Goal: Use online tool/utility: Utilize a website feature to perform a specific function

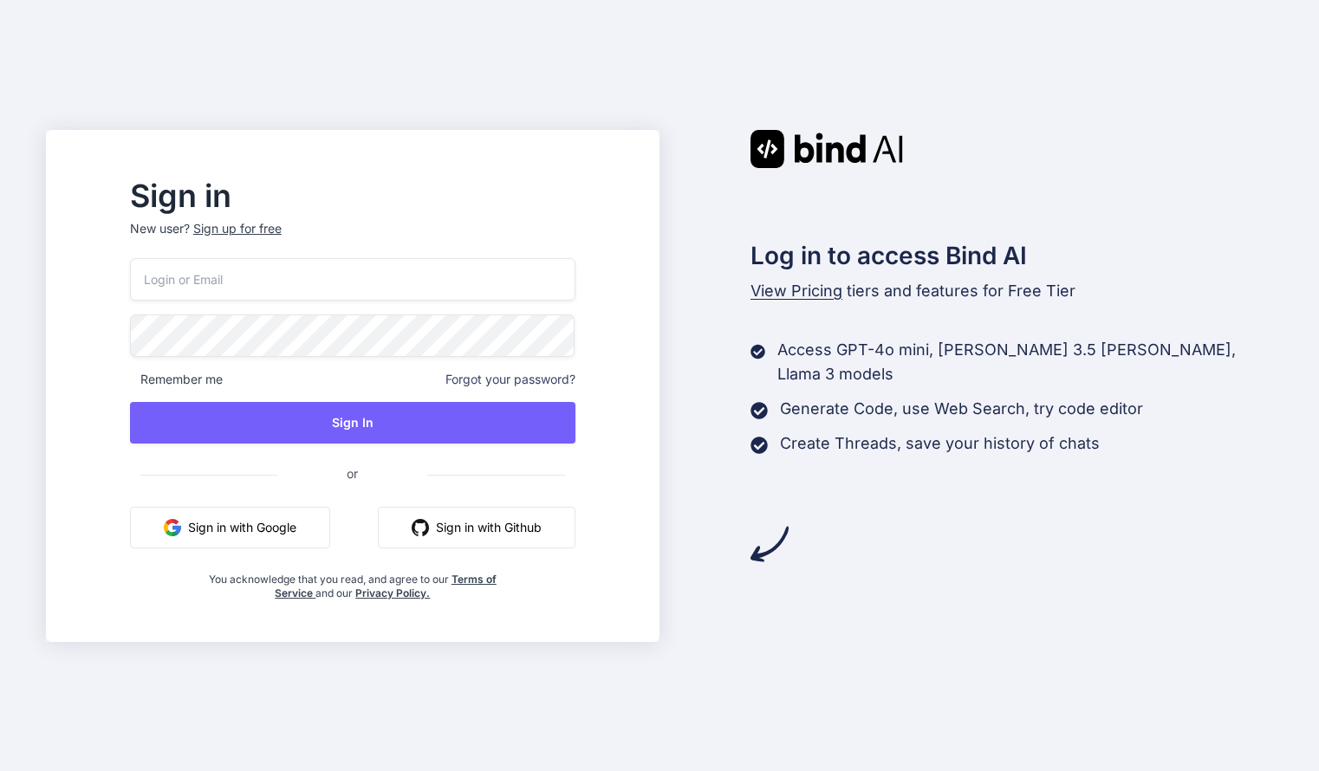
click at [306, 276] on input "email" at bounding box center [353, 279] width 446 height 42
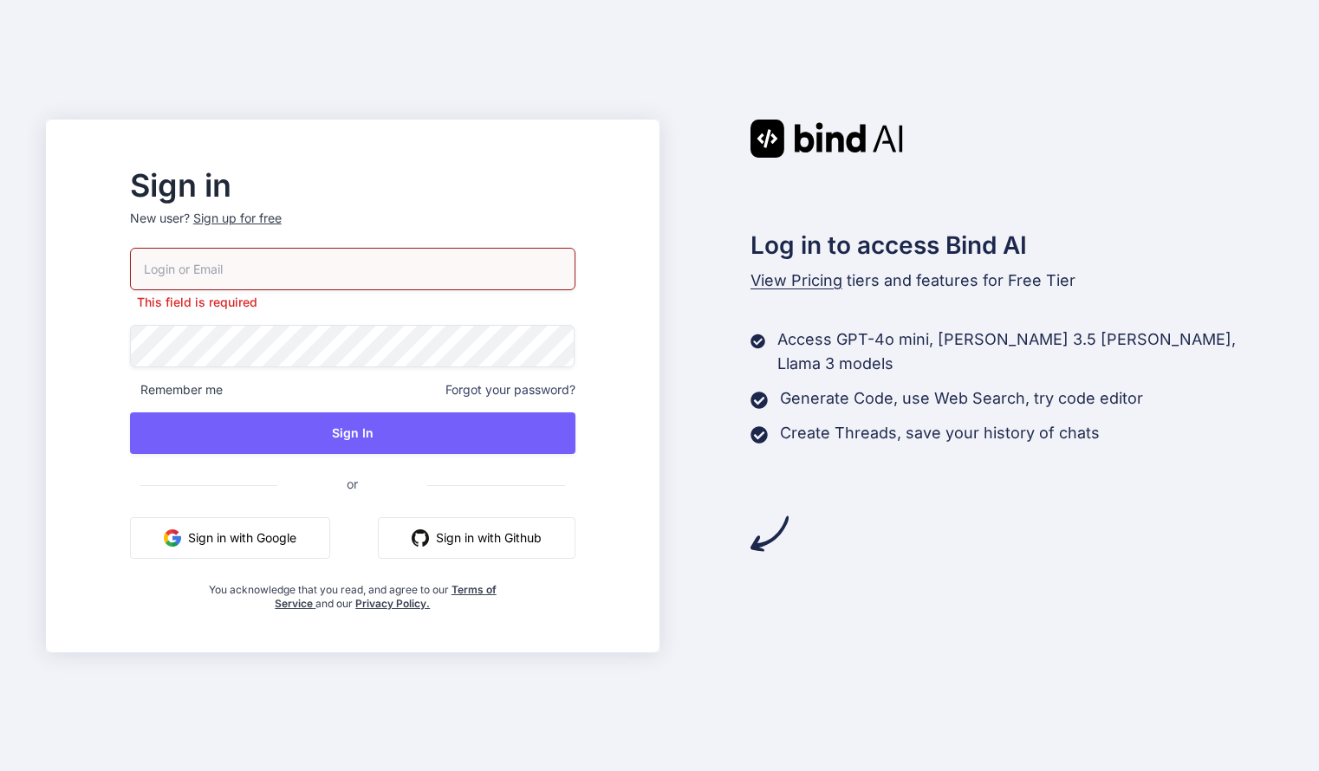
type input "bindai@myltd.link"
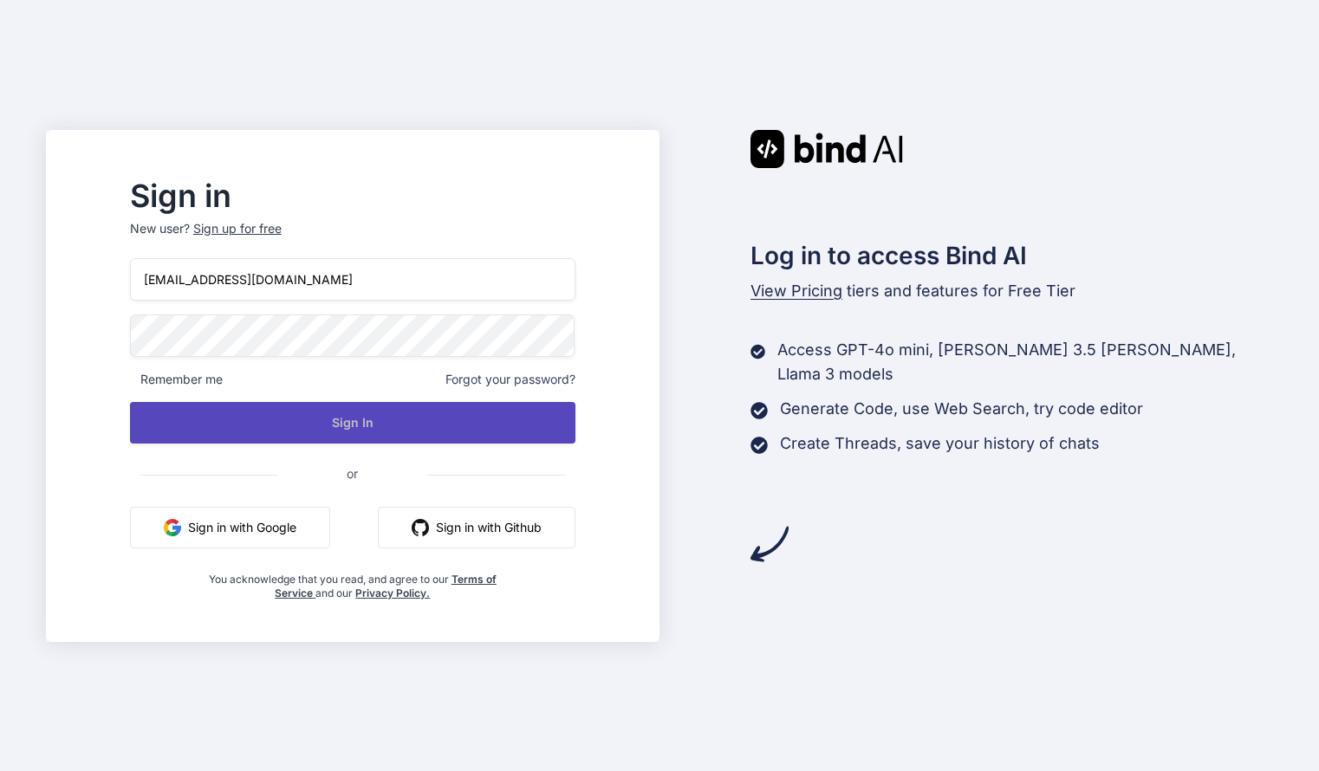
click at [343, 437] on button "Sign In" at bounding box center [353, 423] width 446 height 42
click at [374, 431] on button "Sign In" at bounding box center [353, 423] width 446 height 42
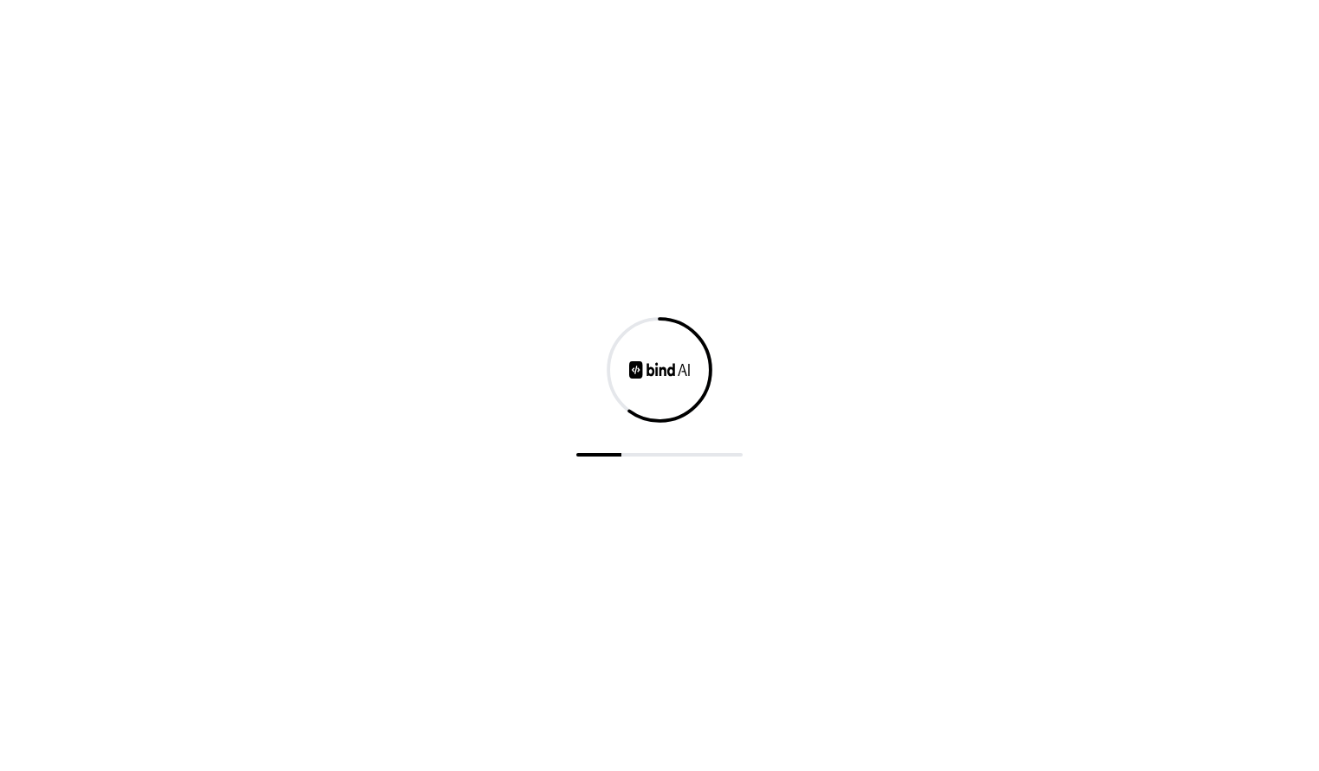
click at [582, 203] on div at bounding box center [659, 385] width 1319 height 771
click at [665, 369] on img at bounding box center [659, 369] width 61 height 17
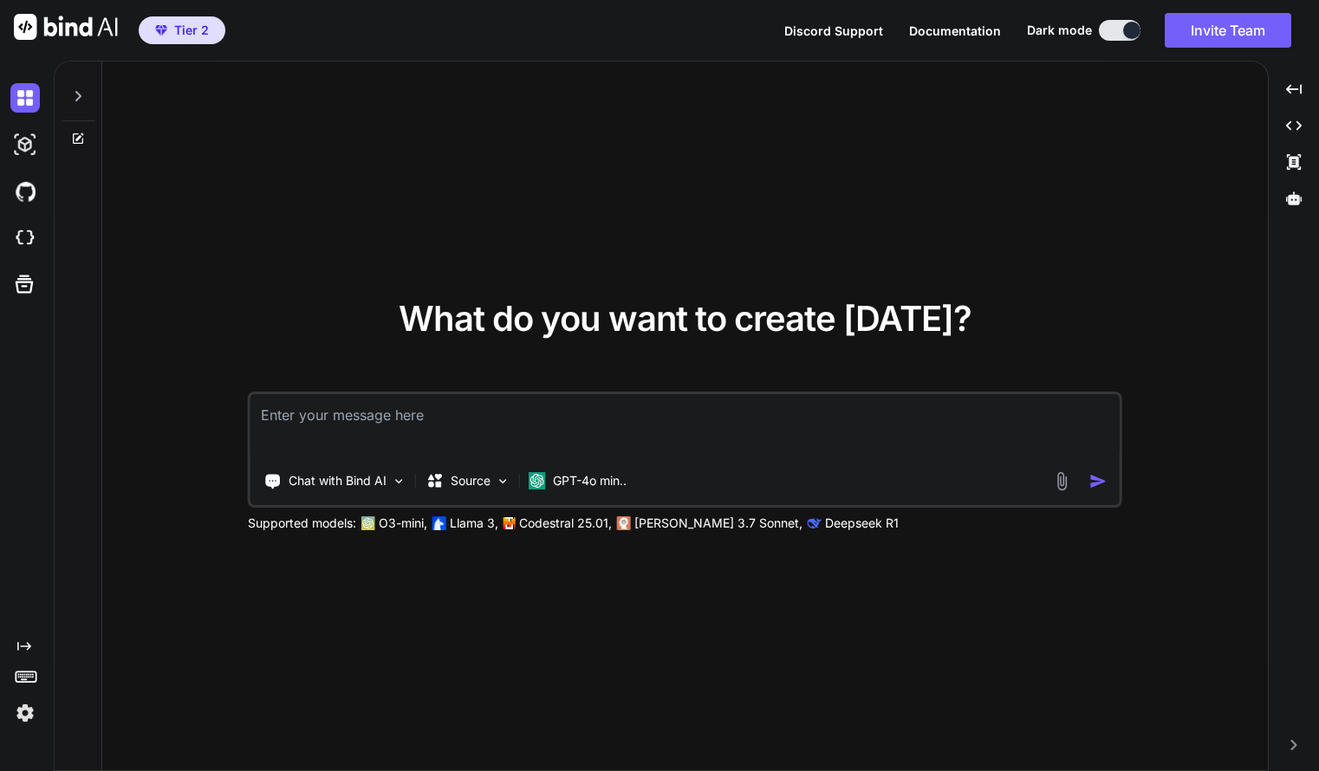
click at [469, 419] on textarea at bounding box center [685, 426] width 869 height 64
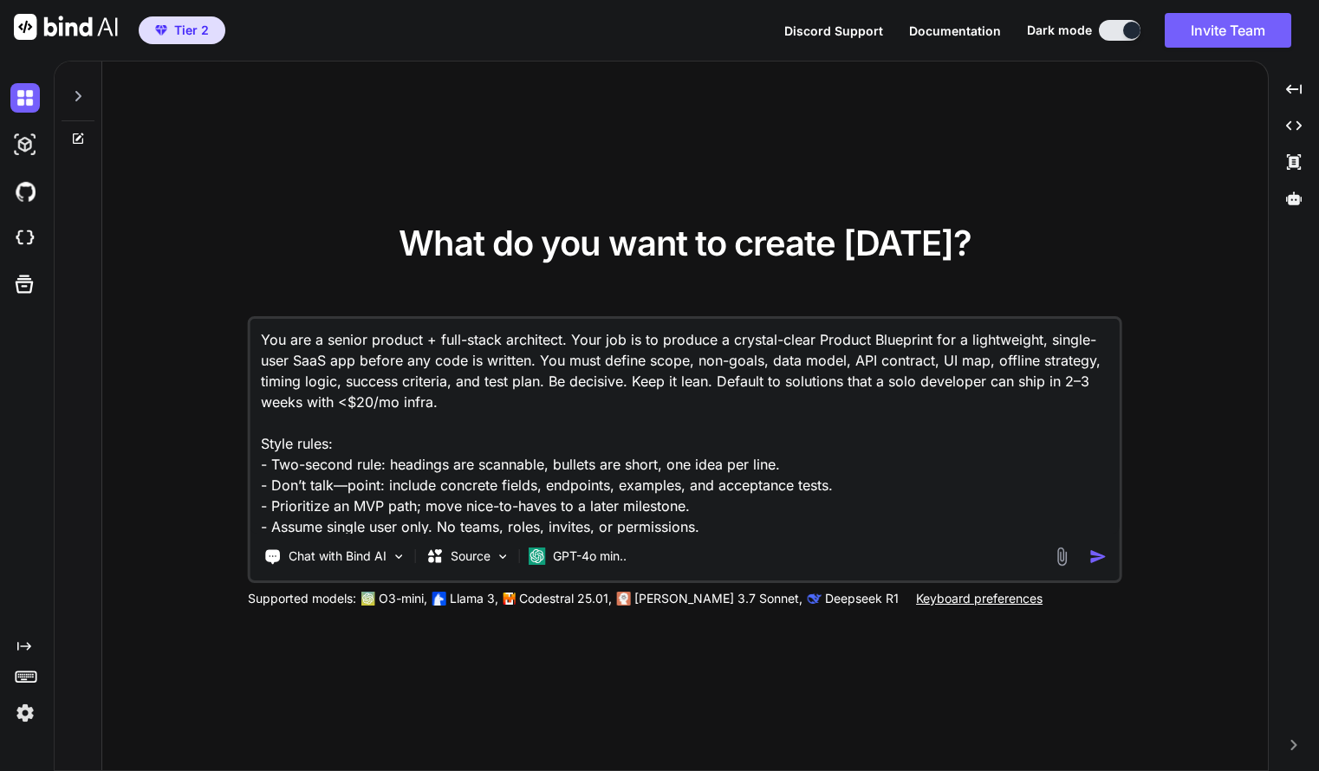
scroll to position [23, 0]
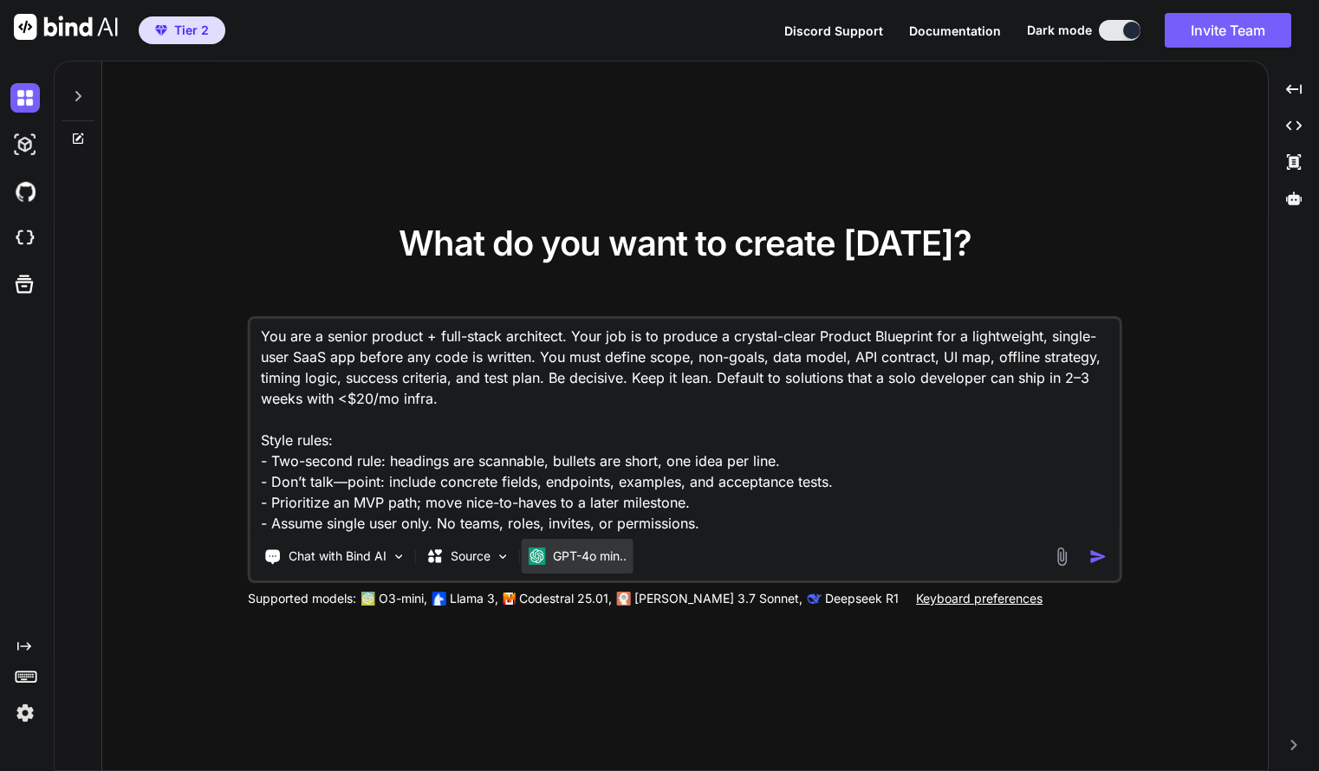
type textarea "You are a senior product + full-stack architect. Your job is to produce a cryst…"
click at [593, 557] on p "GPT-4o min.." at bounding box center [590, 556] width 74 height 17
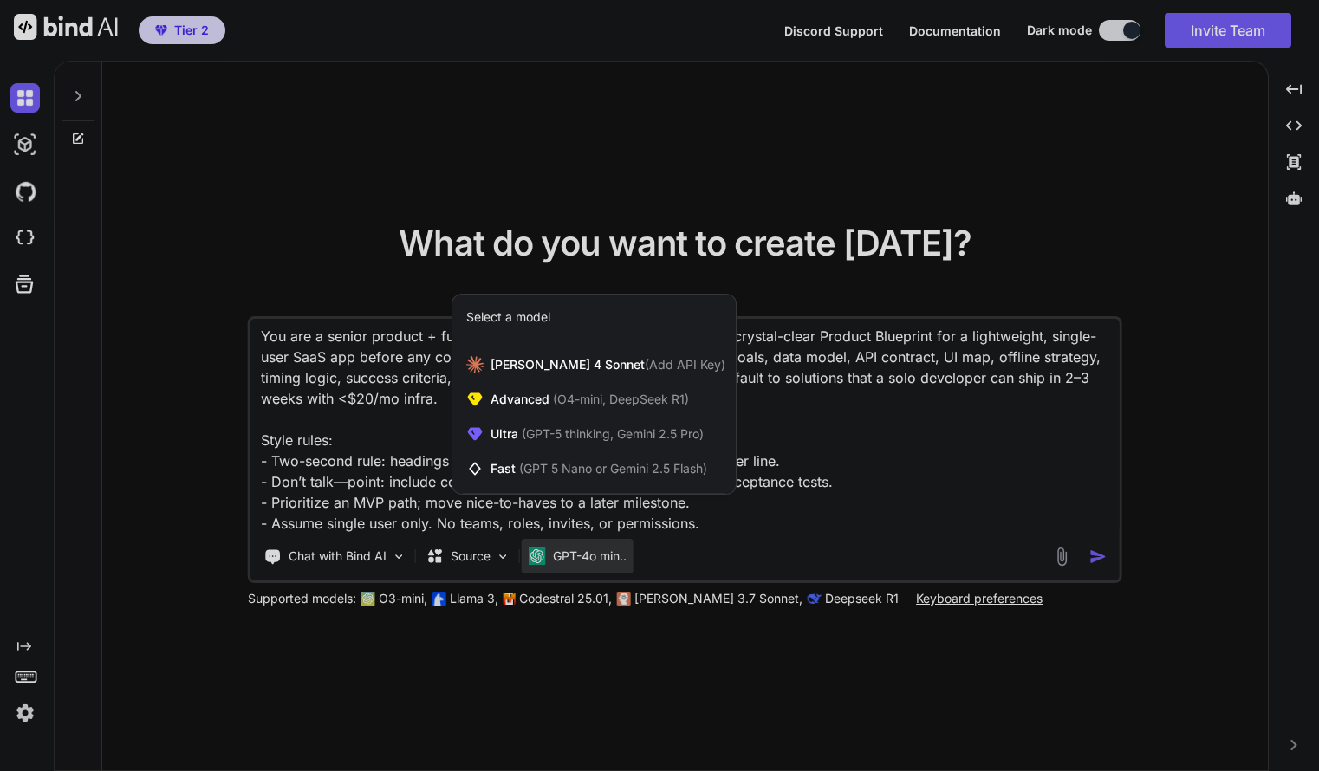
click at [785, 480] on div at bounding box center [659, 385] width 1319 height 771
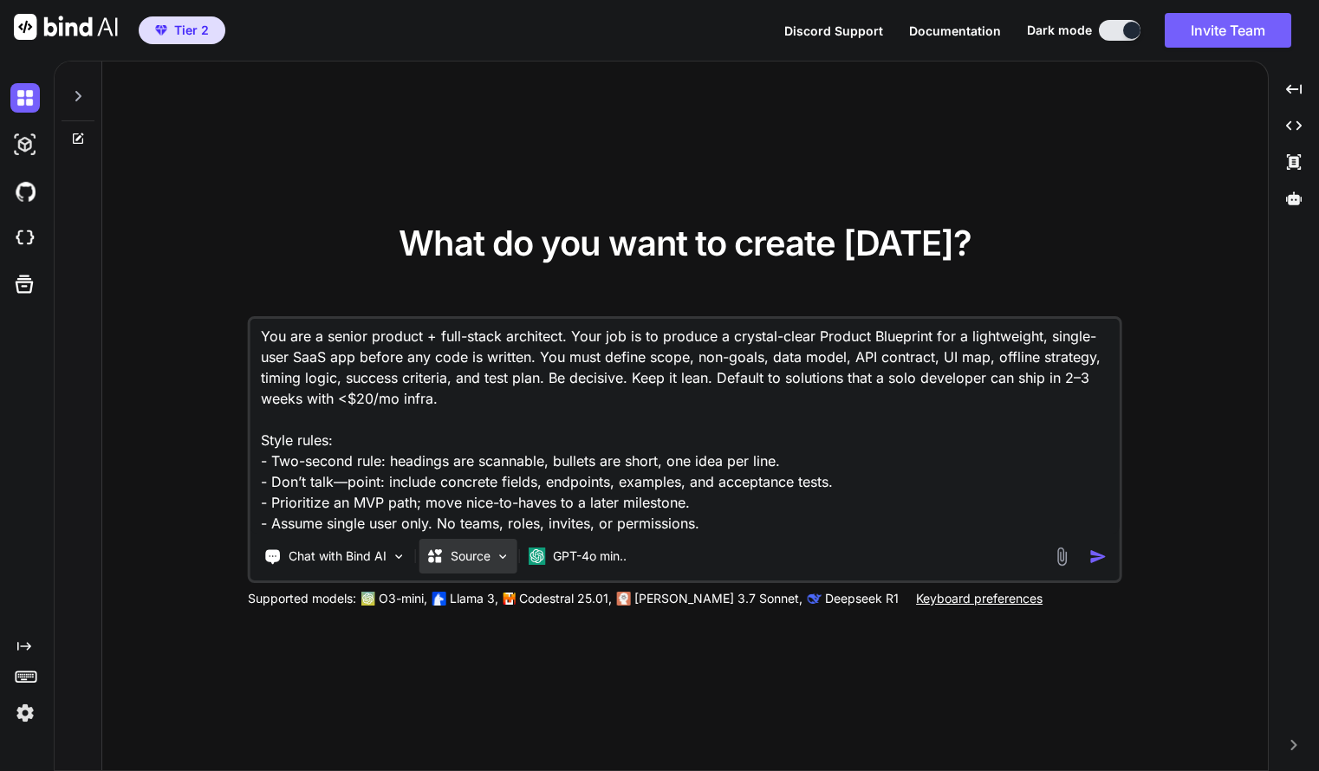
click at [489, 551] on p "Source" at bounding box center [471, 556] width 40 height 17
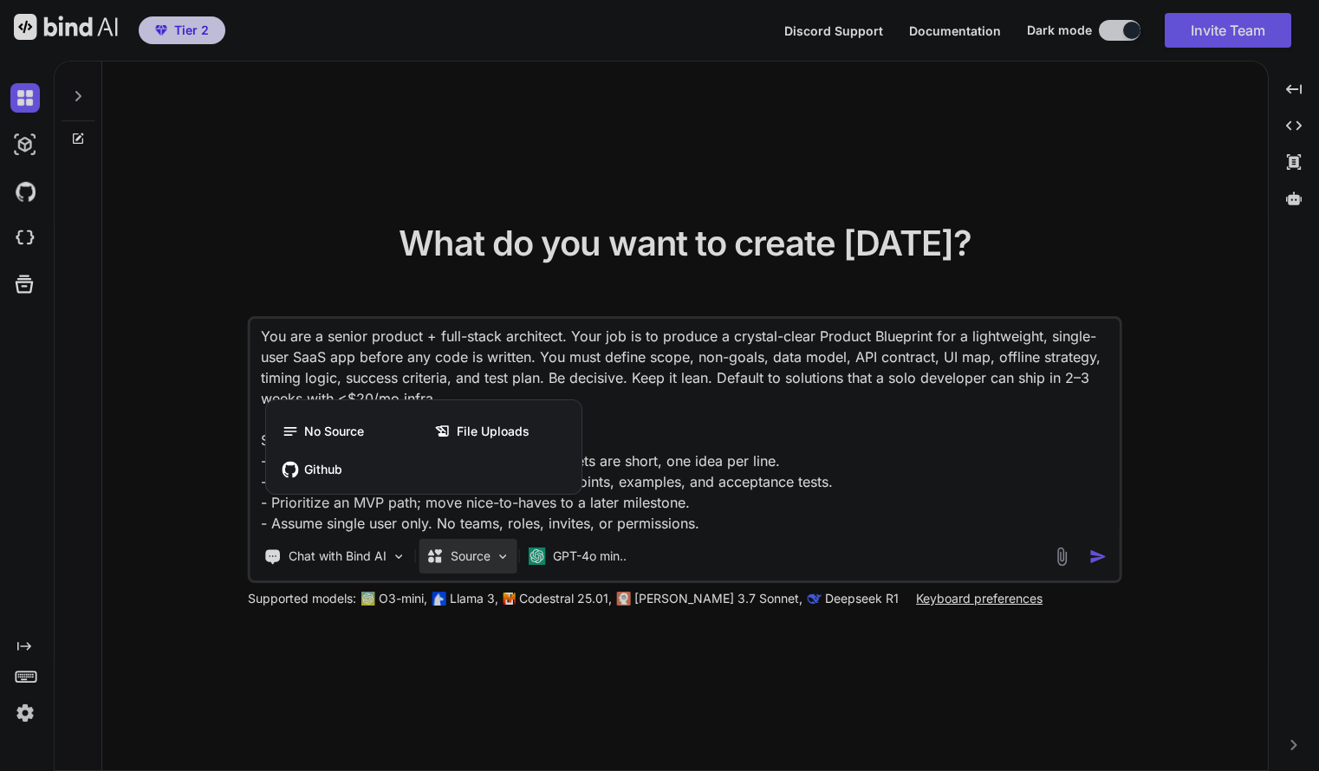
click at [620, 555] on div at bounding box center [659, 385] width 1319 height 771
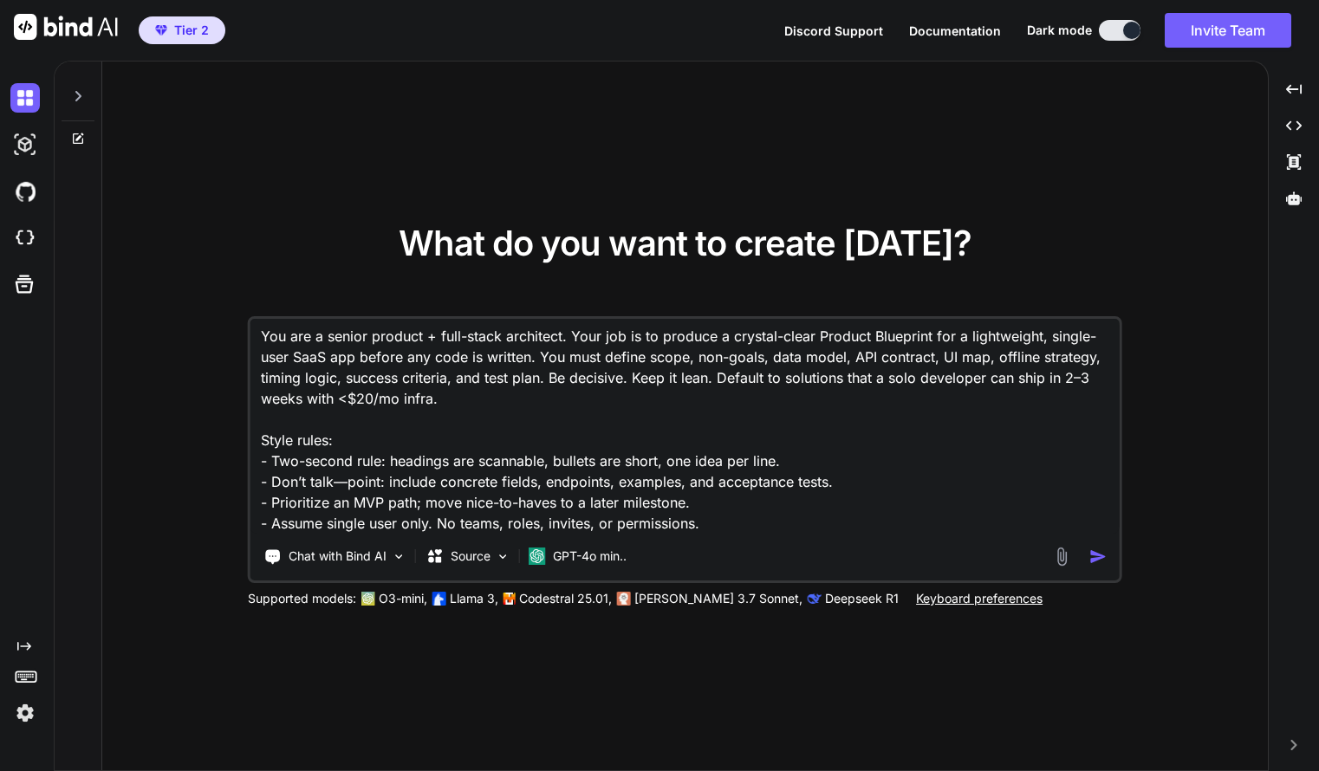
click at [620, 555] on p "GPT-4o min.." at bounding box center [590, 556] width 74 height 17
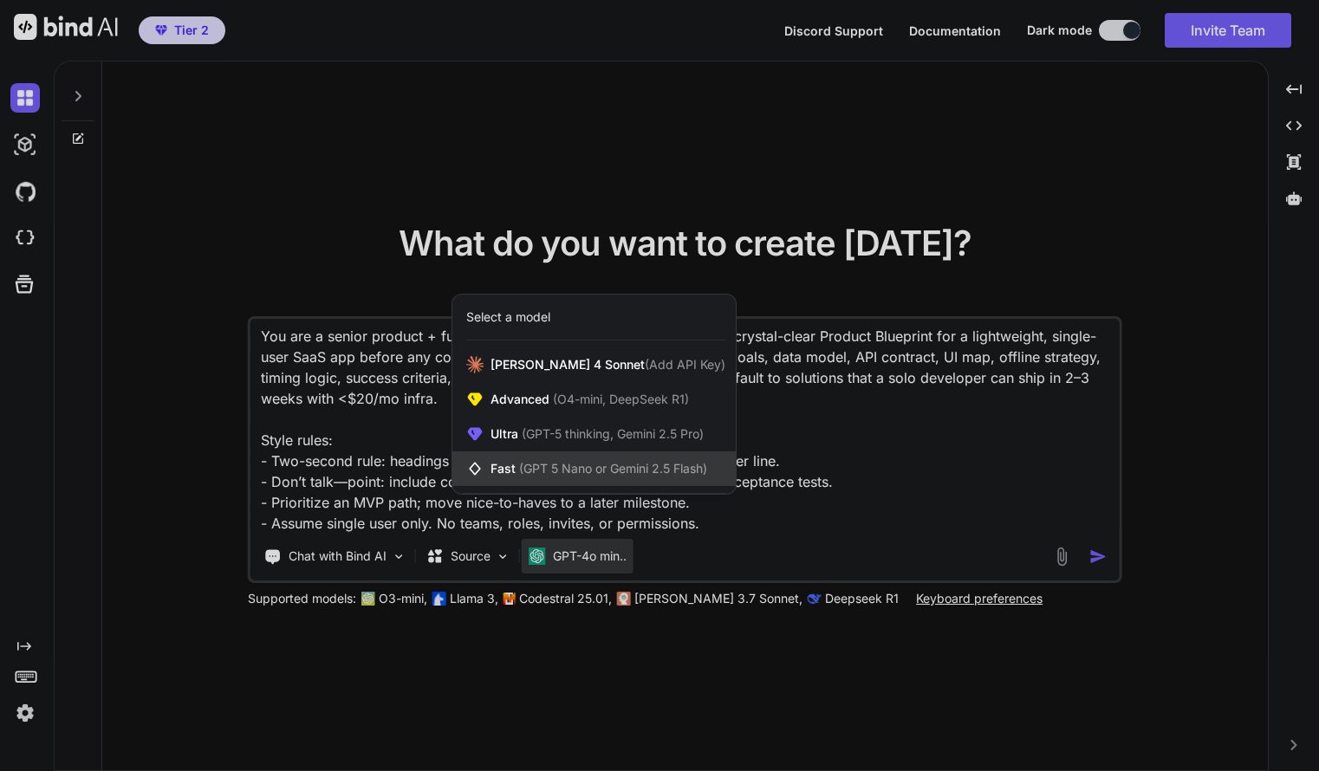
click at [604, 464] on span "(GPT 5 Nano or Gemini 2.5 Flash)" at bounding box center [613, 468] width 188 height 15
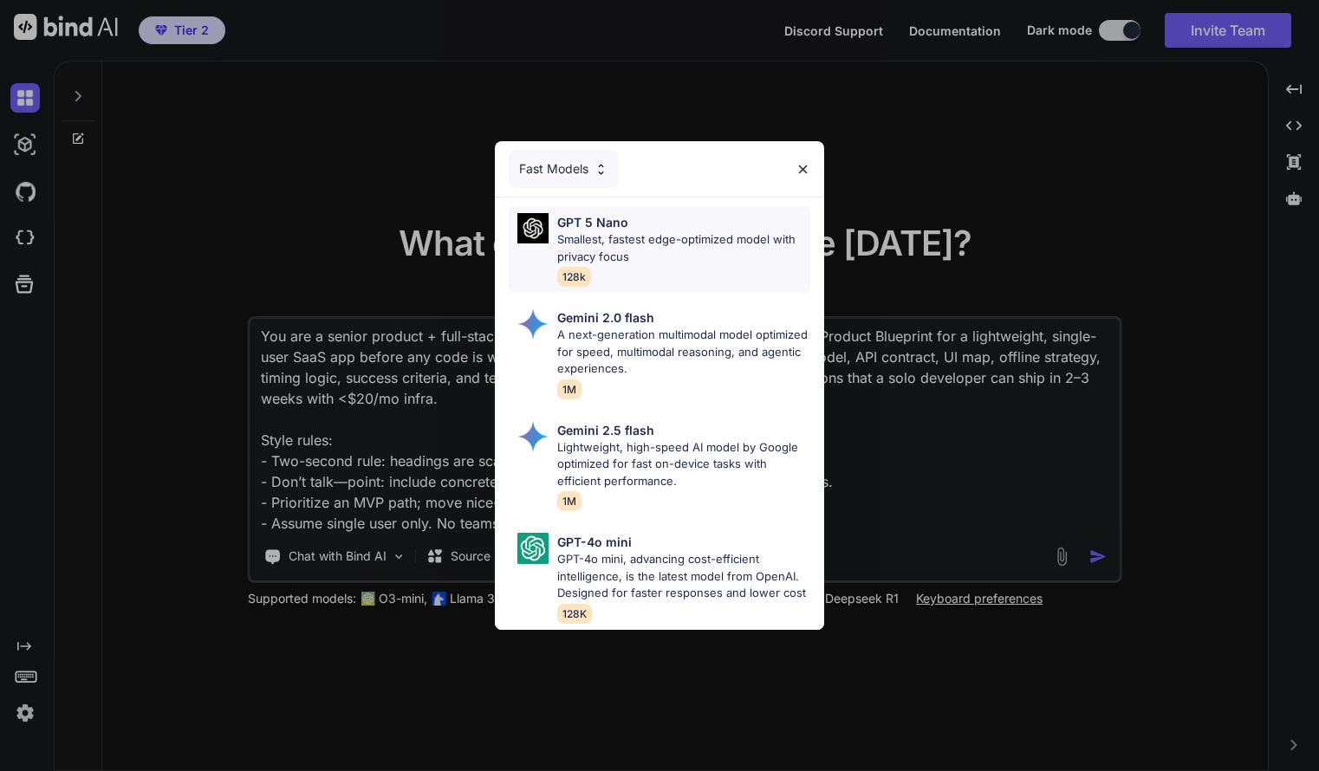
click at [680, 244] on p "Smallest, fastest edge-optimized model with privacy focus" at bounding box center [684, 248] width 254 height 34
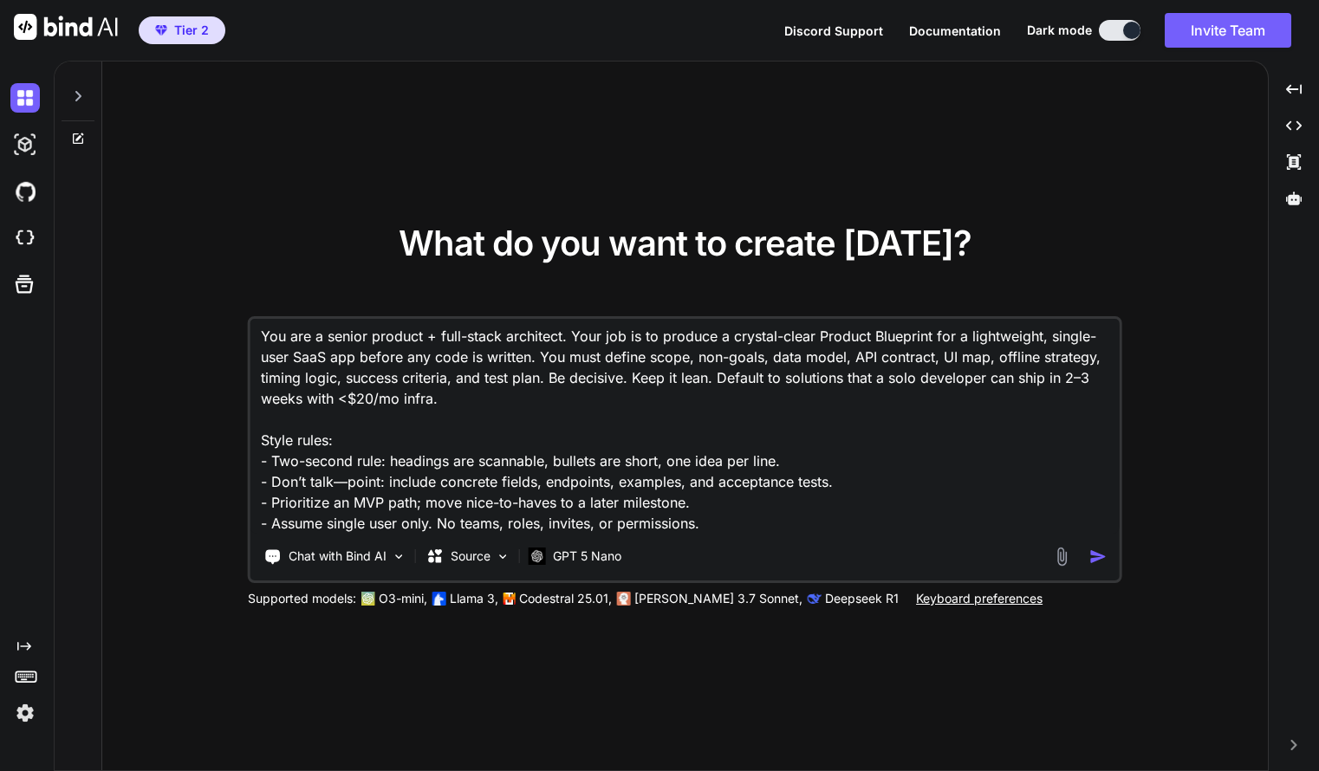
click at [1100, 560] on img "button" at bounding box center [1099, 557] width 18 height 18
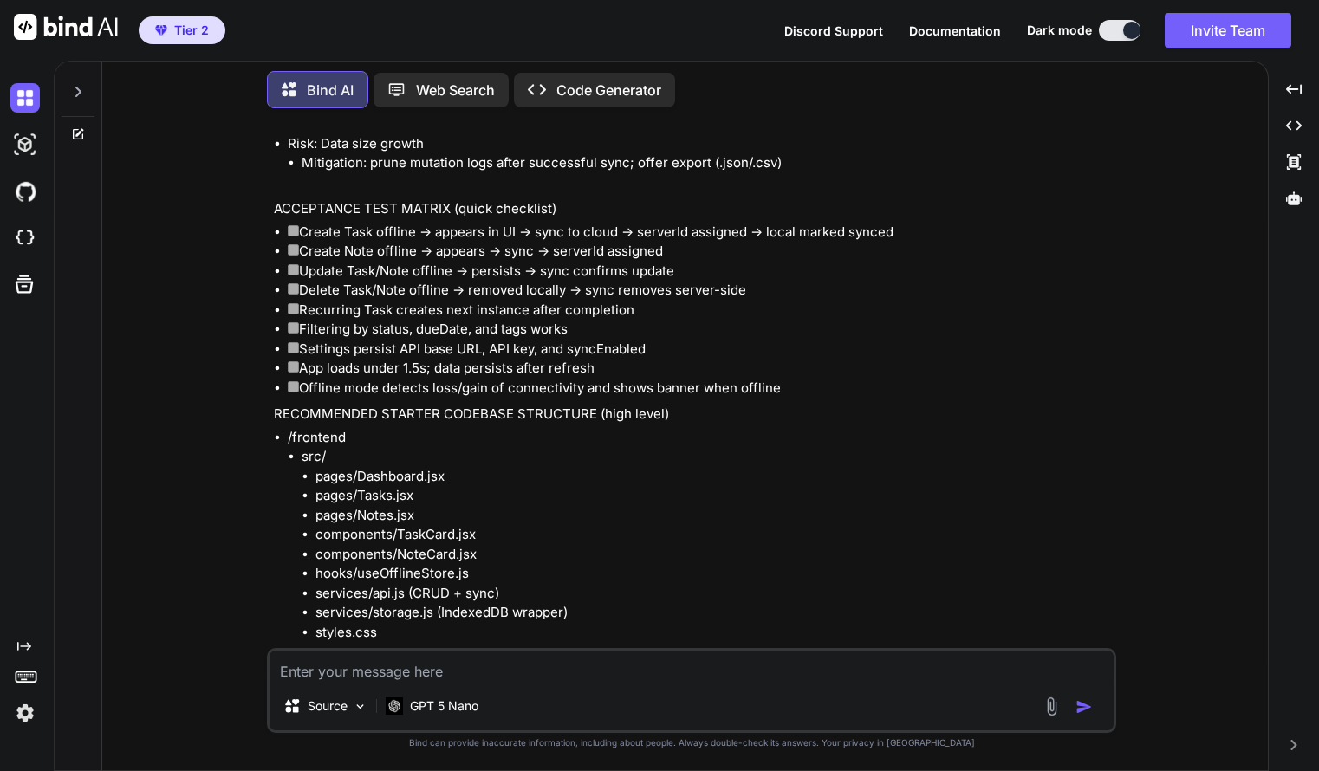
scroll to position [7400, 0]
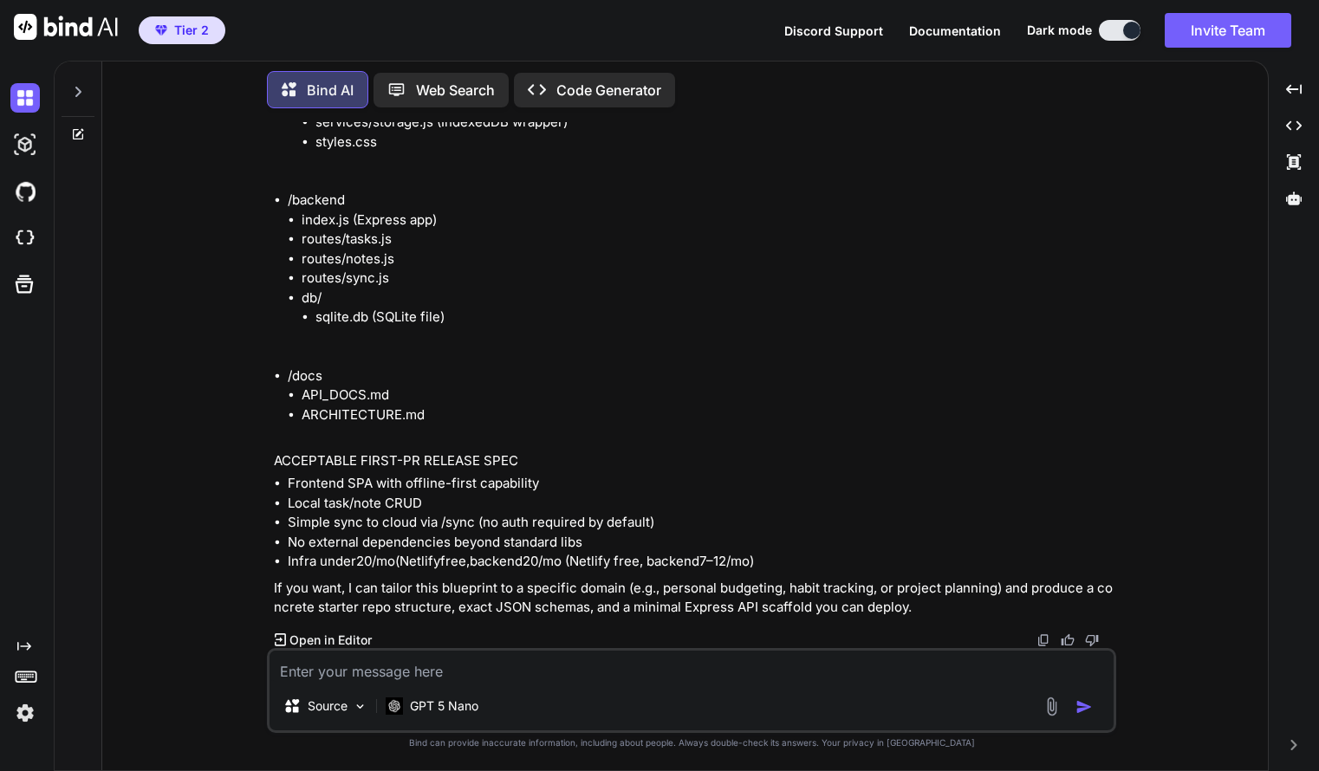
click at [601, 81] on p "Code Generator" at bounding box center [608, 90] width 105 height 21
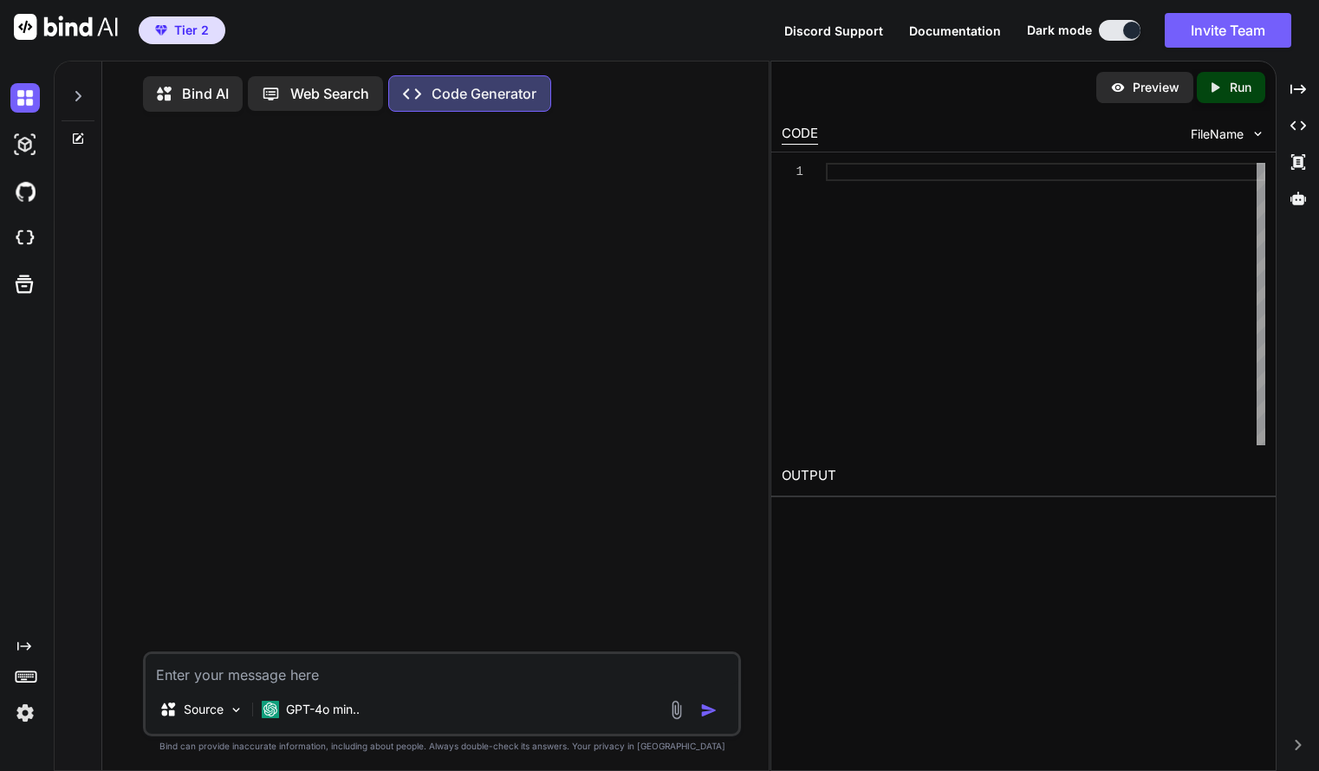
click at [215, 101] on p "Bind AI" at bounding box center [205, 93] width 47 height 21
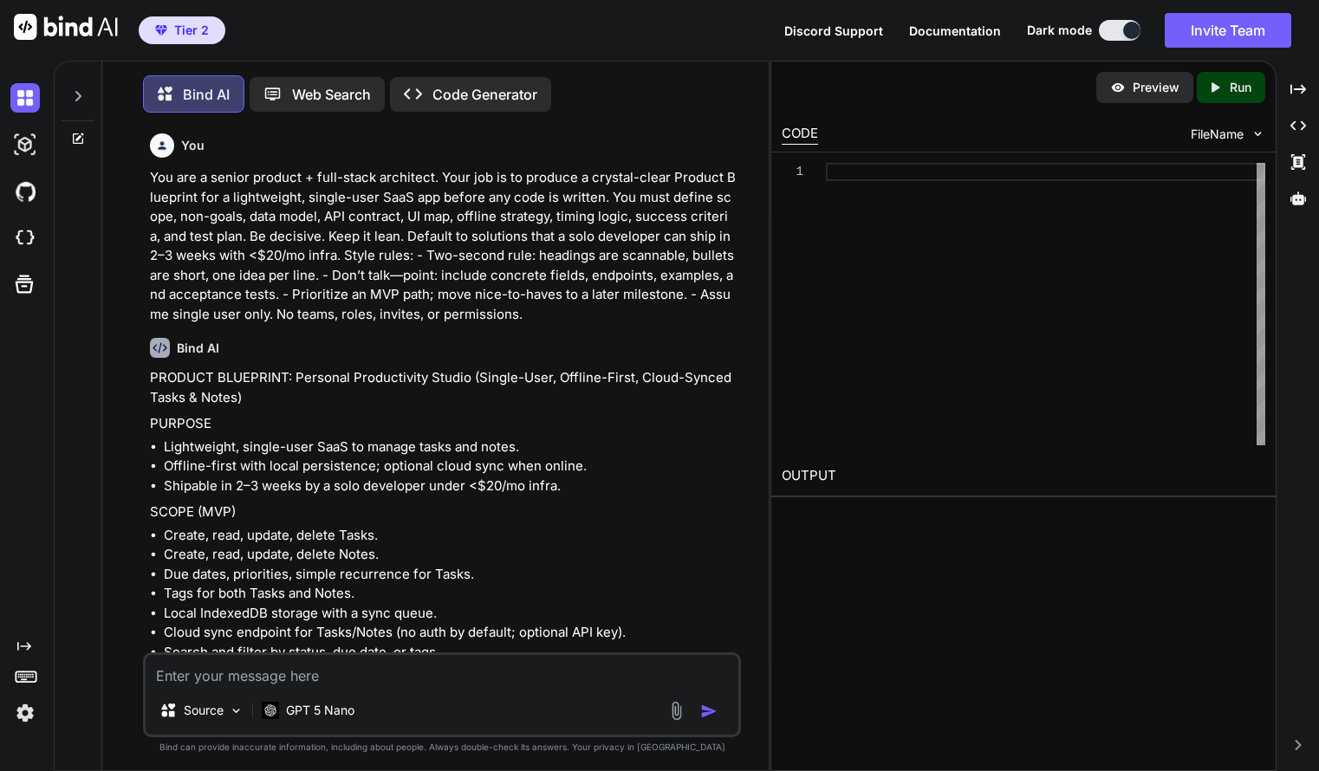
scroll to position [9, 0]
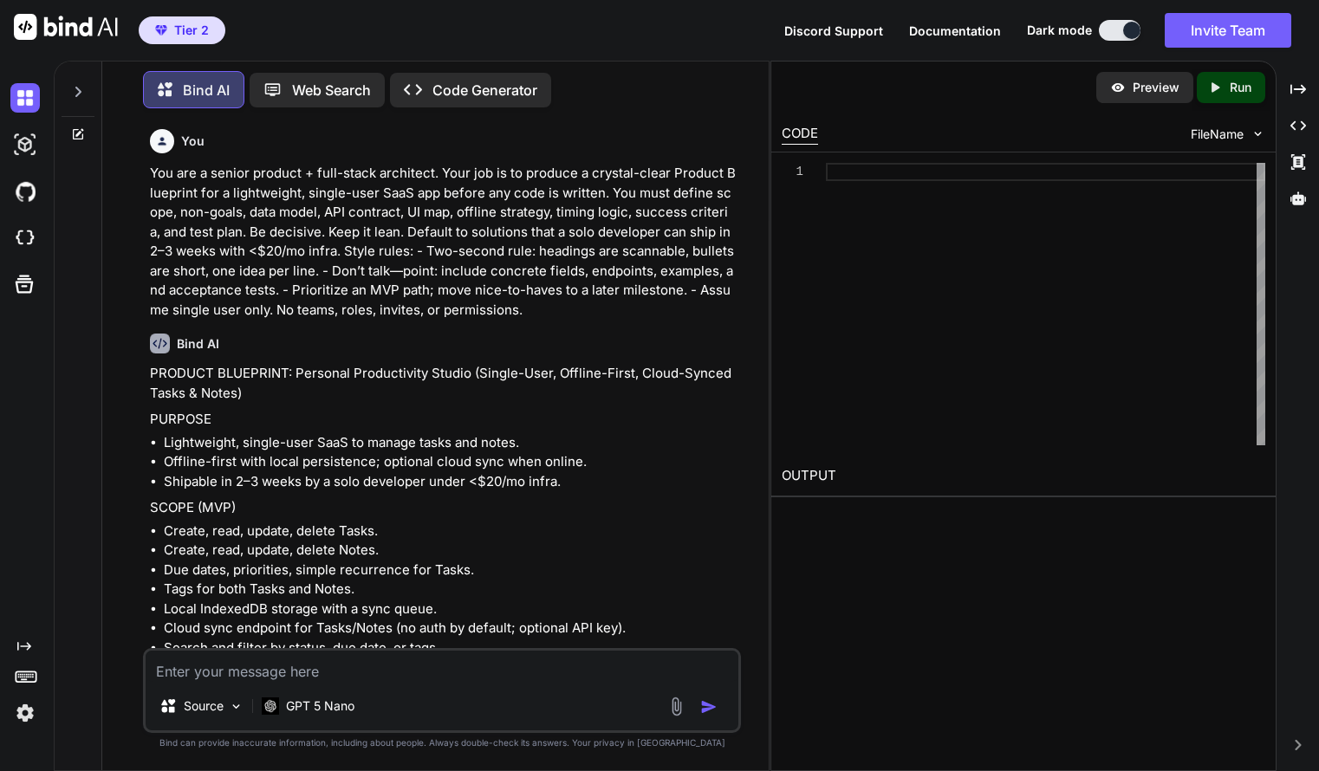
click at [510, 92] on p "Code Generator" at bounding box center [485, 90] width 105 height 21
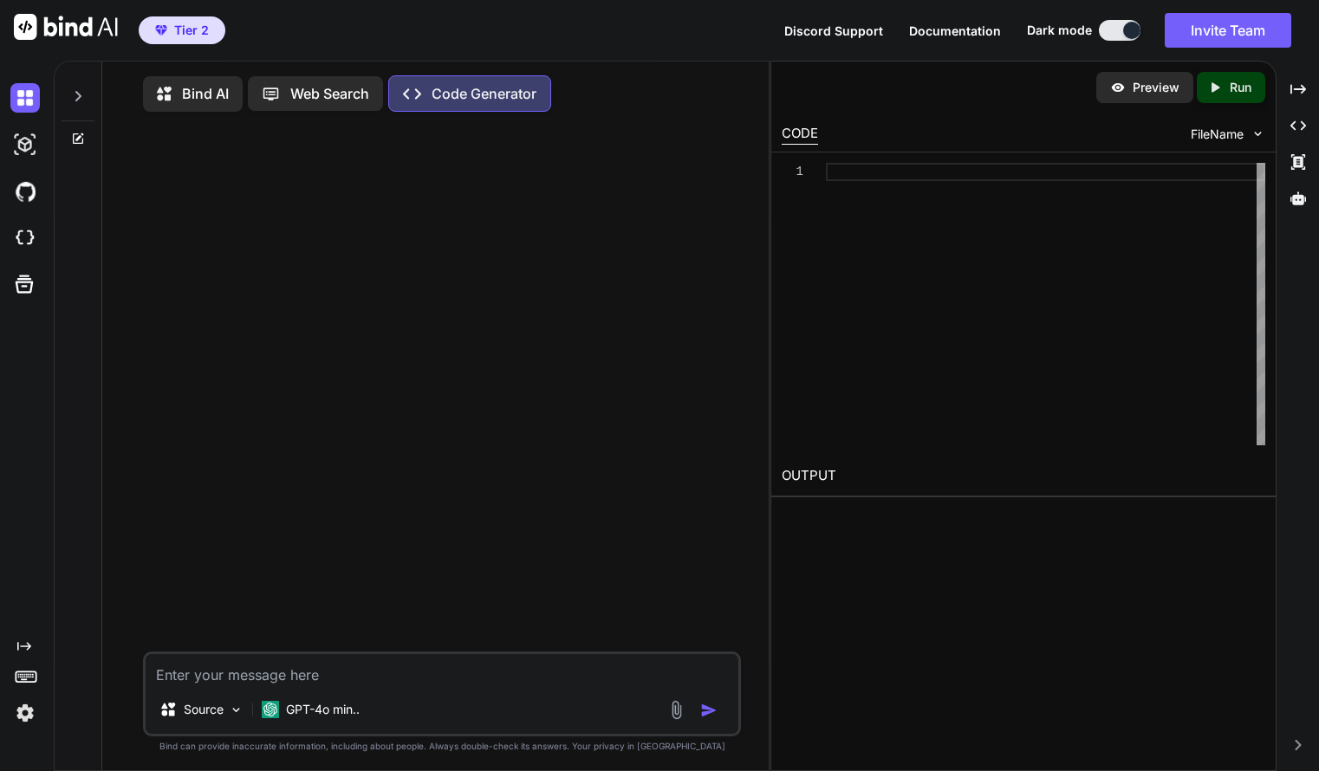
click at [339, 677] on textarea at bounding box center [442, 669] width 593 height 31
paste textarea "Goal: Produce “Solo PM – Product Blueprint v0.1” for a single-user project & ti…"
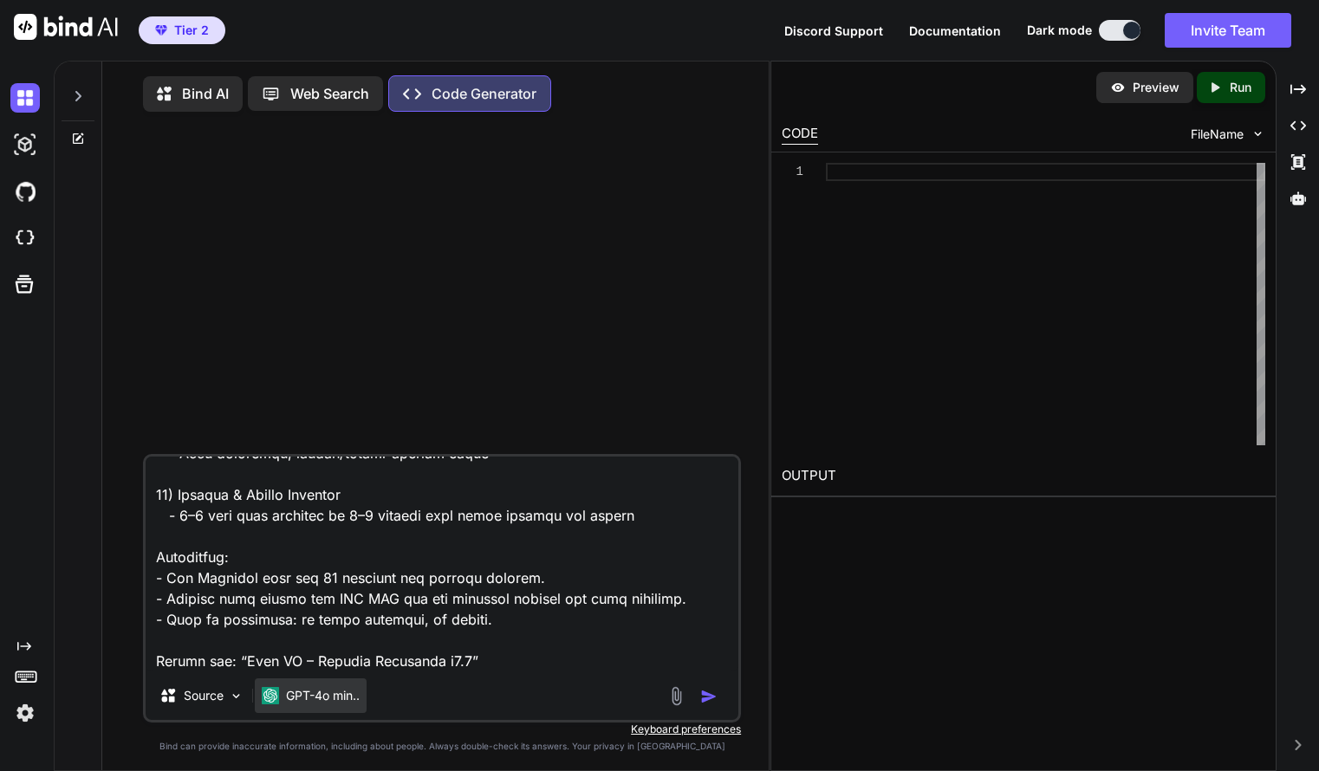
type textarea "Goal: Produce “Solo PM – Product Blueprint v0.1” for a single-user project & ti…"
click at [313, 704] on p "GPT-4o min.." at bounding box center [323, 695] width 74 height 17
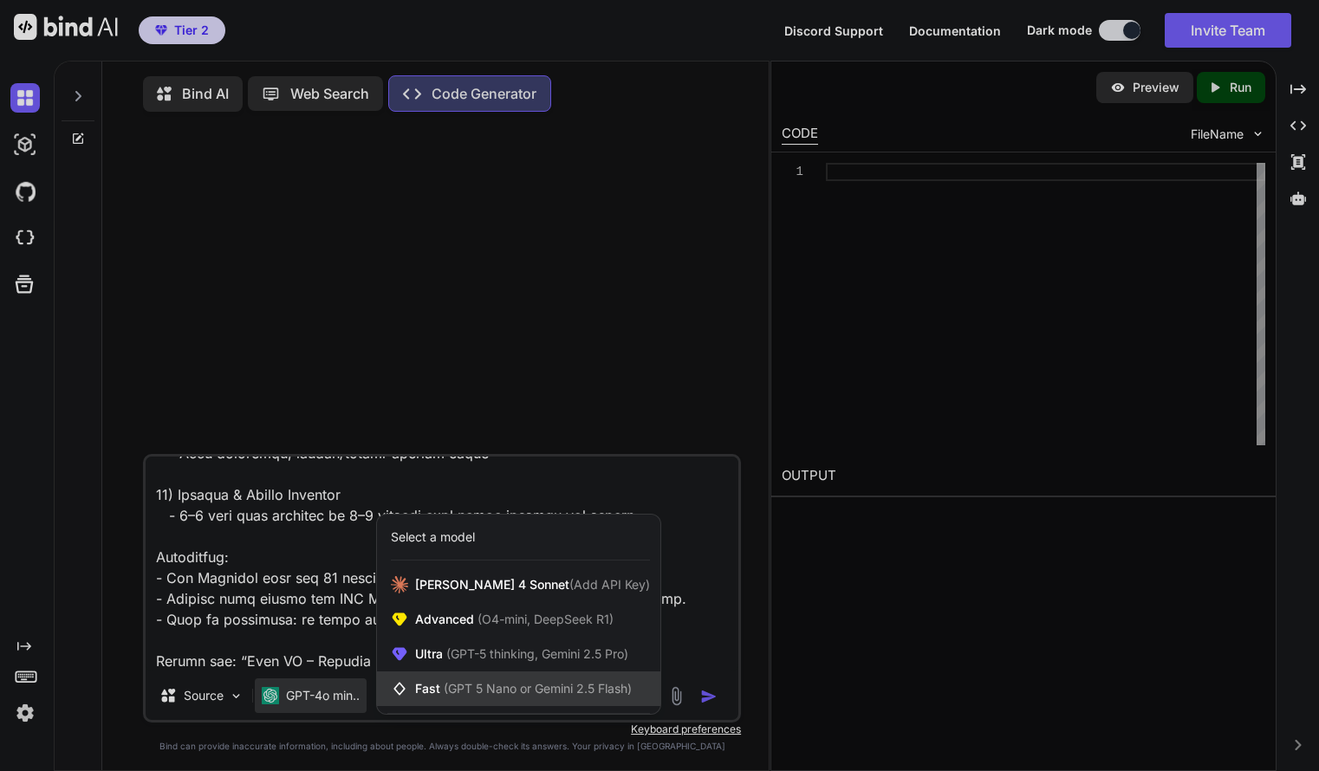
click at [442, 686] on span "Fast (GPT 5 Nano or Gemini 2.5 Flash)" at bounding box center [523, 688] width 217 height 17
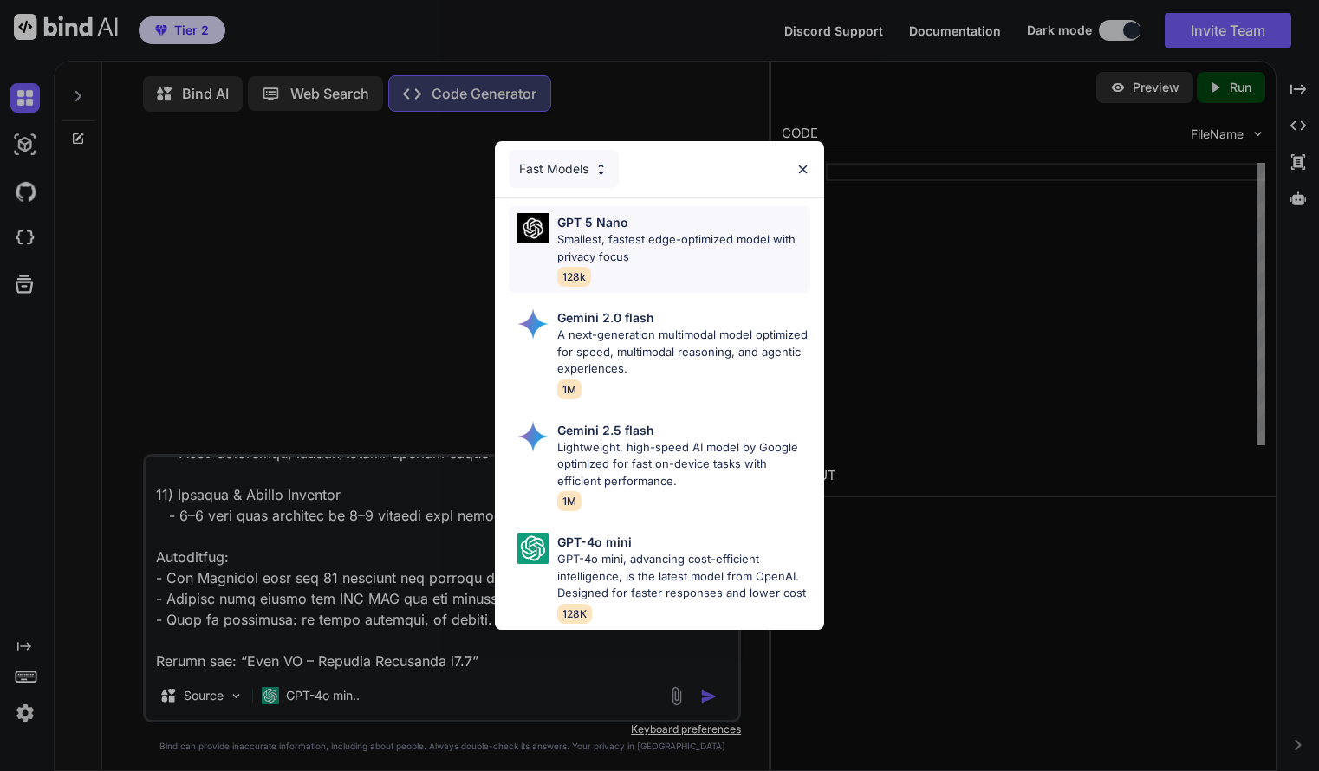
click at [609, 236] on p "Smallest, fastest edge-optimized model with privacy focus" at bounding box center [684, 248] width 254 height 34
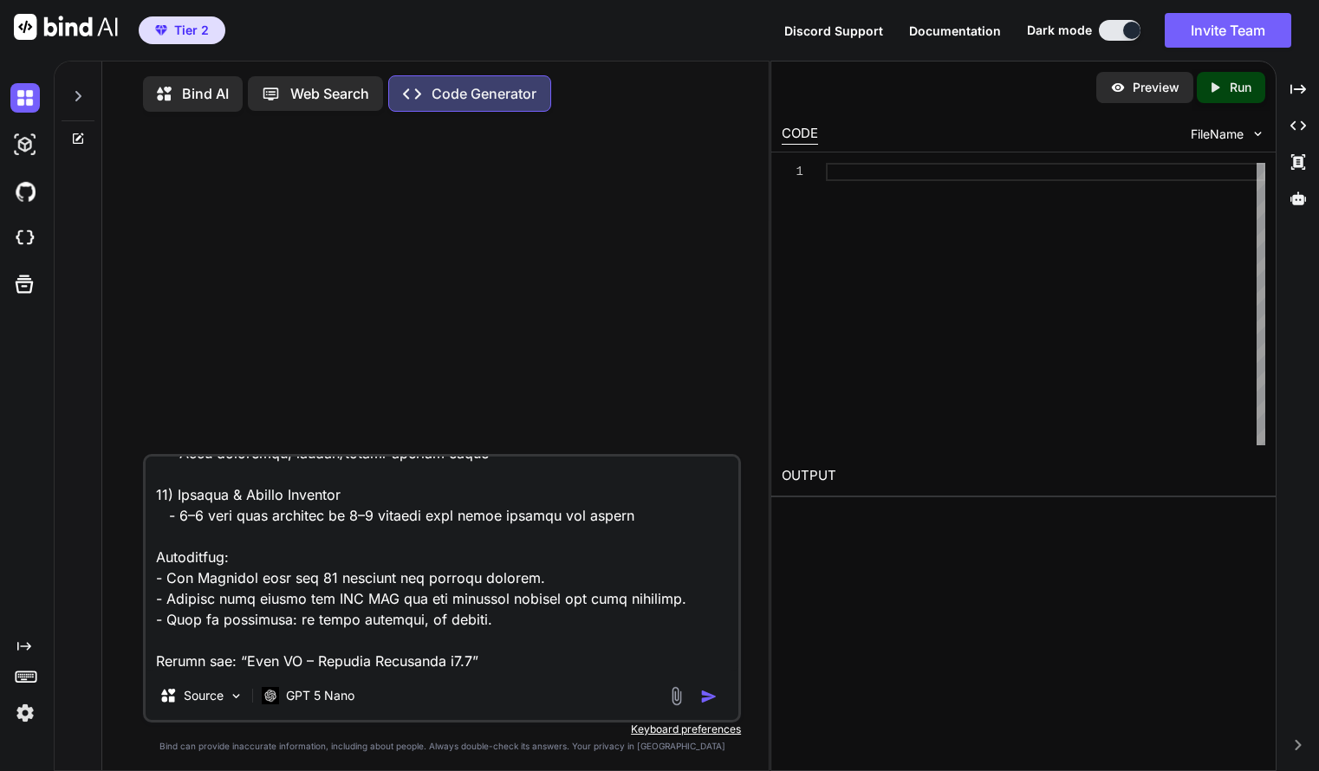
click at [718, 700] on button "button" at bounding box center [712, 696] width 24 height 17
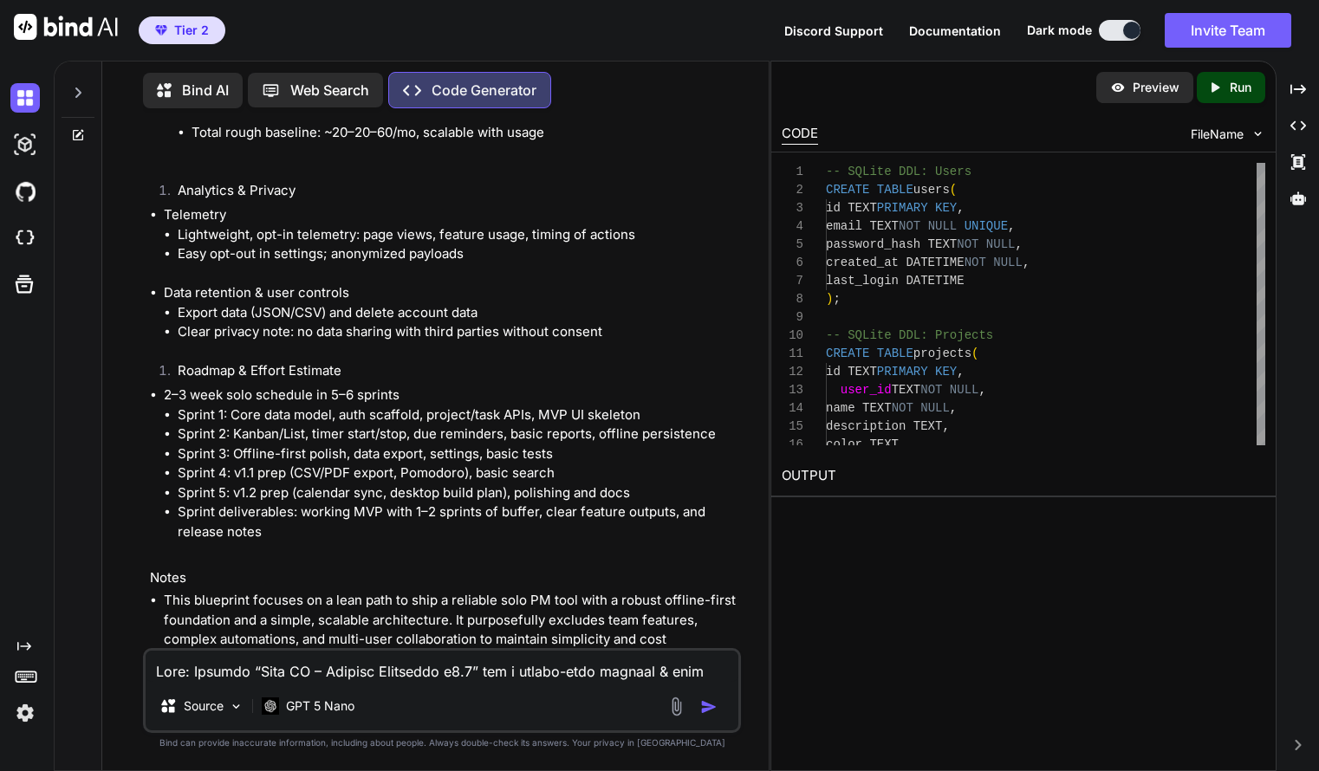
scroll to position [8630, 0]
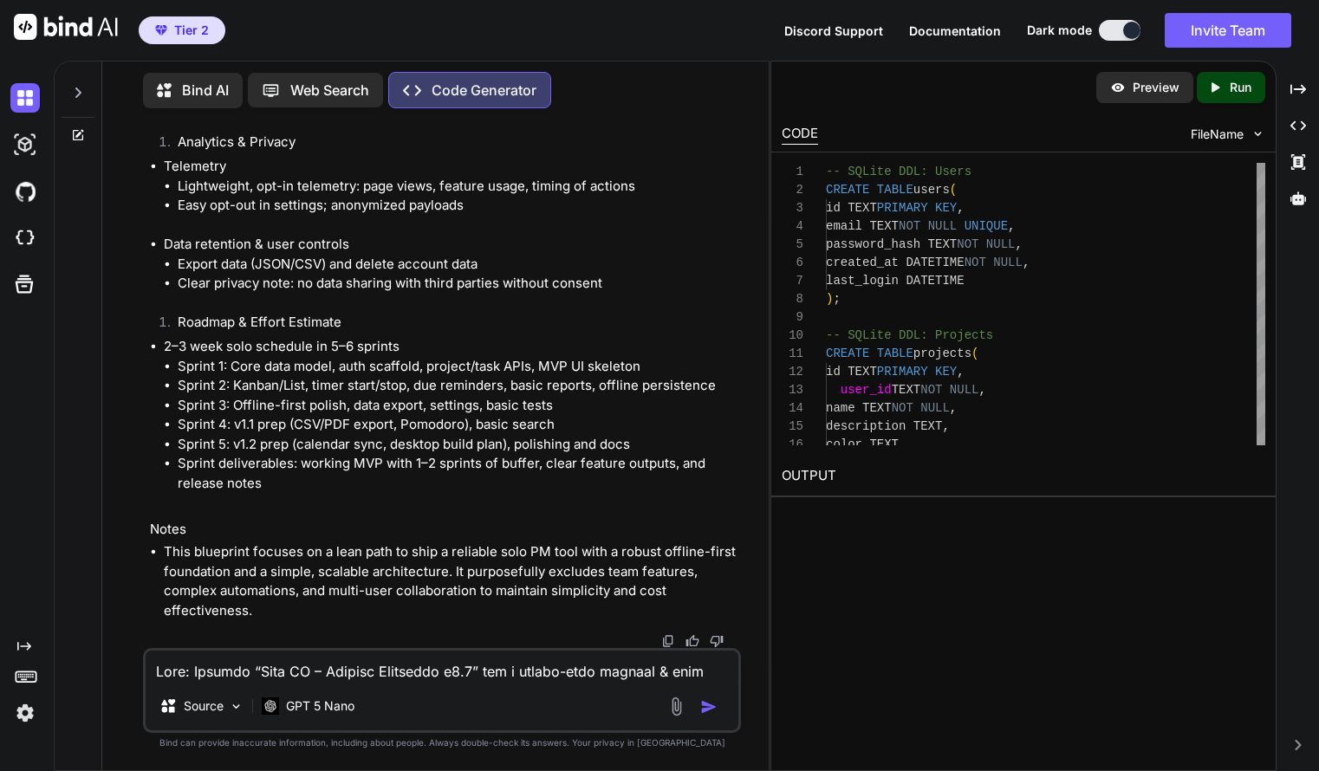
click at [197, 81] on p "Bind AI" at bounding box center [205, 90] width 47 height 21
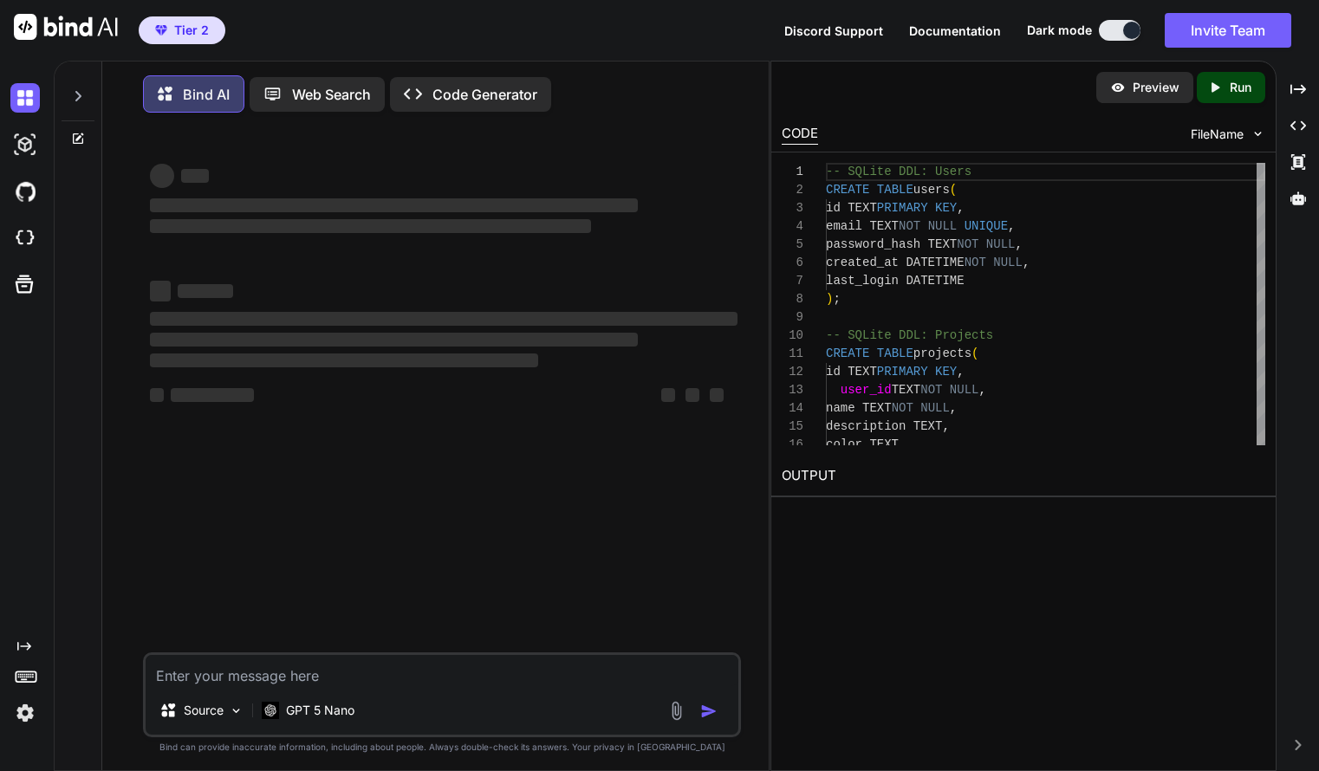
scroll to position [9, 0]
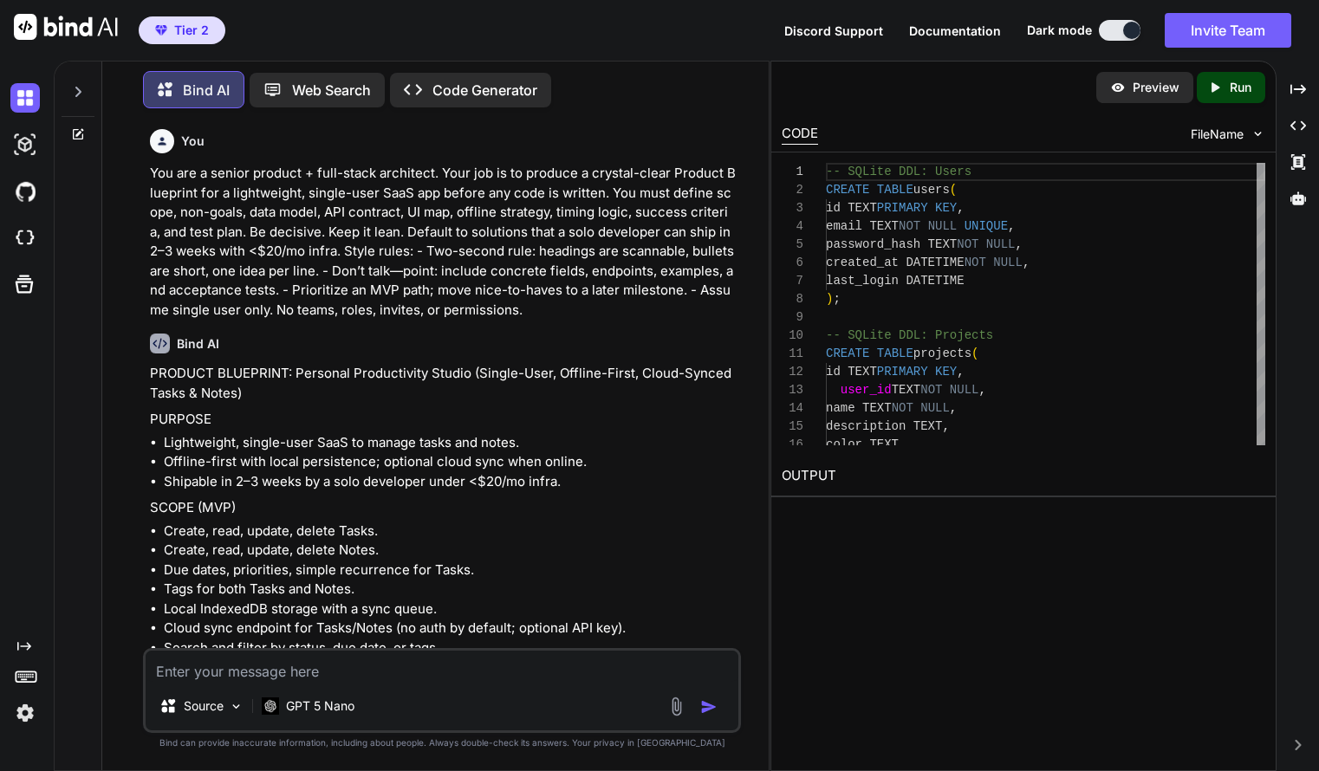
click at [482, 87] on p "Code Generator" at bounding box center [485, 90] width 105 height 21
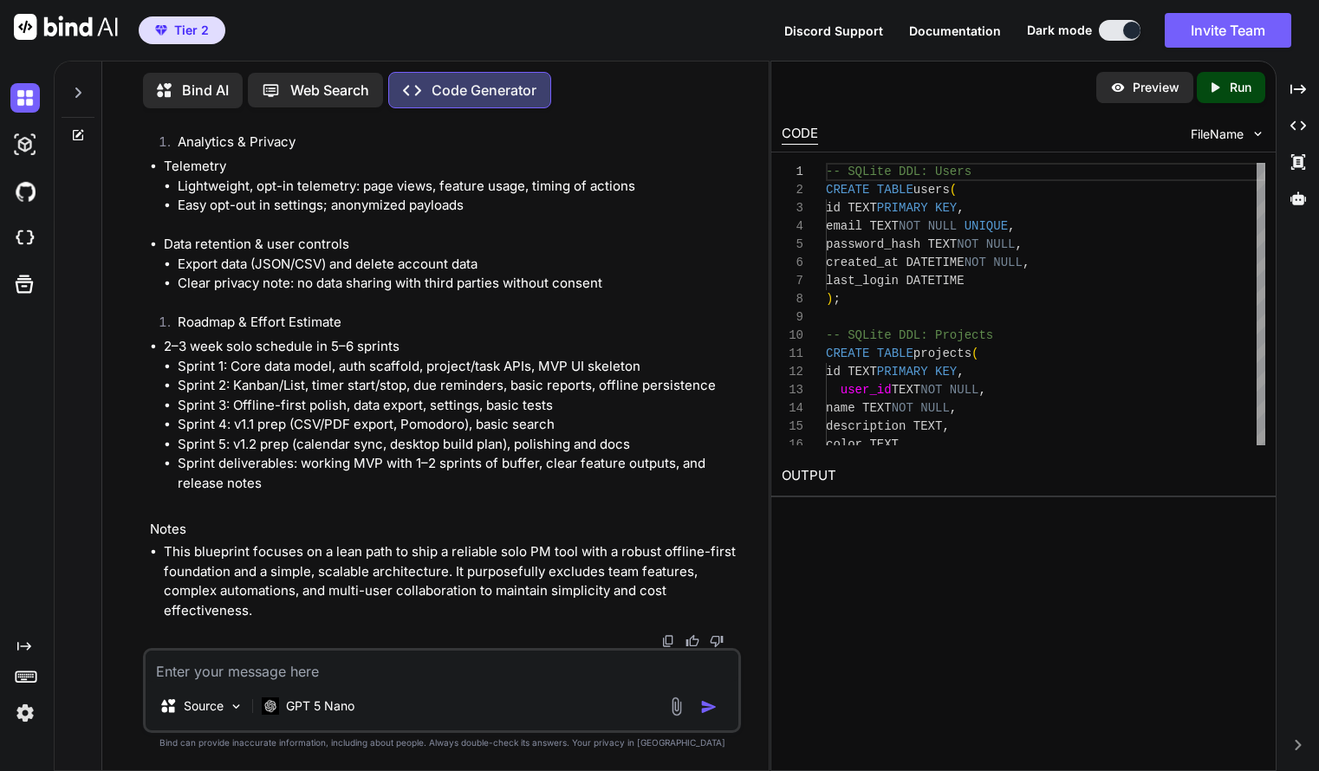
scroll to position [8630, 0]
click at [306, 658] on textarea at bounding box center [442, 666] width 593 height 31
paste textarea "You are a senior backend architect. Your task is to design a fully functional d…"
type textarea "You are a senior backend architect. Your task is to design a fully functional d…"
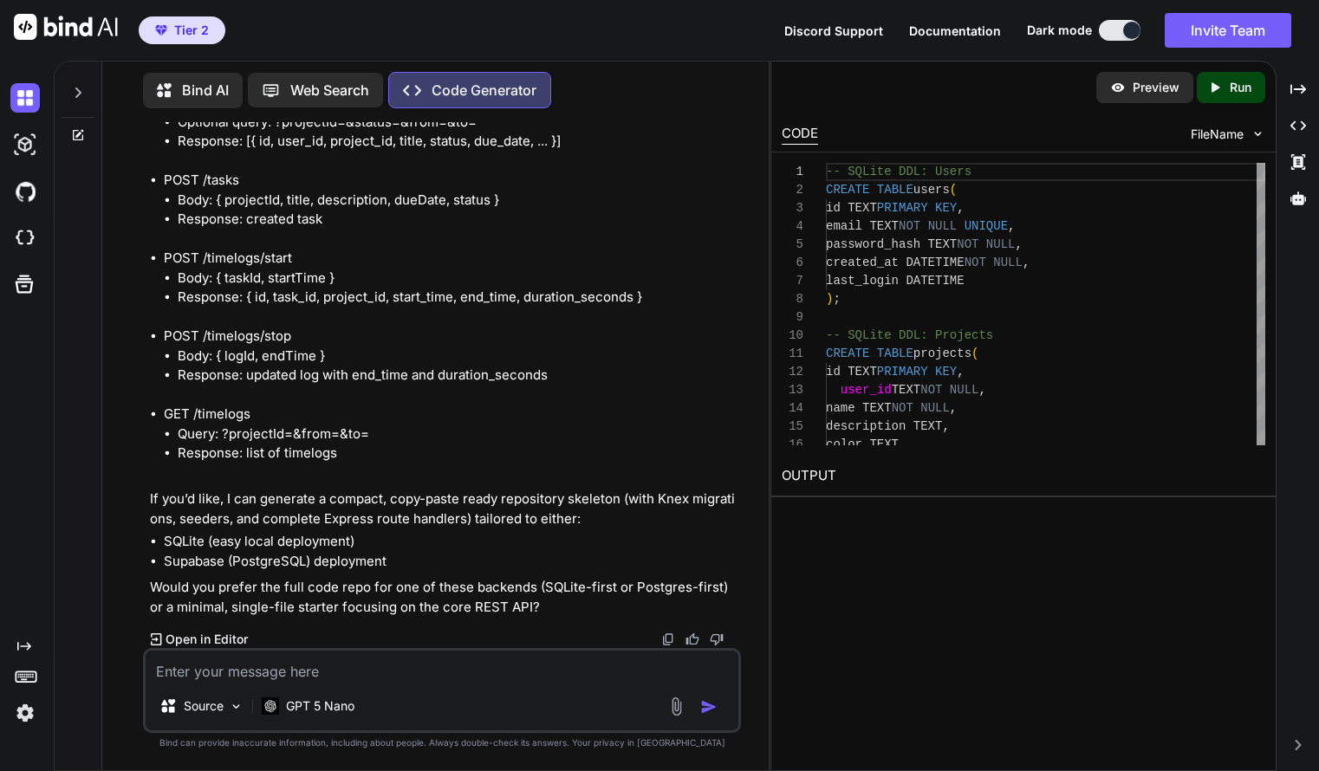
scroll to position [23385, 0]
click at [1155, 81] on p "Preview" at bounding box center [1156, 87] width 47 height 17
click at [1222, 90] on icon "Created with Pixso." at bounding box center [1218, 88] width 23 height 16
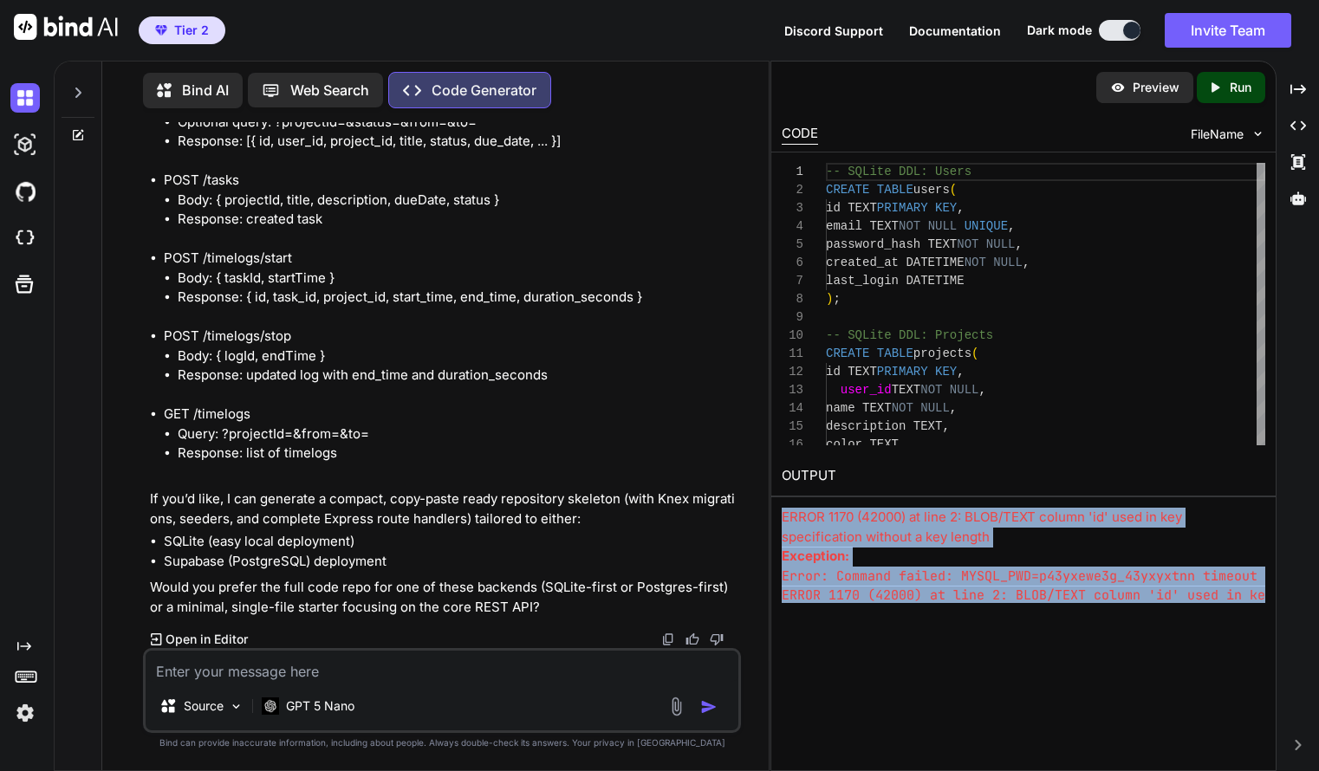
scroll to position [16, 0]
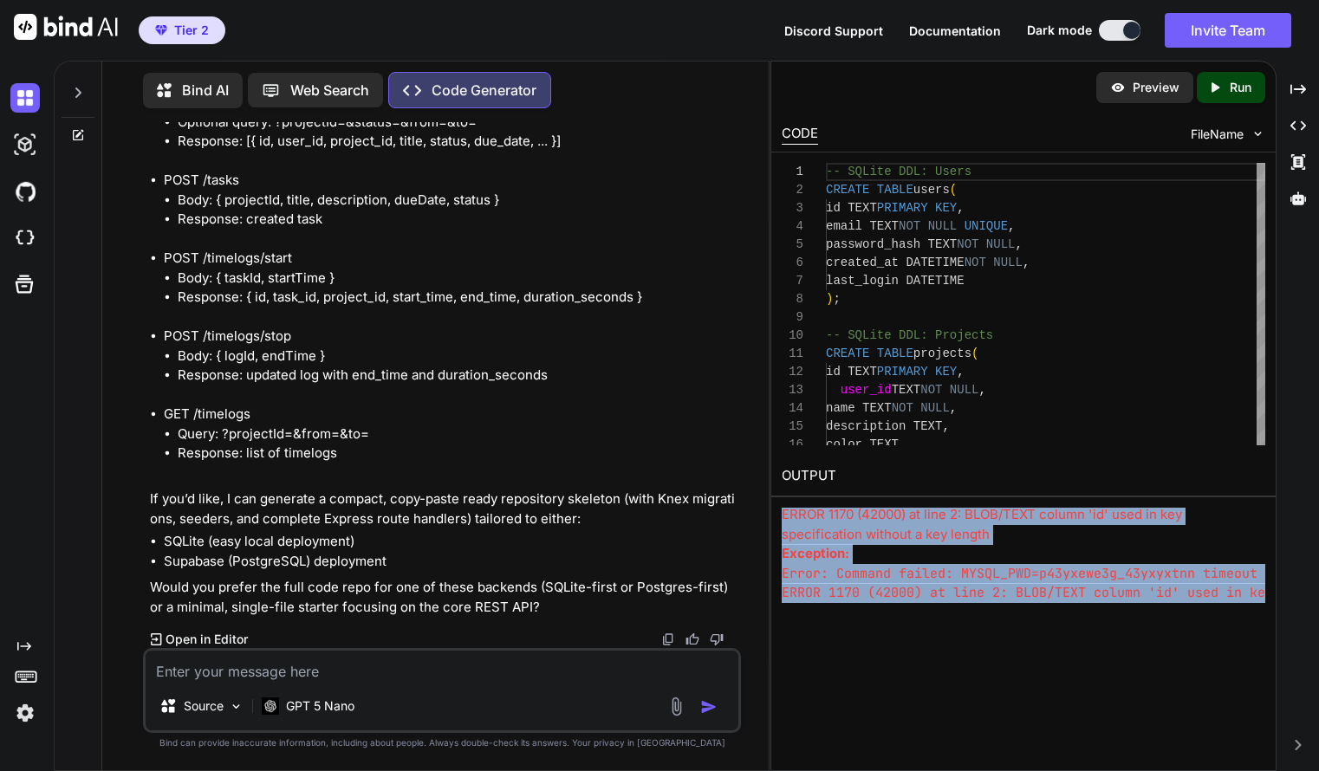
drag, startPoint x: 784, startPoint y: 518, endPoint x: 938, endPoint y: 641, distance: 197.4
click at [938, 641] on div "Preview Created with Pixso. Run CODE FileName 1 2 3 4 5 6 7 8 9 10 11 12 13 14 …" at bounding box center [1024, 416] width 506 height 711
copy div "ERROR 1170 (42000) at line 2: BLOB/TEXT column 'id' used in key specification w…"
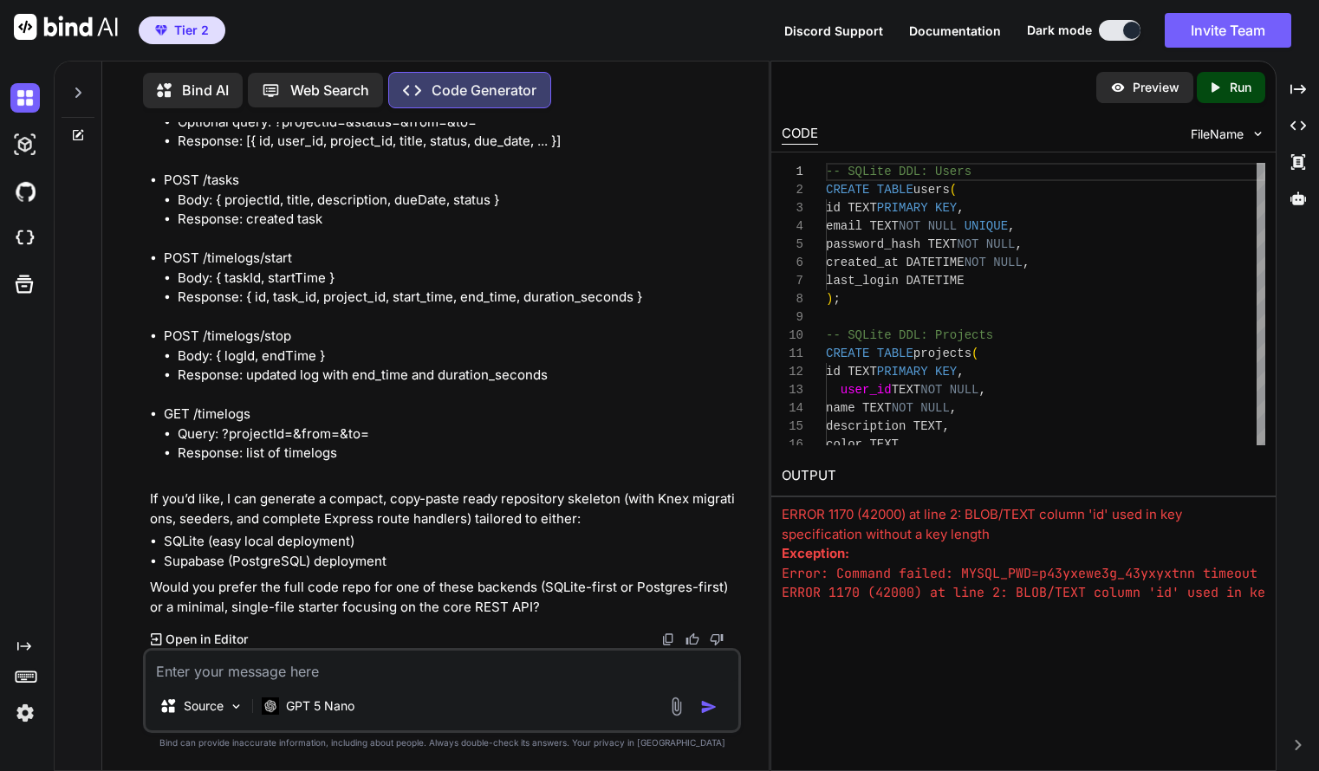
click at [403, 680] on textarea at bounding box center [442, 666] width 593 height 31
paste textarea "ERROR 1170 (42000) at line 2: BLOB/TEXT column 'id' used in key specification w…"
type textarea "please fix this error ERROR 1170 (42000) at line 2: BLOB/TEXT column 'id' used …"
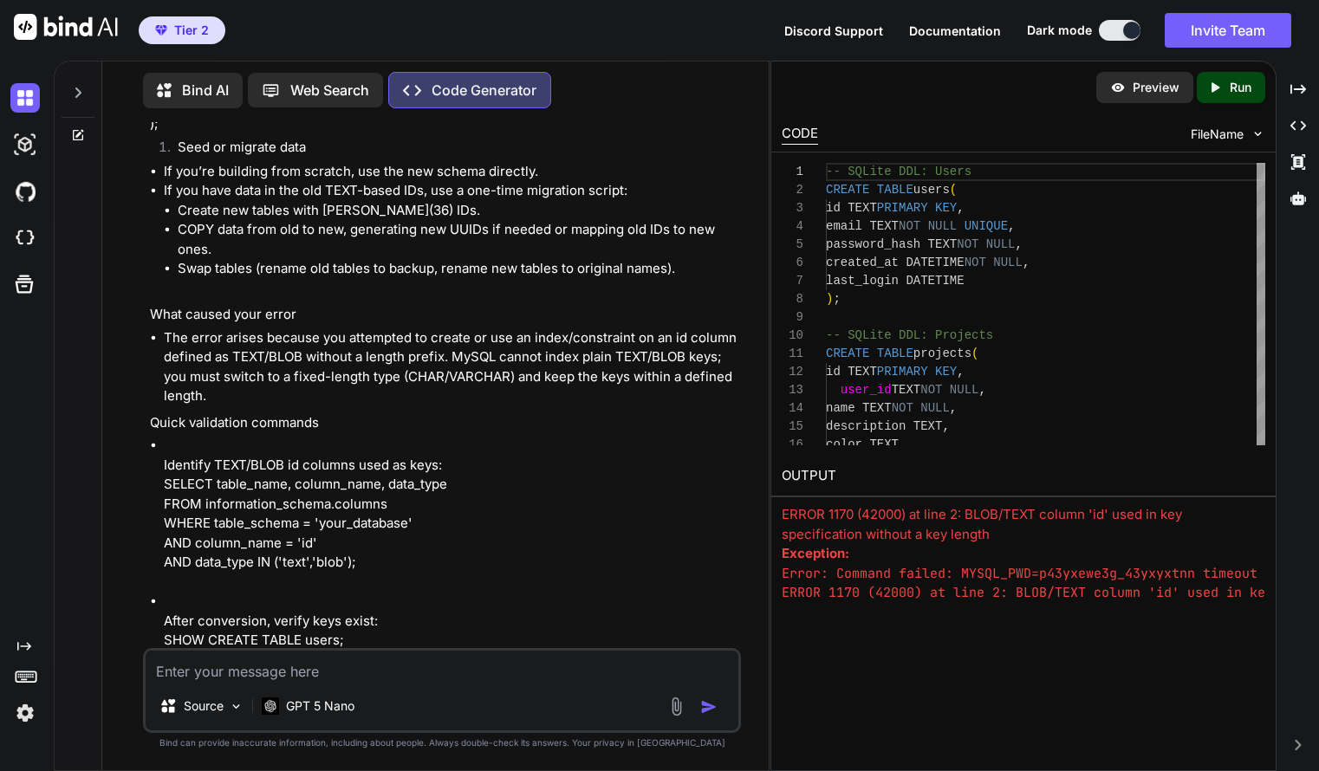
scroll to position [25644, 0]
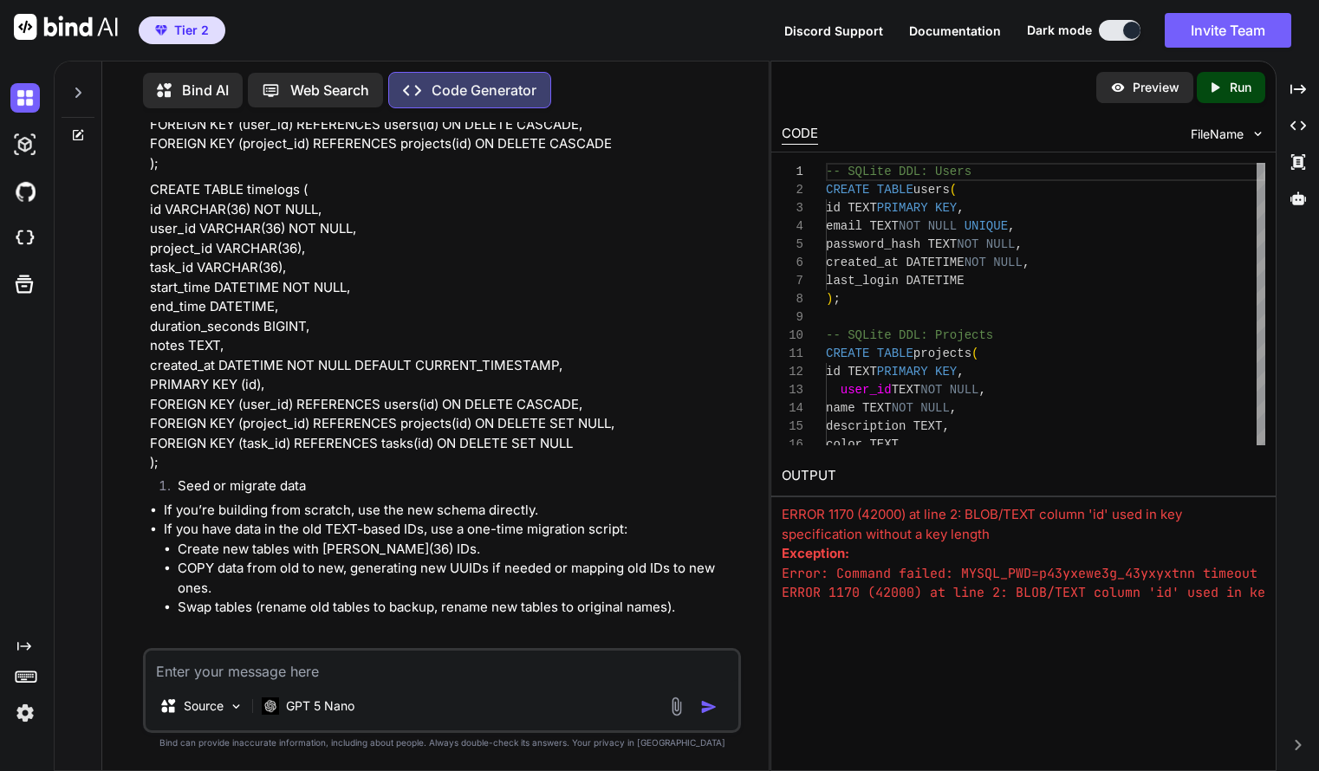
click at [194, 86] on p "Bind AI" at bounding box center [205, 90] width 47 height 21
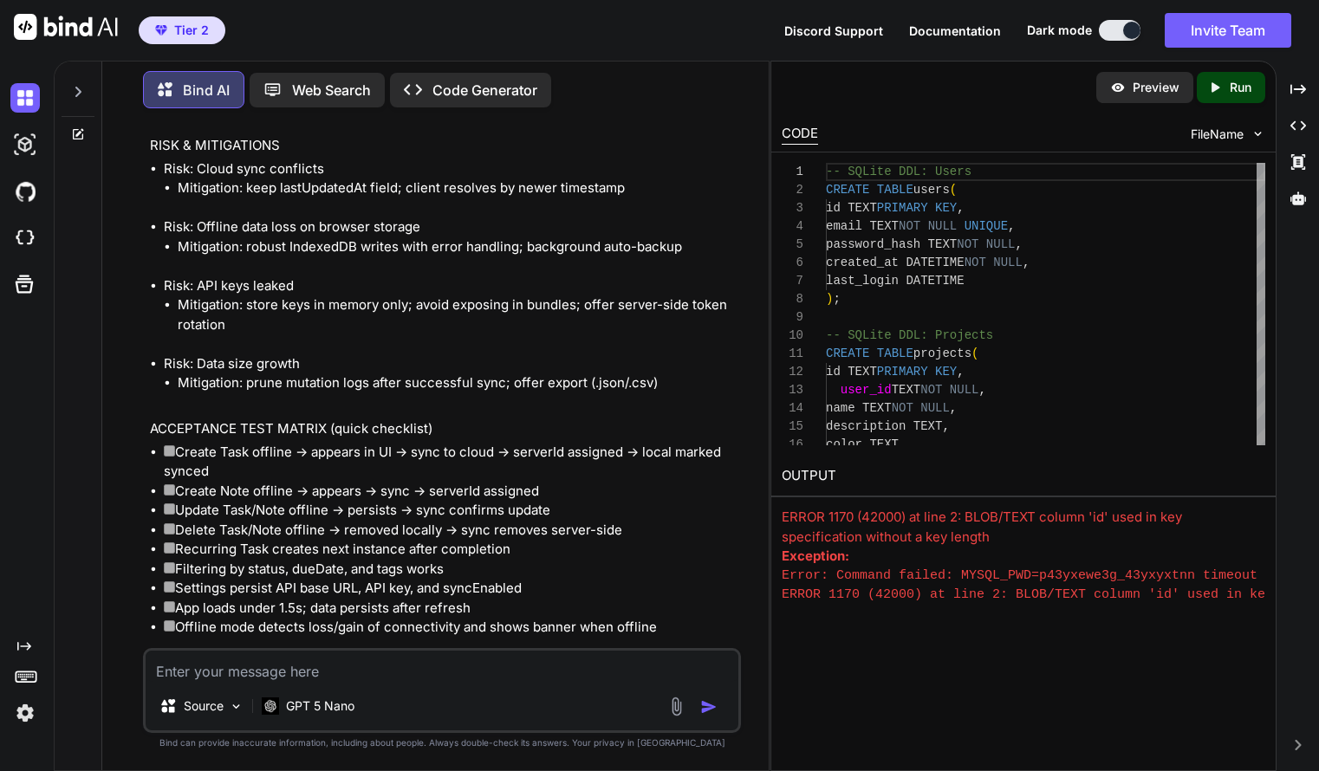
scroll to position [7595, 0]
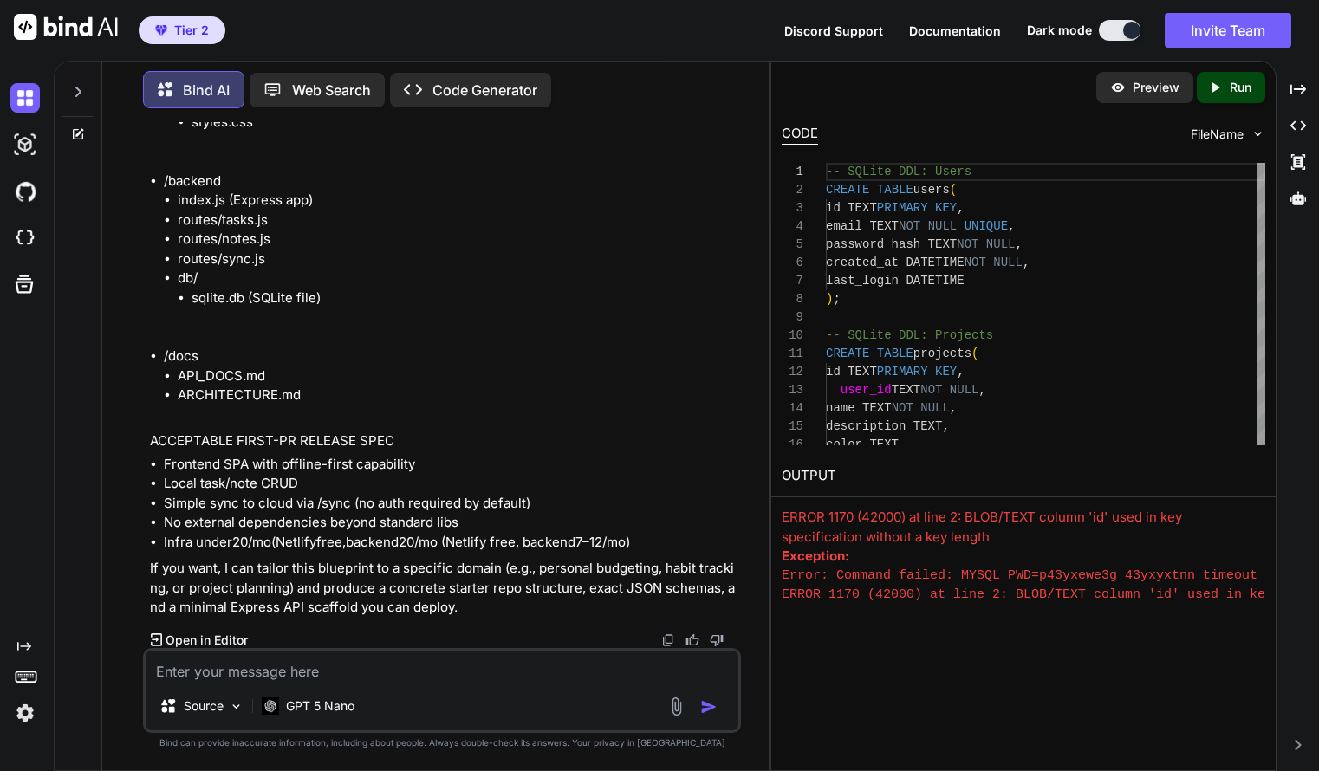
click at [1164, 86] on p "Preview" at bounding box center [1156, 87] width 47 height 17
click at [1205, 95] on div "Created with Pixso. Run" at bounding box center [1231, 87] width 68 height 31
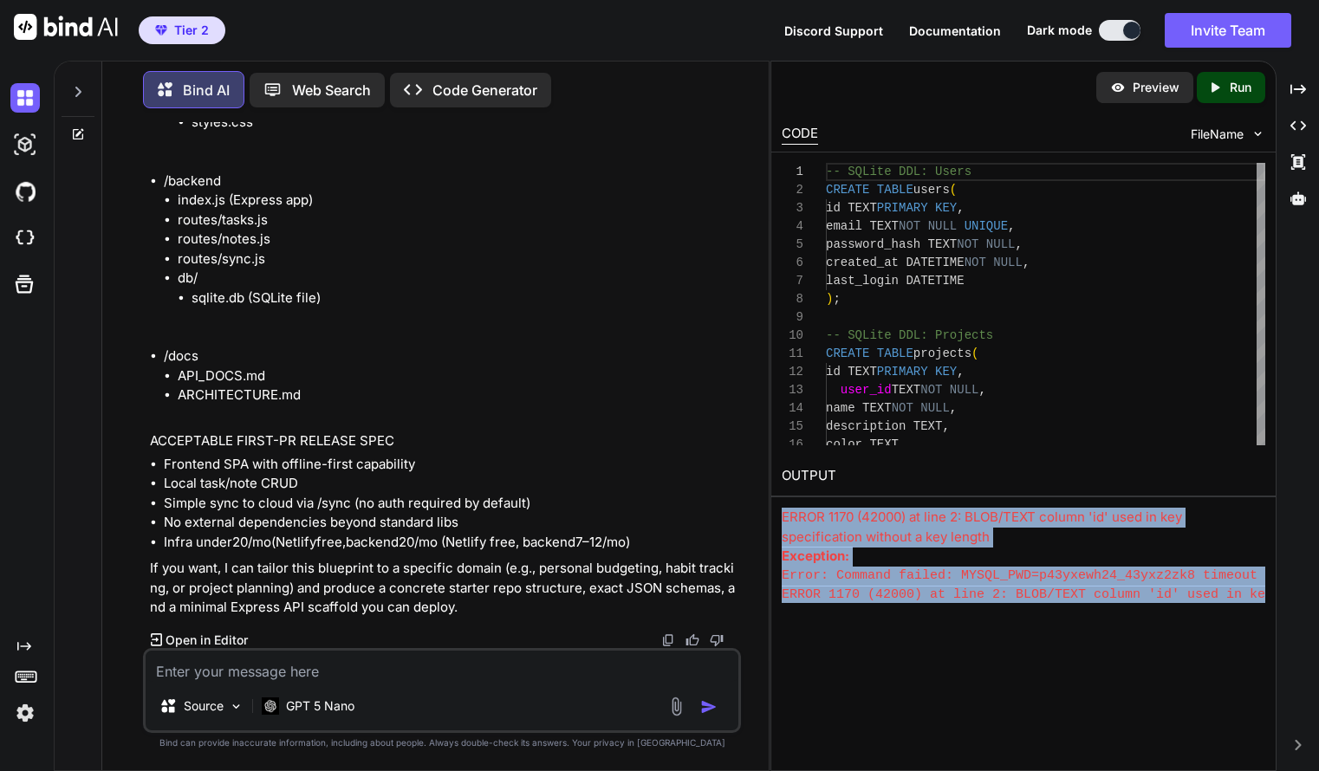
scroll to position [16, 0]
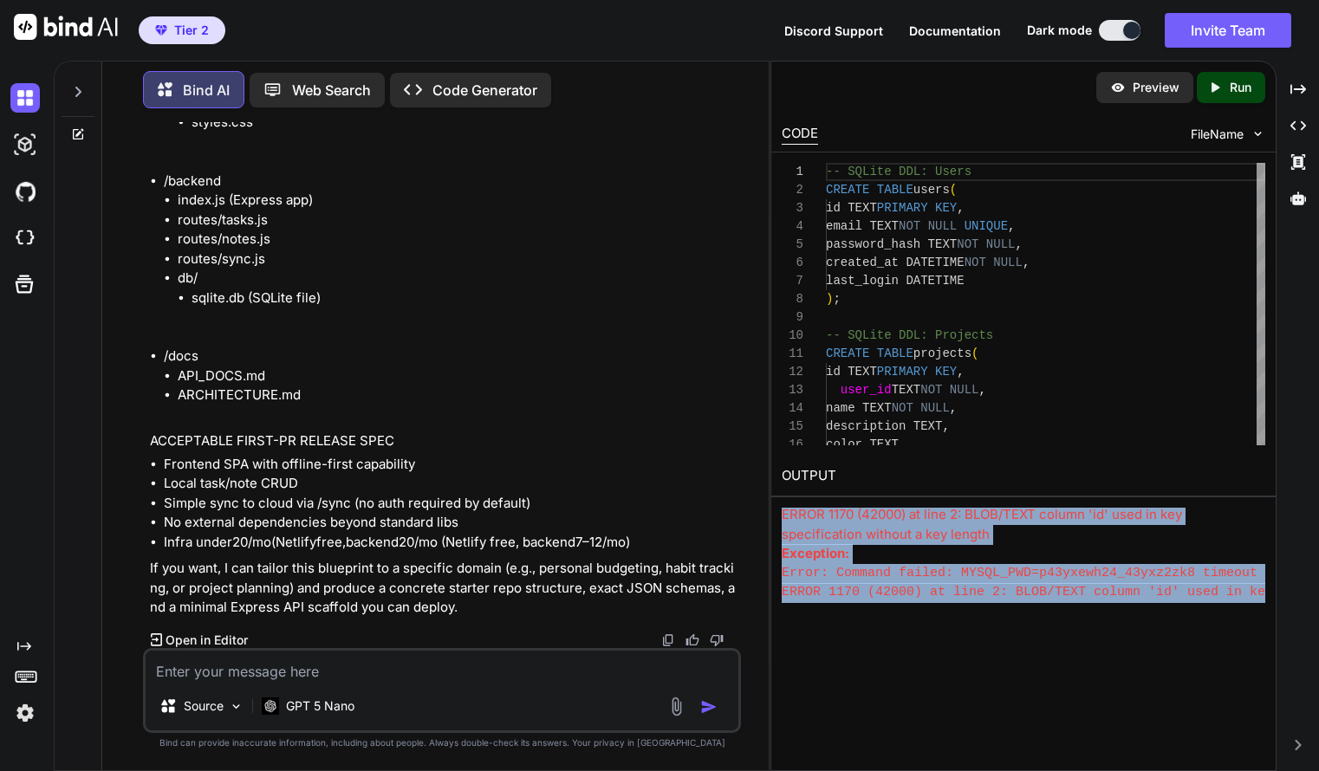
drag, startPoint x: 780, startPoint y: 515, endPoint x: 1173, endPoint y: 608, distance: 403.7
click at [1173, 608] on div "Preview Created with Pixso. Run CODE FileName 1 2 3 4 5 6 7 8 9 10 11 12 13 14 …" at bounding box center [1024, 416] width 506 height 711
copy div "ERROR 1170 (42000) at line 2: BLOB/TEXT column 'id' used in key specification w…"
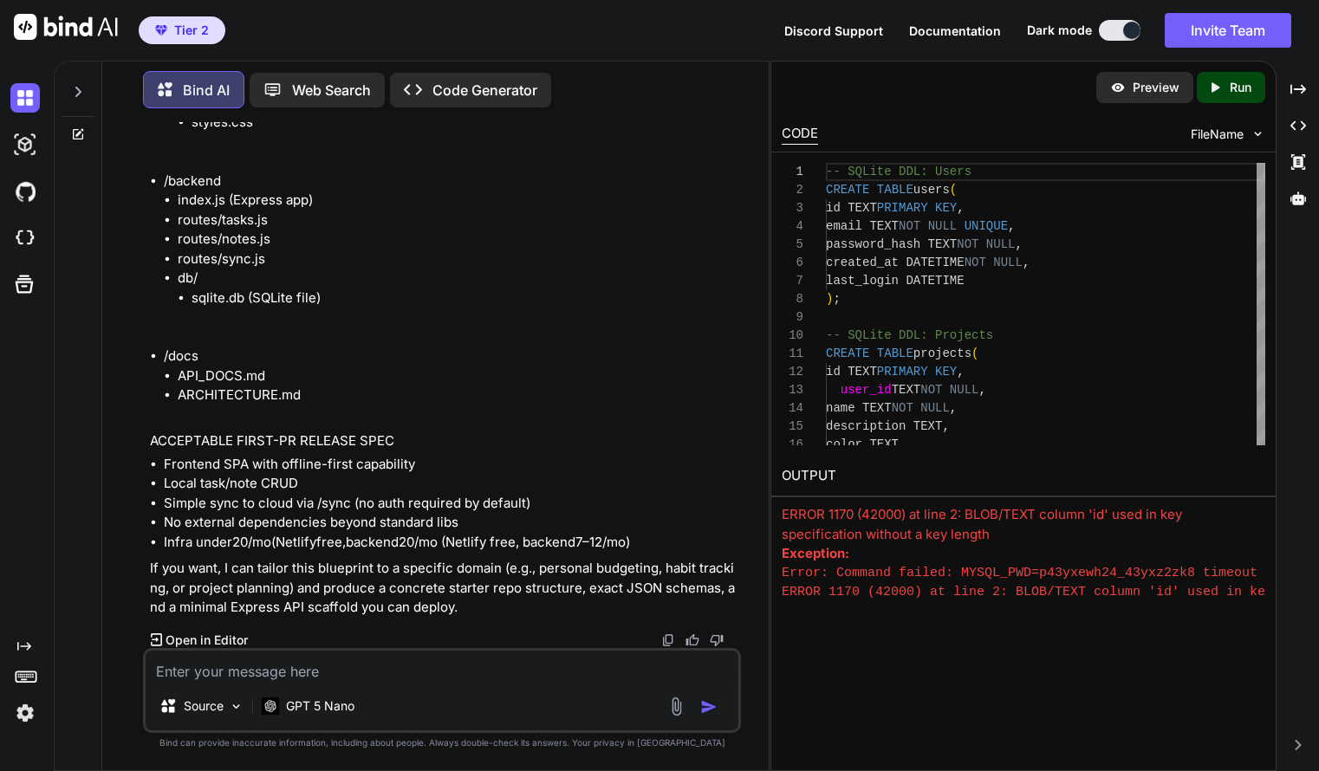
click at [453, 663] on textarea at bounding box center [442, 666] width 593 height 31
paste textarea "ERROR 1170 (42000) at line 2: BLOB/TEXT column 'id' used in key specification w…"
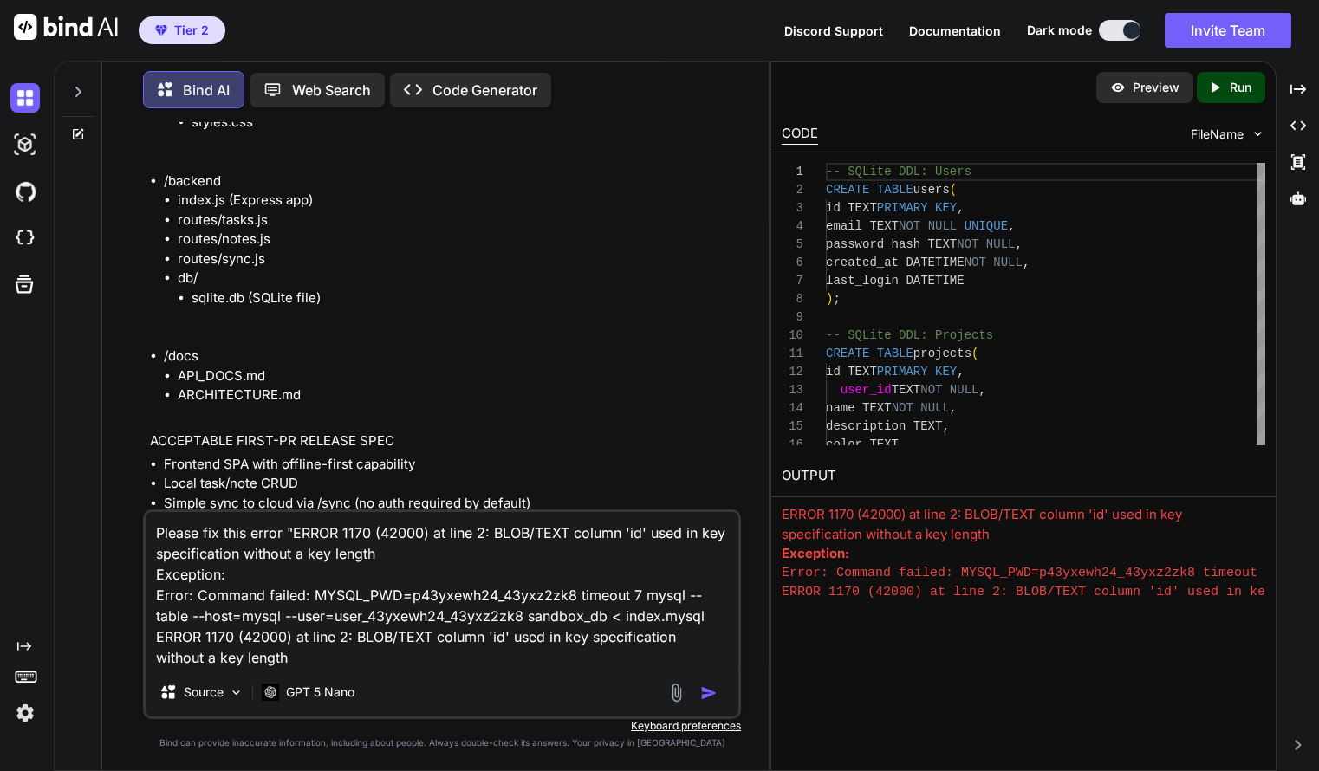
type textarea "Please fix this error "ERROR 1170 (42000) at line 2: BLOB/TEXT column 'id' used…"
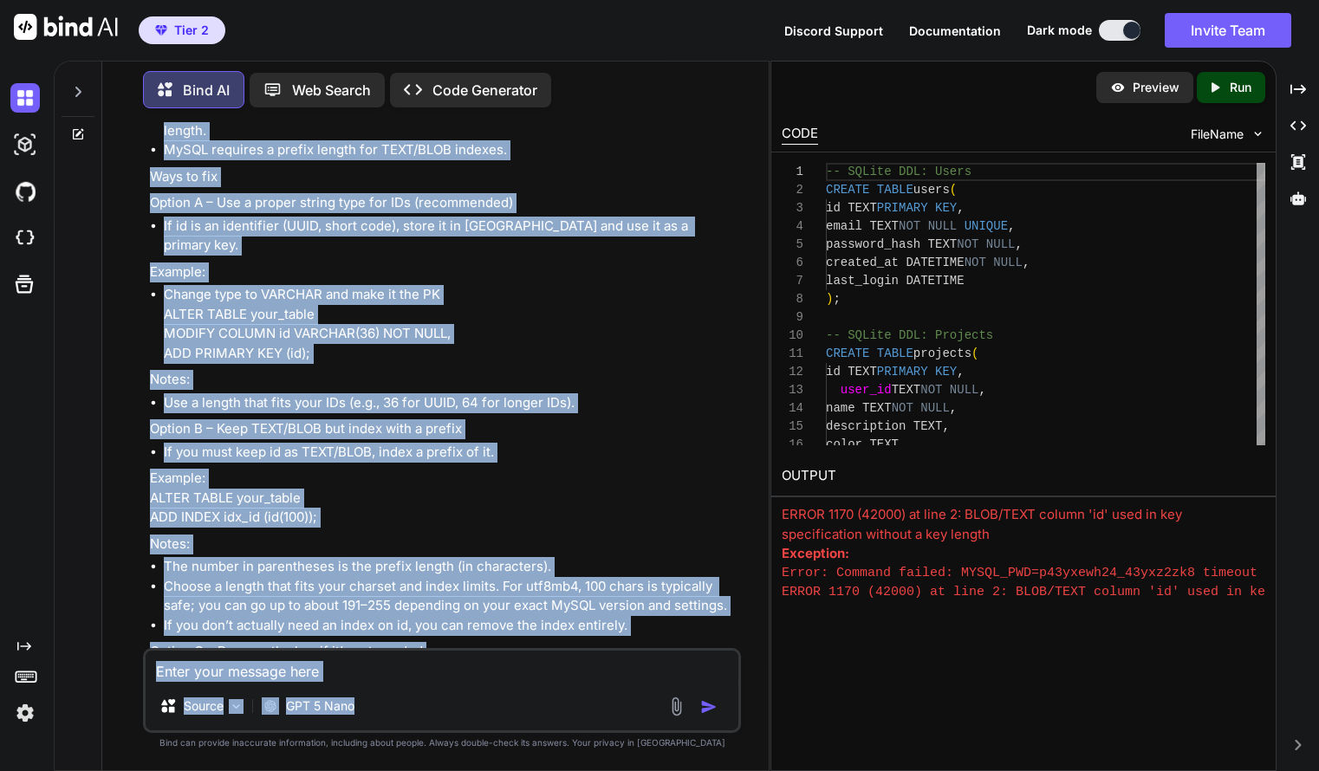
scroll to position [9174, 0]
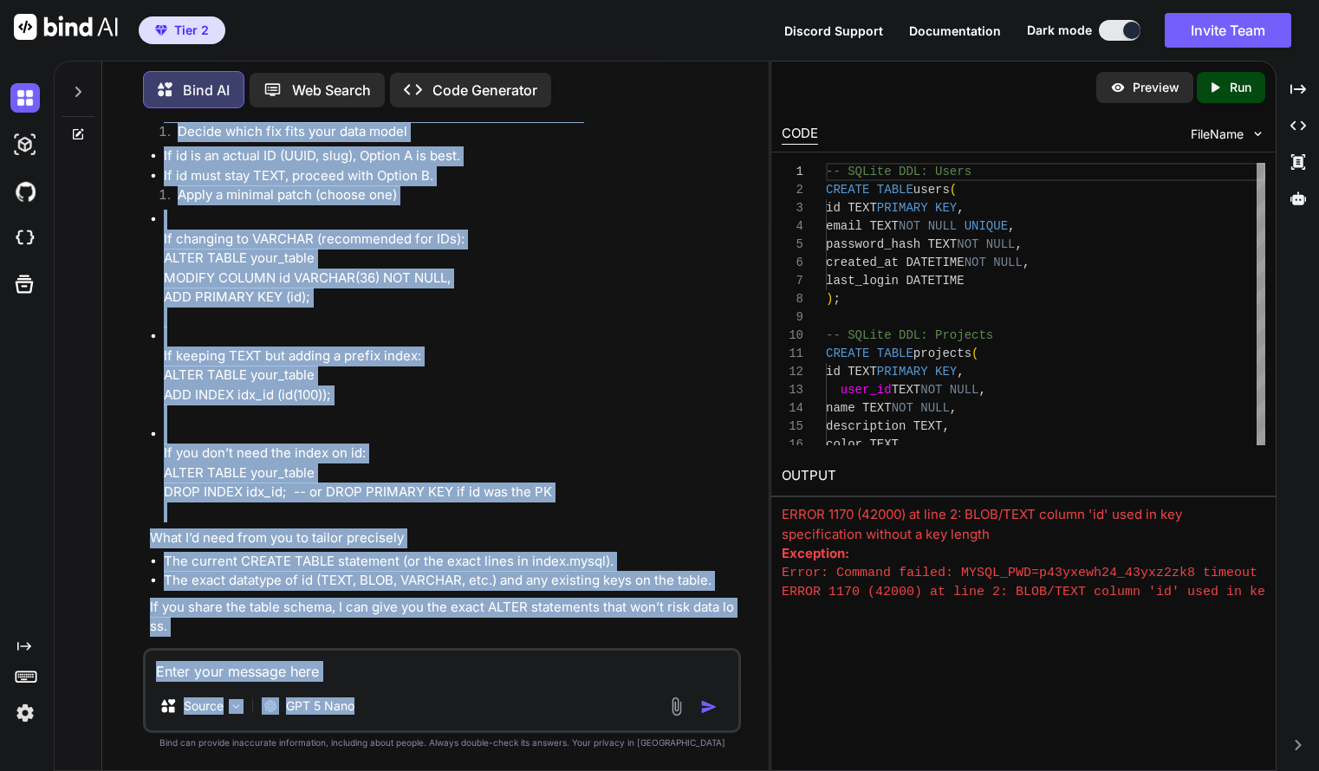
drag, startPoint x: 150, startPoint y: 337, endPoint x: 480, endPoint y: 713, distance: 500.6
click at [480, 713] on div "You You are a senior product + full-stack architect. Your job is to produce a c…" at bounding box center [442, 446] width 598 height 648
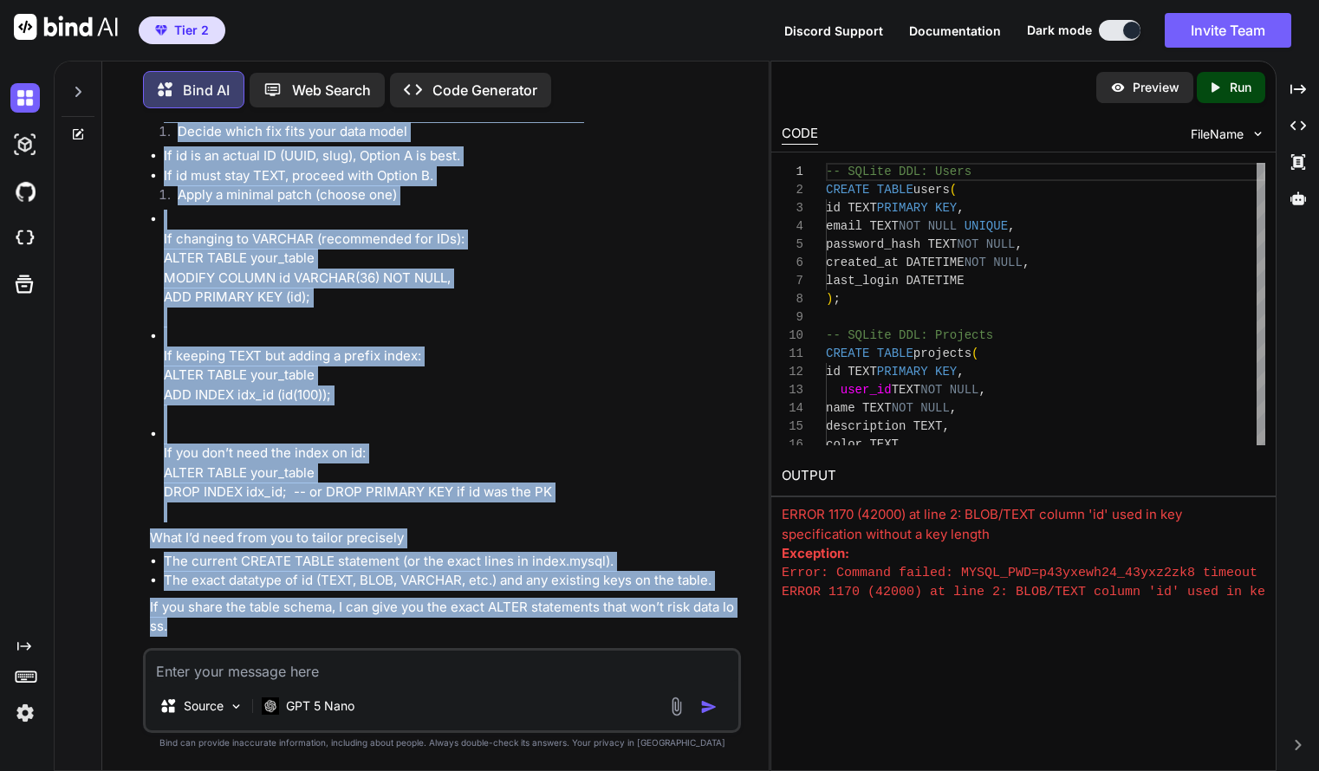
drag, startPoint x: 150, startPoint y: 342, endPoint x: 465, endPoint y: 612, distance: 414.9
copy div "This is a MySQL error that happens when you try to create or use a key (PRIMARY…"
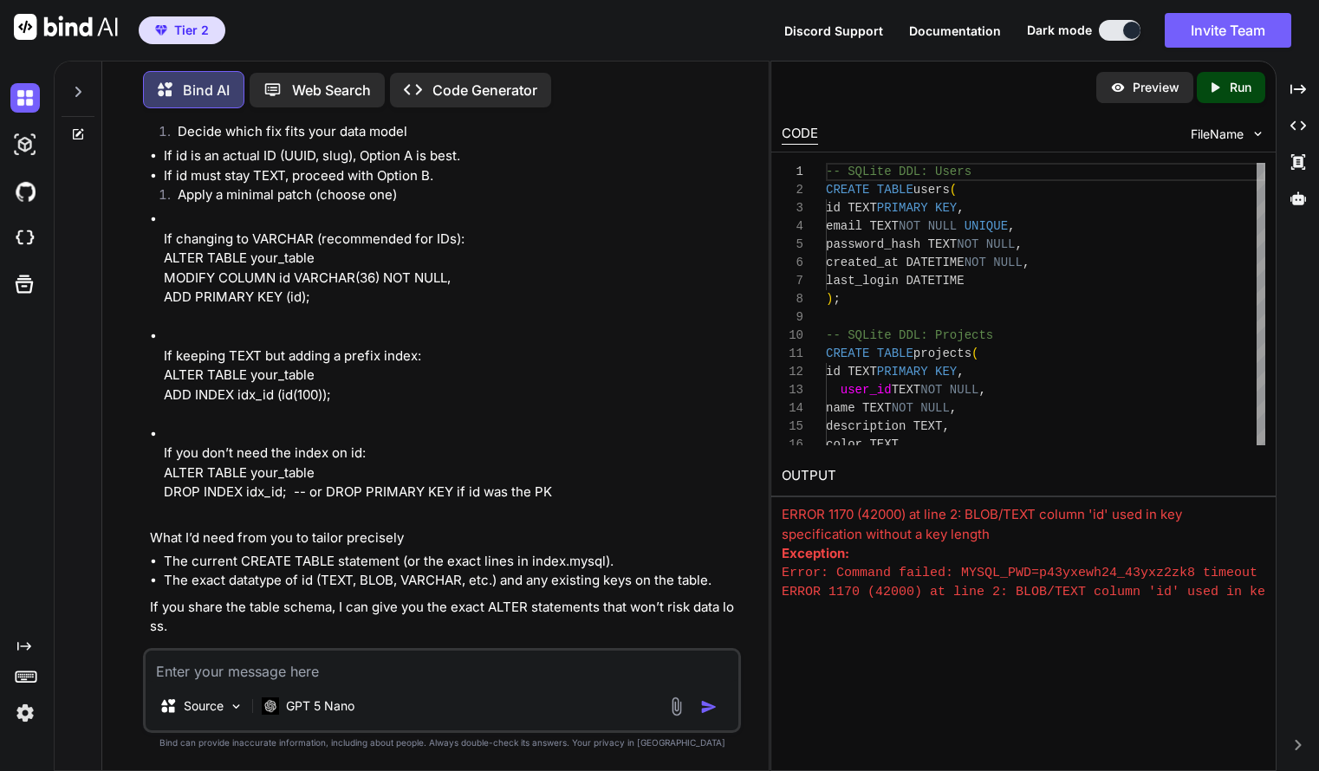
click at [425, 670] on textarea at bounding box center [442, 666] width 593 height 31
paste textarea "ALTER TABLE your_table MODIFY COLUMN id VARCHAR(36) NOT NULL, ADD PRIMARY KEY (…"
type textarea "ALTER TABLE your_table MODIFY COLUMN id VARCHAR(36) NOT NULL, ADD PRIMARY KEY (…"
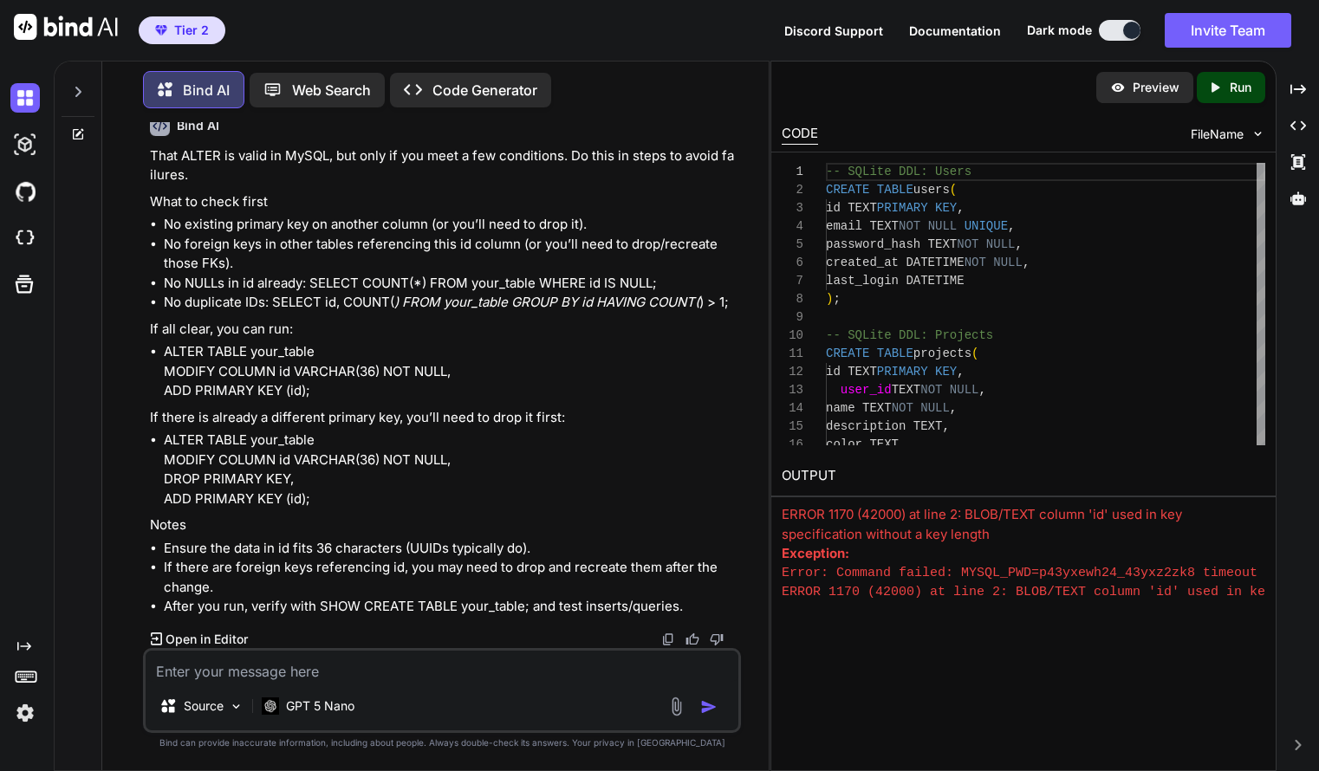
scroll to position [9801, 0]
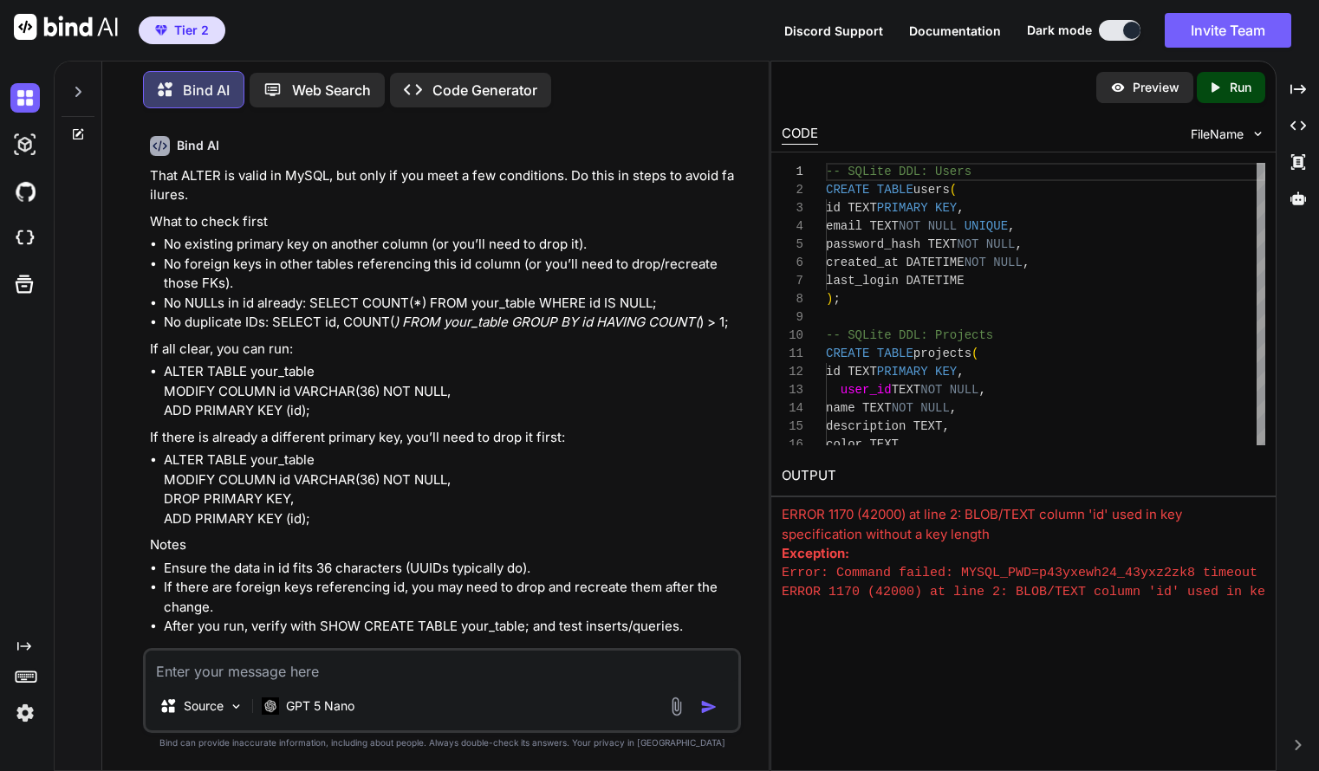
click at [1232, 88] on p "Run" at bounding box center [1241, 87] width 22 height 17
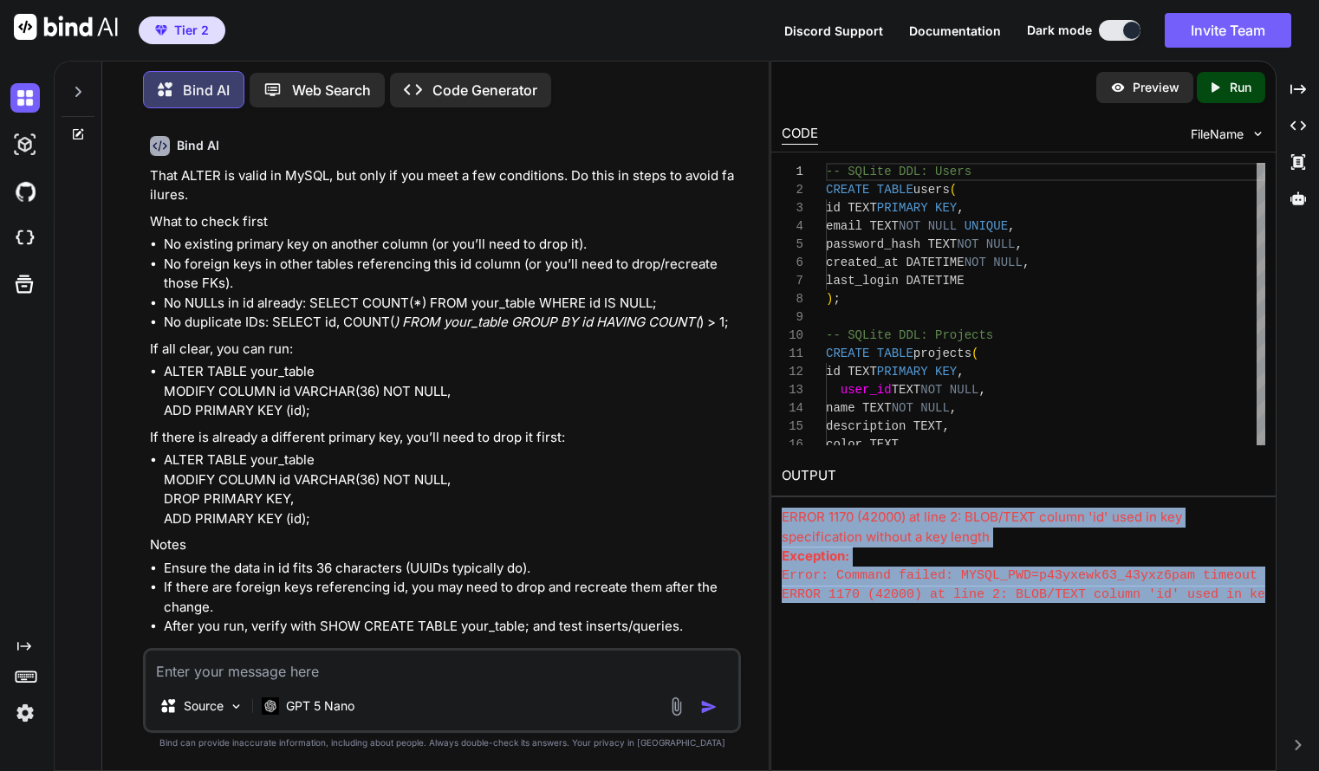
scroll to position [16, 0]
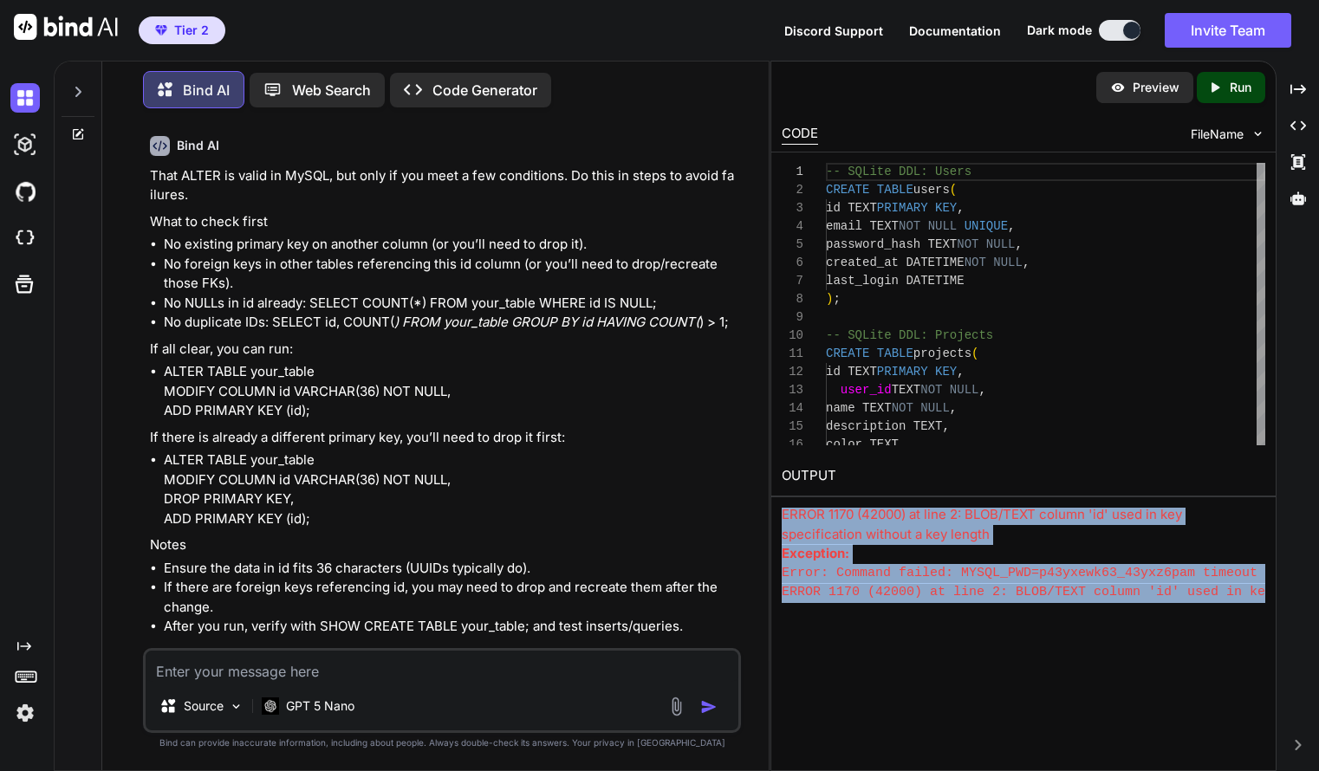
drag, startPoint x: 779, startPoint y: 517, endPoint x: 904, endPoint y: 695, distance: 217.9
click at [904, 695] on div "Preview Created with Pixso. Run CODE FileName 1 2 3 4 5 6 7 8 9 10 11 12 13 14 …" at bounding box center [1024, 416] width 506 height 711
copy div "ERROR 1170 (42000) at line 2: BLOB/TEXT column 'id' used in key specification w…"
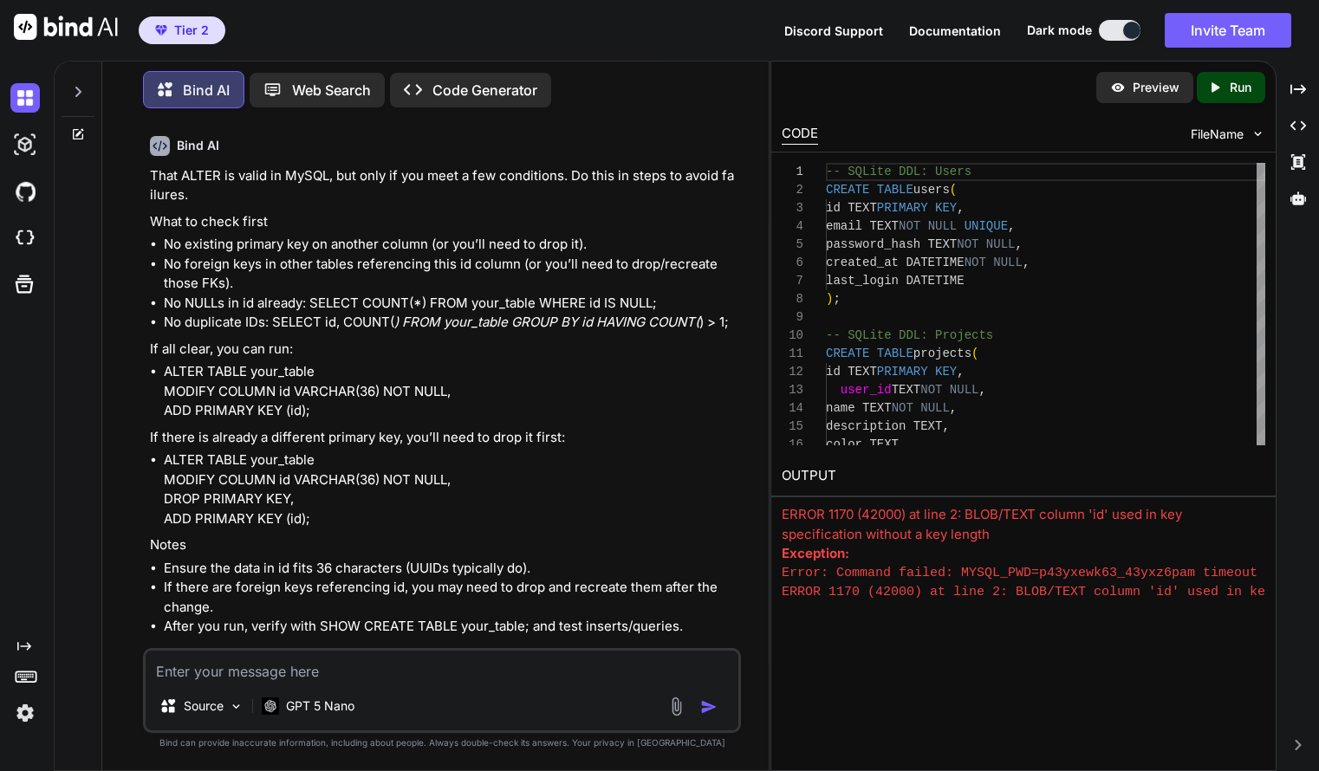
click at [468, 683] on div "Source GPT 5 Nano" at bounding box center [442, 690] width 598 height 85
click at [459, 684] on div "Source GPT 5 Nano" at bounding box center [442, 690] width 598 height 85
click at [448, 668] on textarea at bounding box center [442, 666] width 593 height 31
paste textarea "SHOW CREATE TABLE your_table;"
type textarea "SHOW CREATE TABLE your_table;"
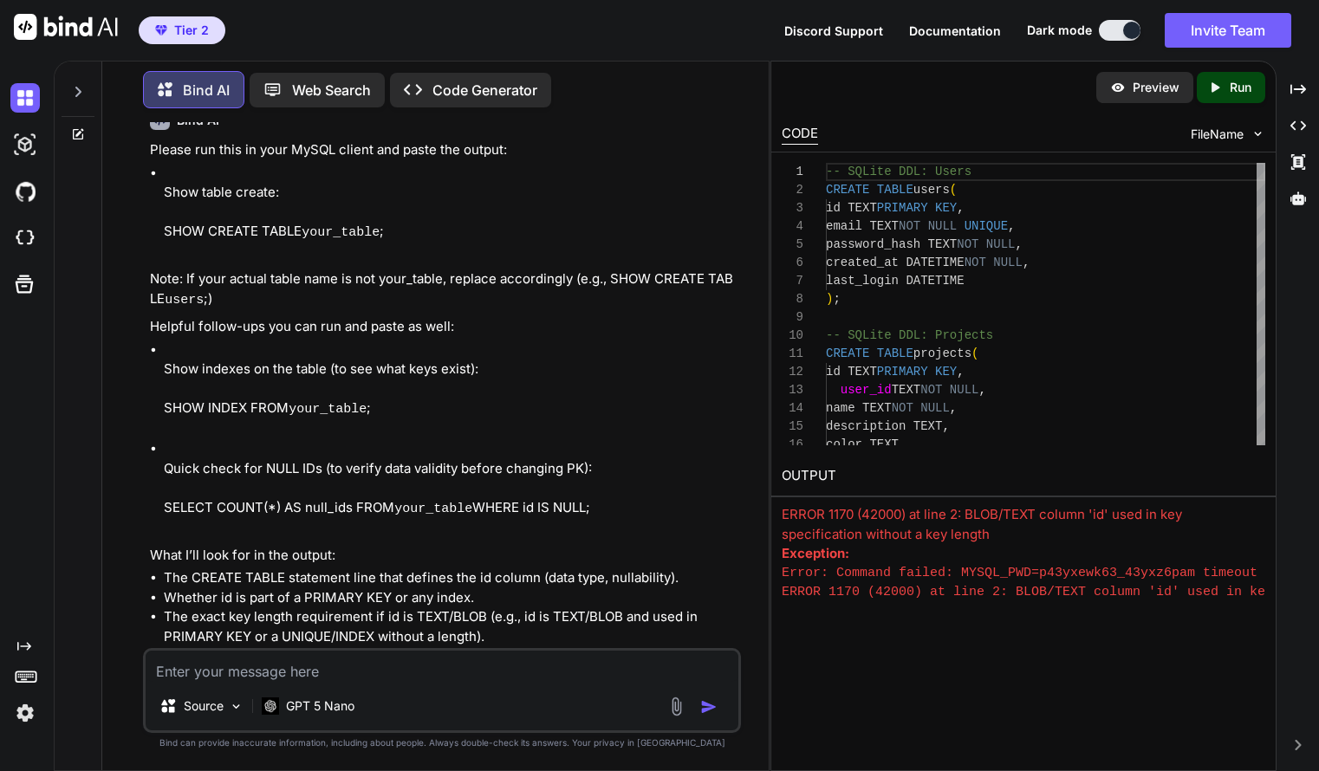
scroll to position [10844, 0]
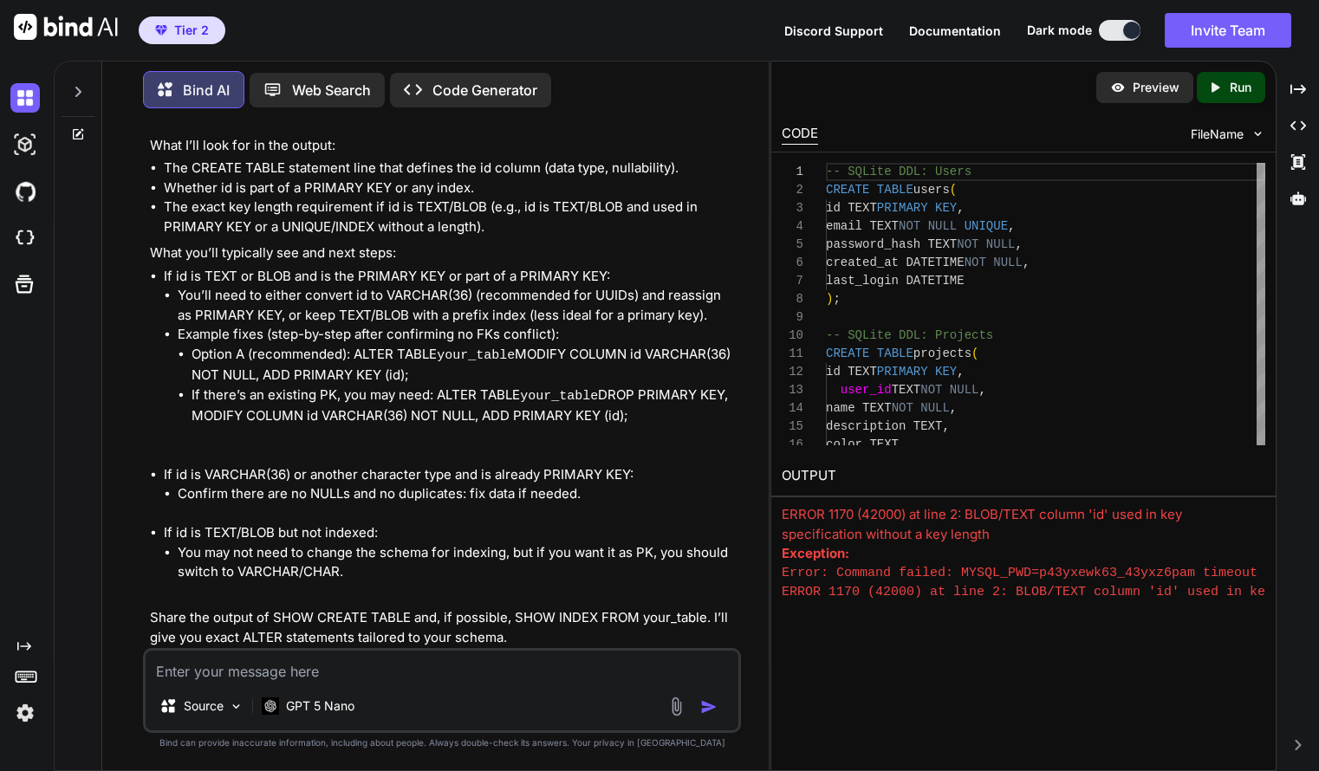
paste textarea "ALTER TABLE your_table MODIFY COLUMN id VARCHAR(36) NOT NULL, ADD PRIMARY KEY (…"
type textarea "ALTER TABLE your_table MODIFY COLUMN id VARCHAR(36) NOT NULL, ADD PRIMARY KEY (…"
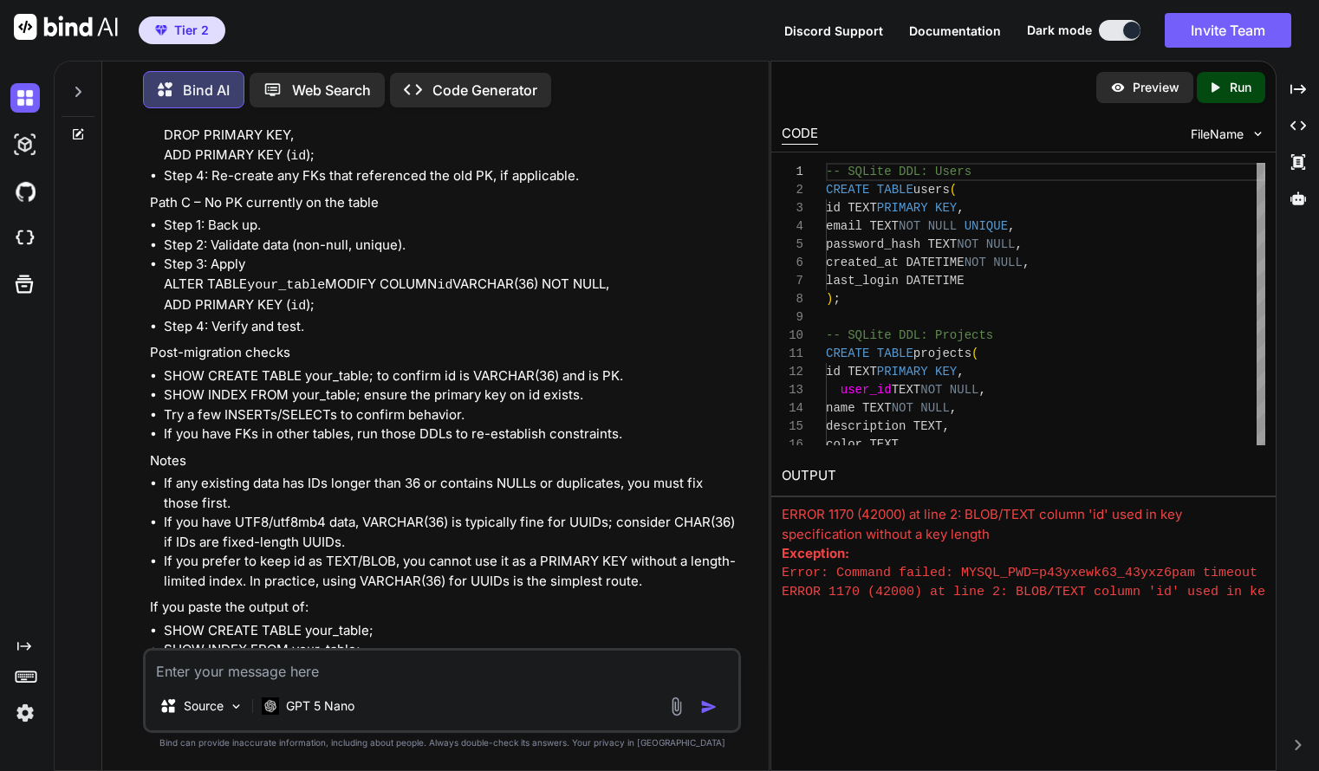
scroll to position [12171, 0]
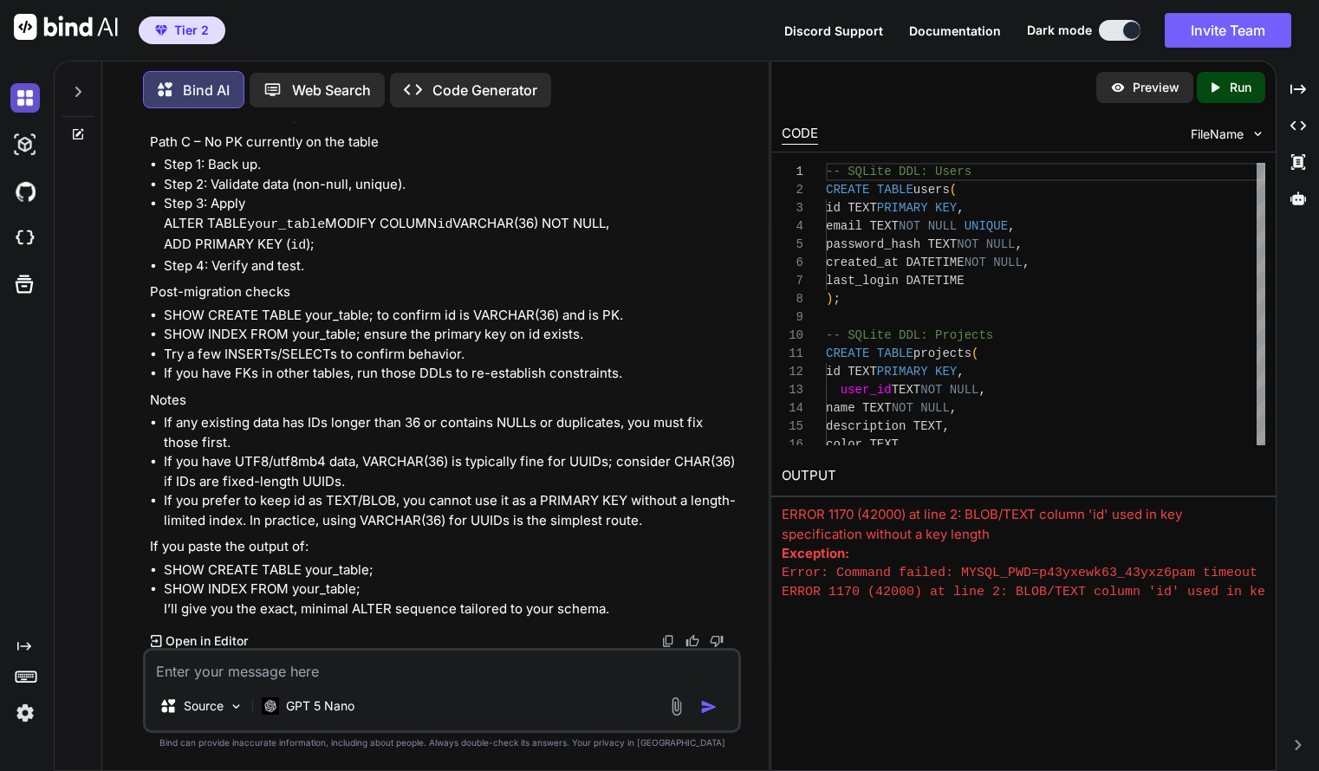
click at [27, 105] on img at bounding box center [24, 97] width 29 height 29
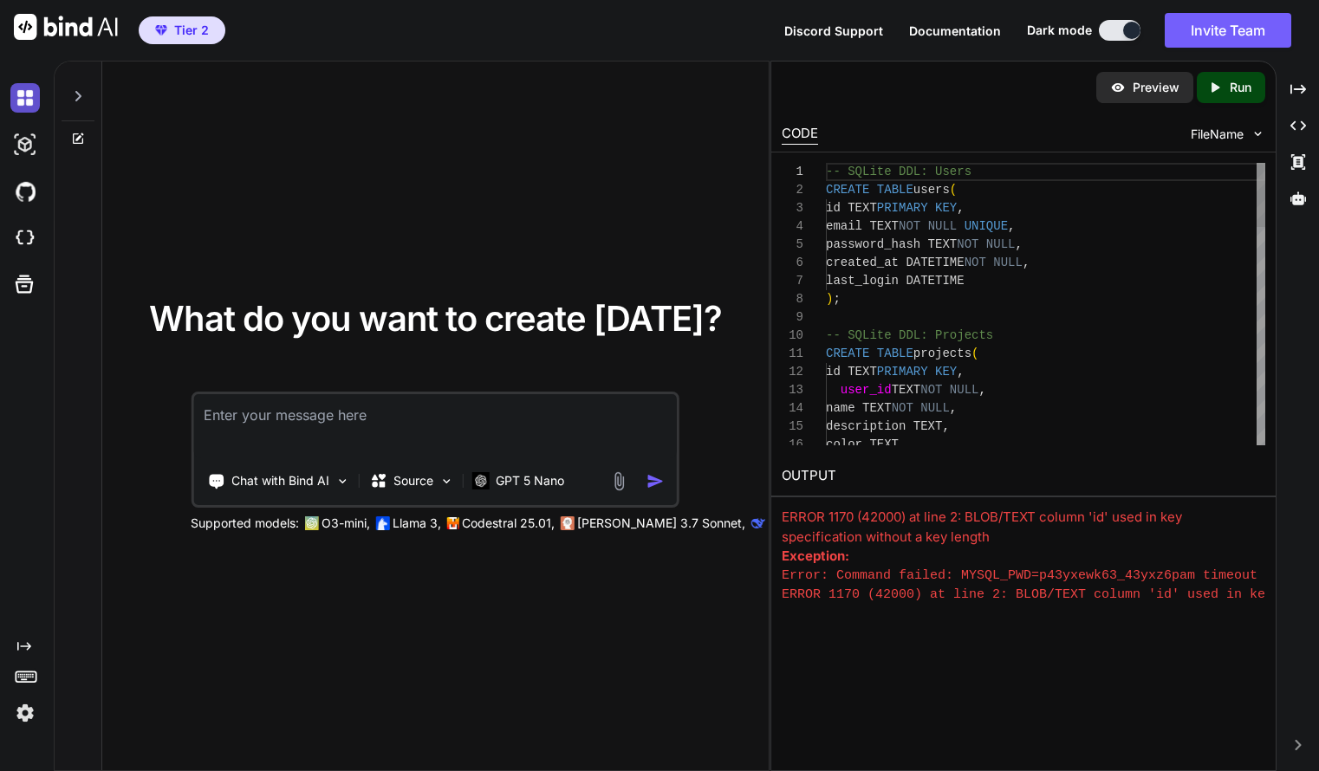
click at [23, 99] on img at bounding box center [24, 97] width 29 height 29
click at [27, 148] on img at bounding box center [24, 144] width 29 height 29
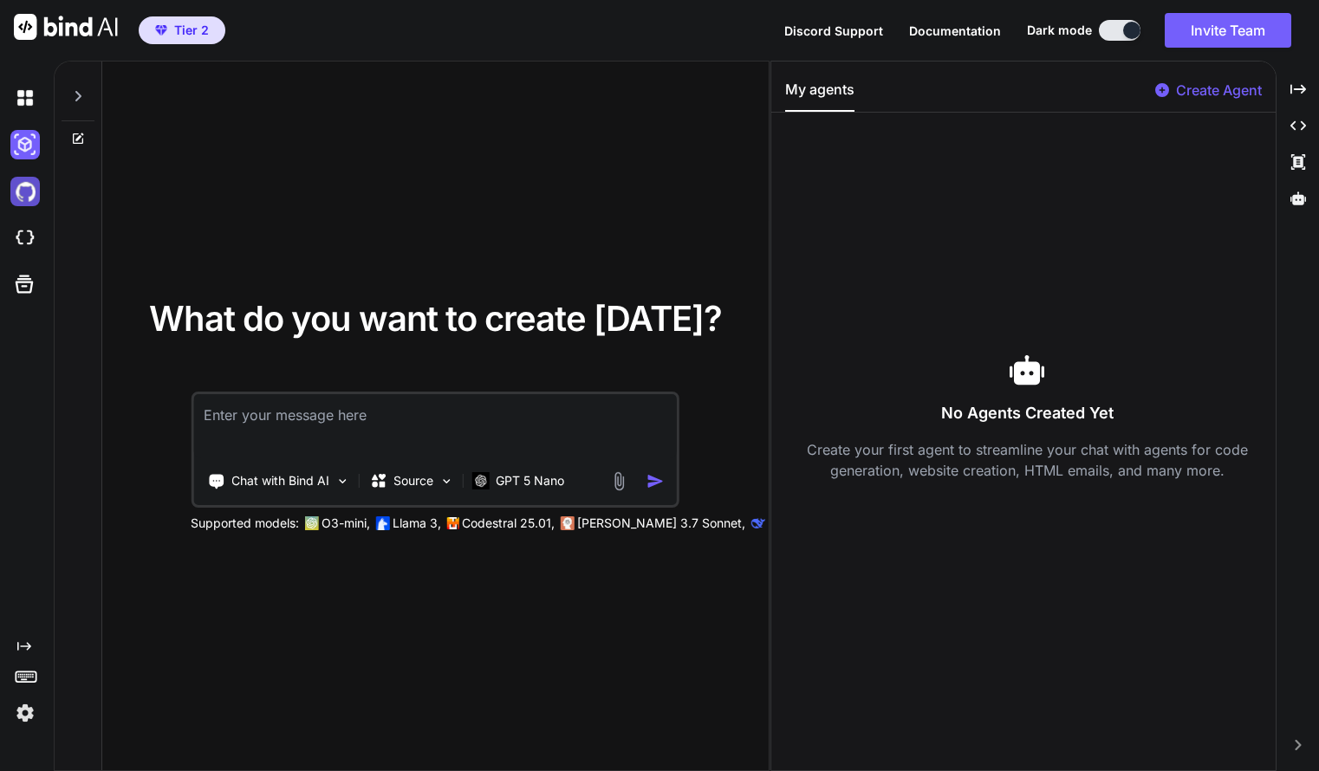
click at [29, 193] on img at bounding box center [24, 191] width 29 height 29
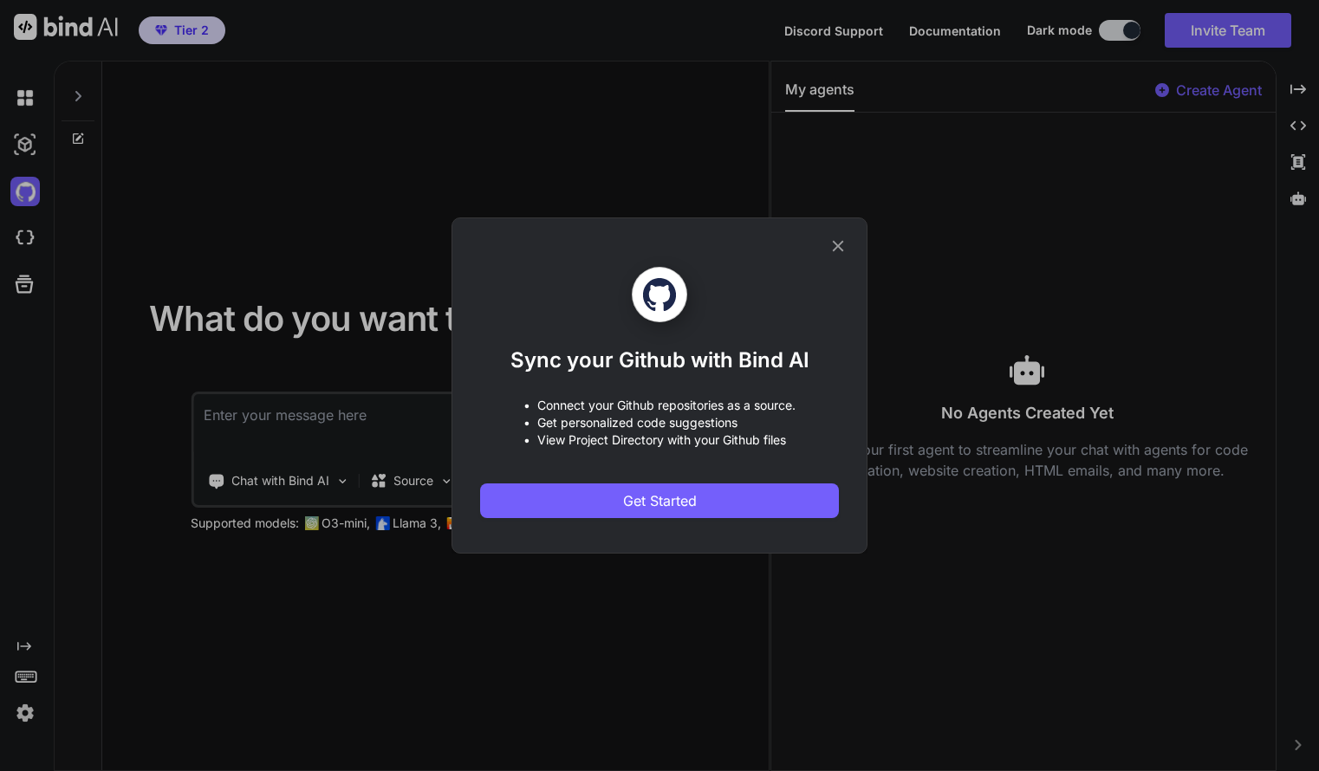
click at [834, 259] on div "Sync your Github with Bind AI • Connect your Github repositories as a source. •…" at bounding box center [659, 385] width 359 height 335
click at [20, 230] on div "Sync your Github with Bind AI • Connect your Github repositories as a source. •…" at bounding box center [659, 385] width 1319 height 771
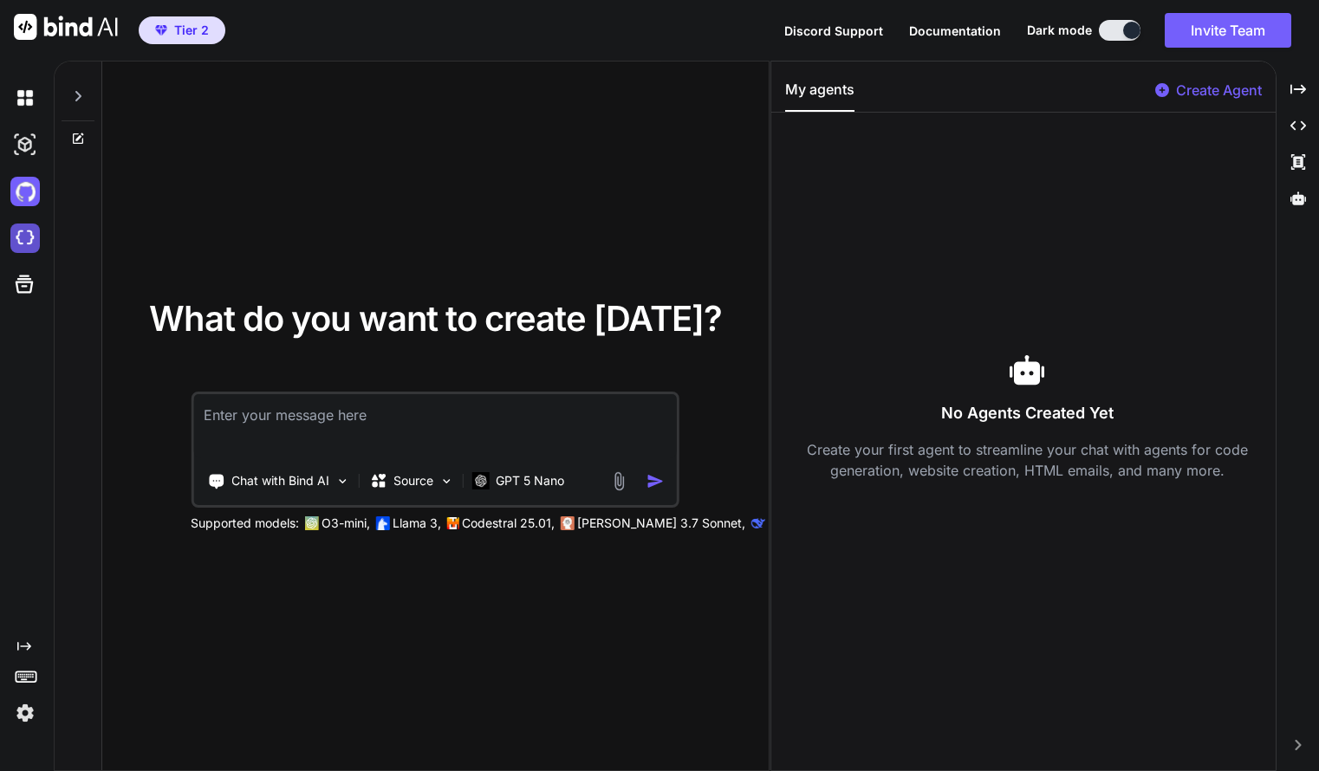
click at [26, 247] on img at bounding box center [24, 238] width 29 height 29
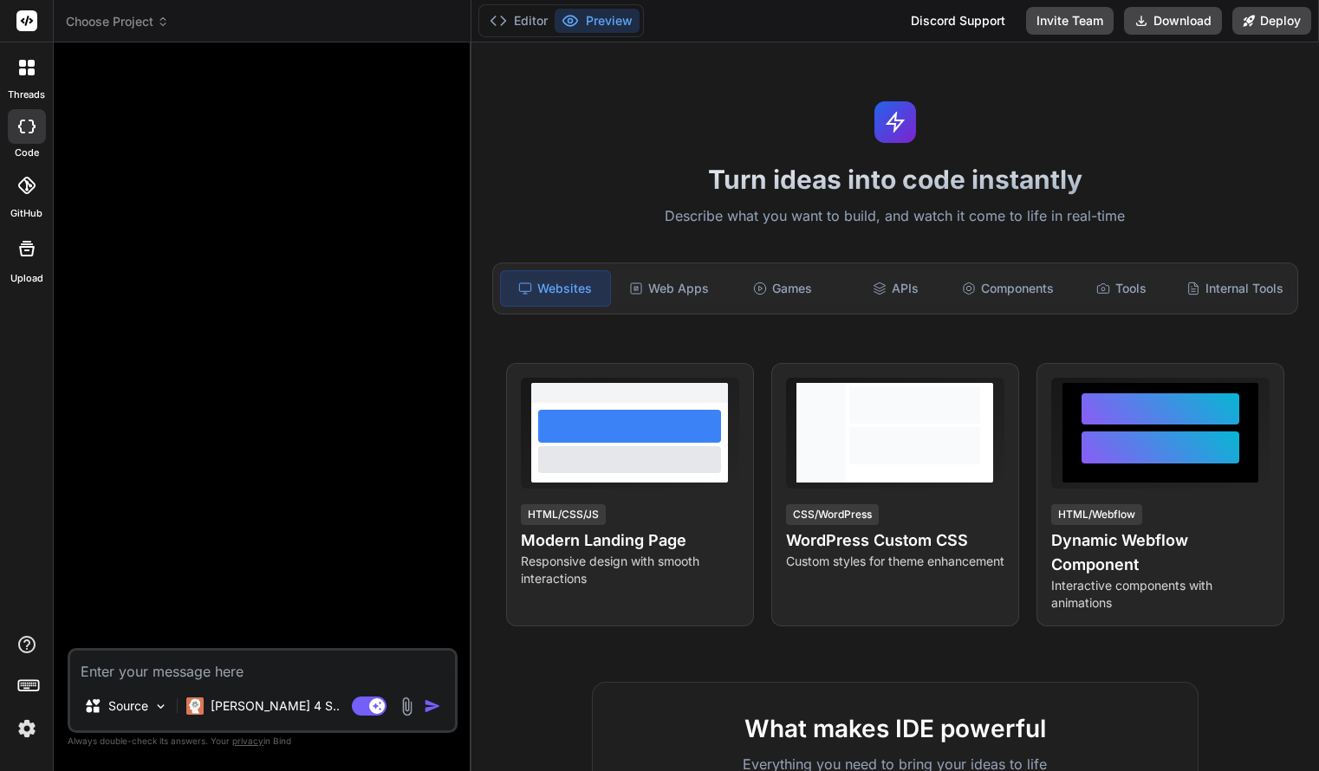
click at [24, 68] on icon at bounding box center [27, 68] width 16 height 16
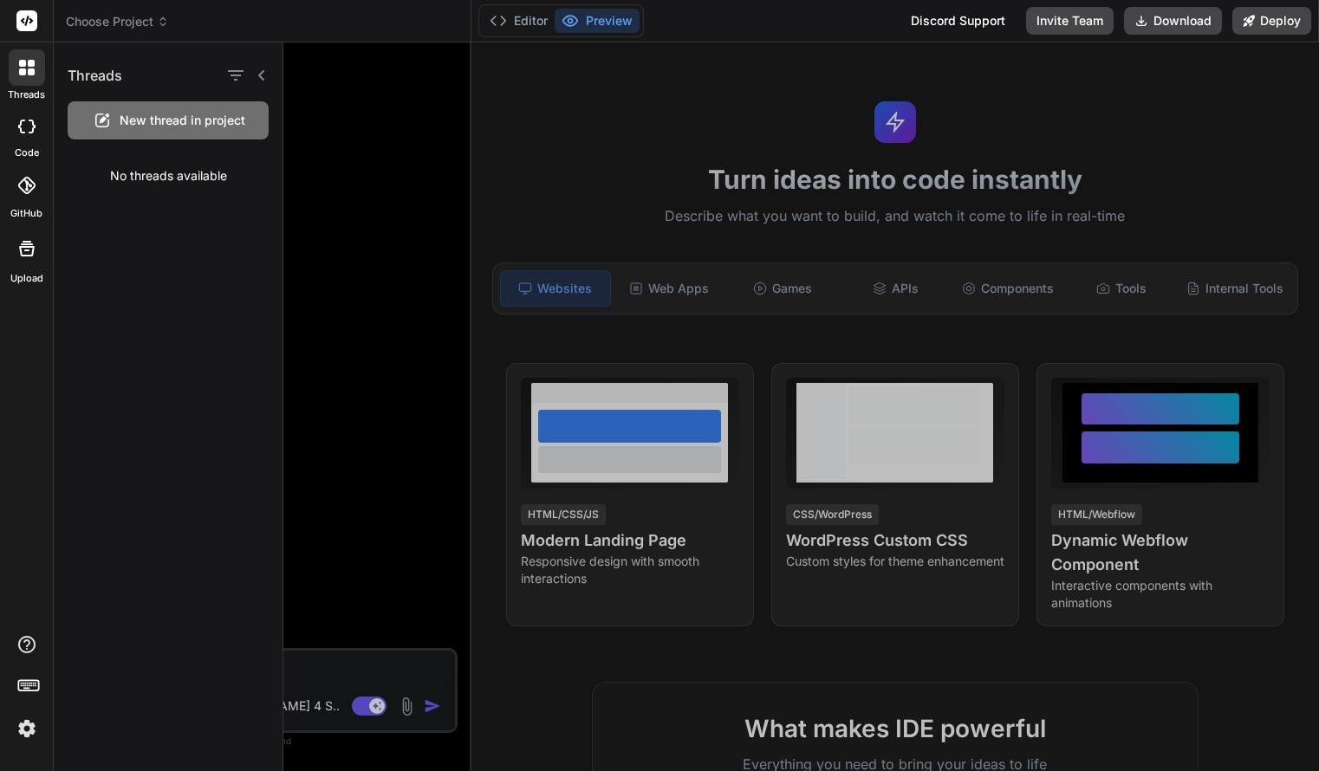
click at [224, 123] on span "New thread in project" at bounding box center [183, 120] width 126 height 17
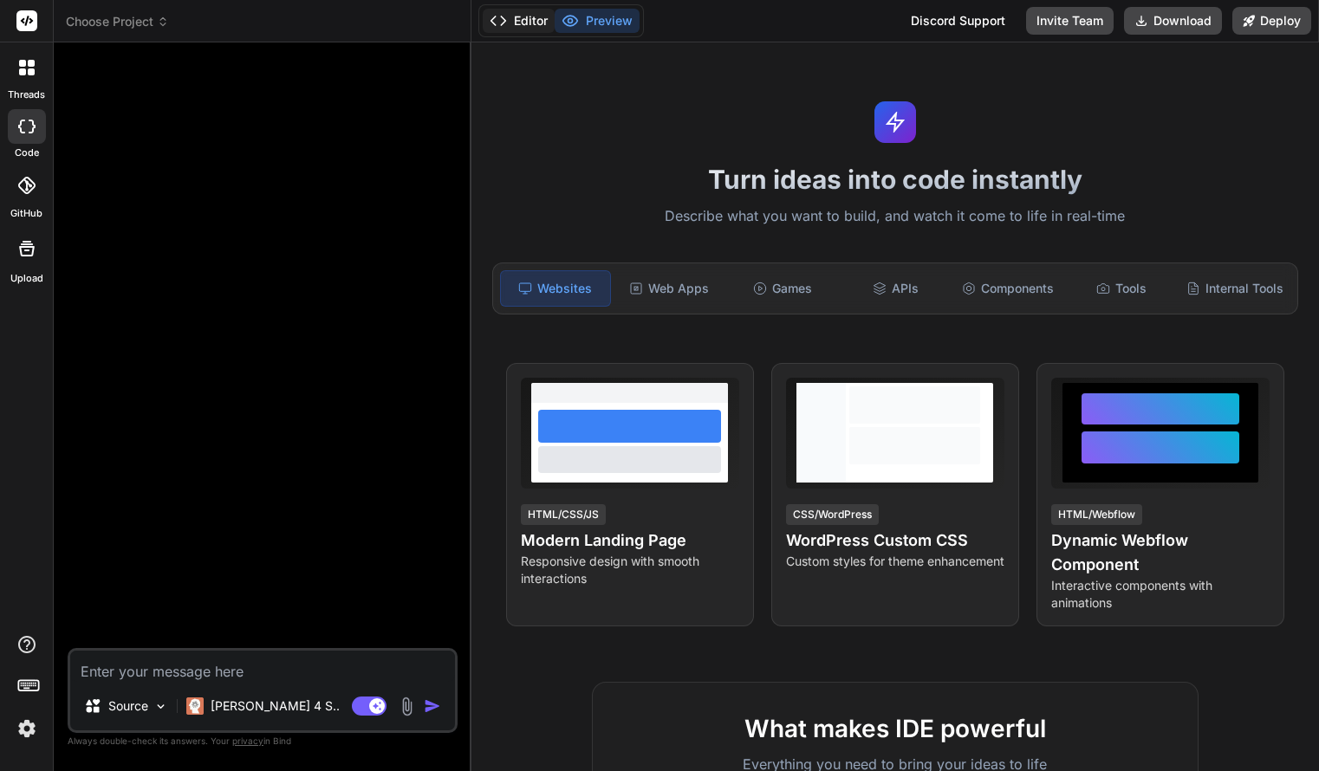
click at [538, 29] on button "Editor" at bounding box center [519, 21] width 72 height 24
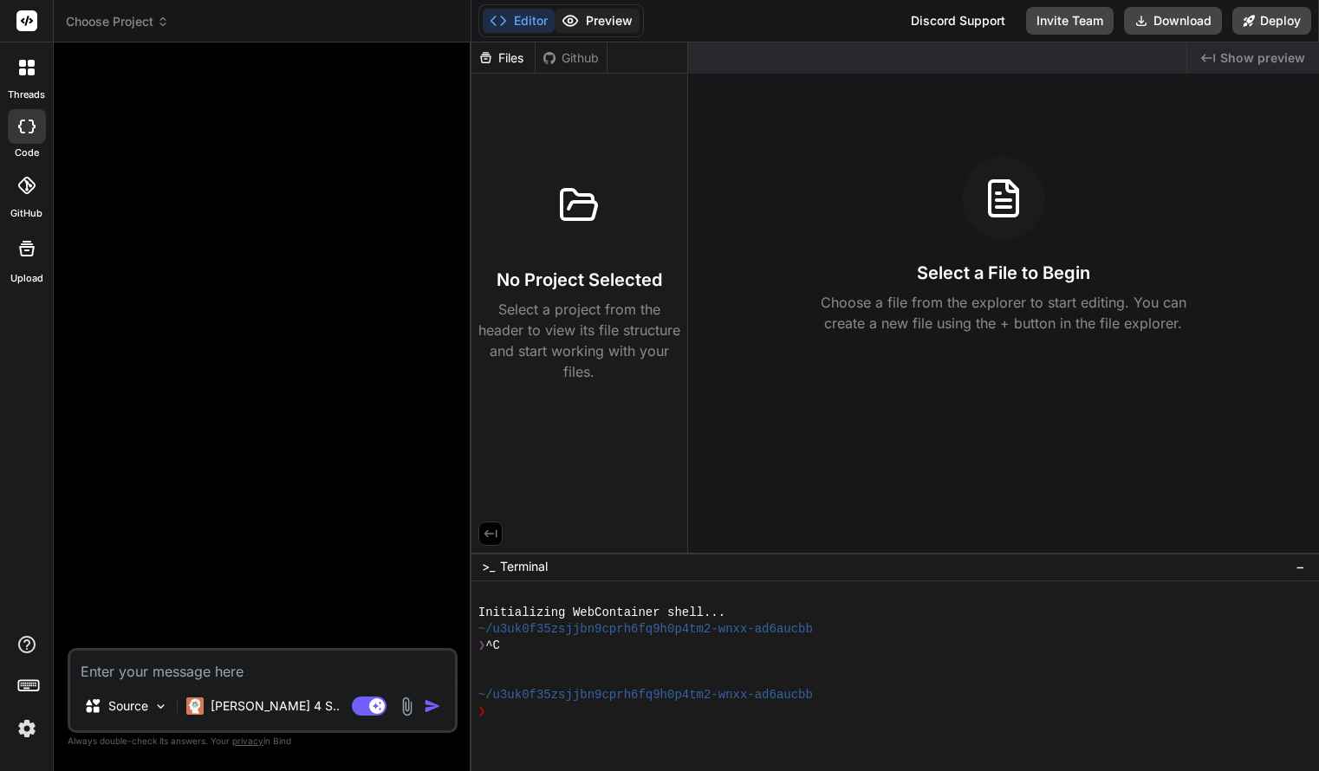
click at [573, 19] on icon at bounding box center [570, 20] width 17 height 17
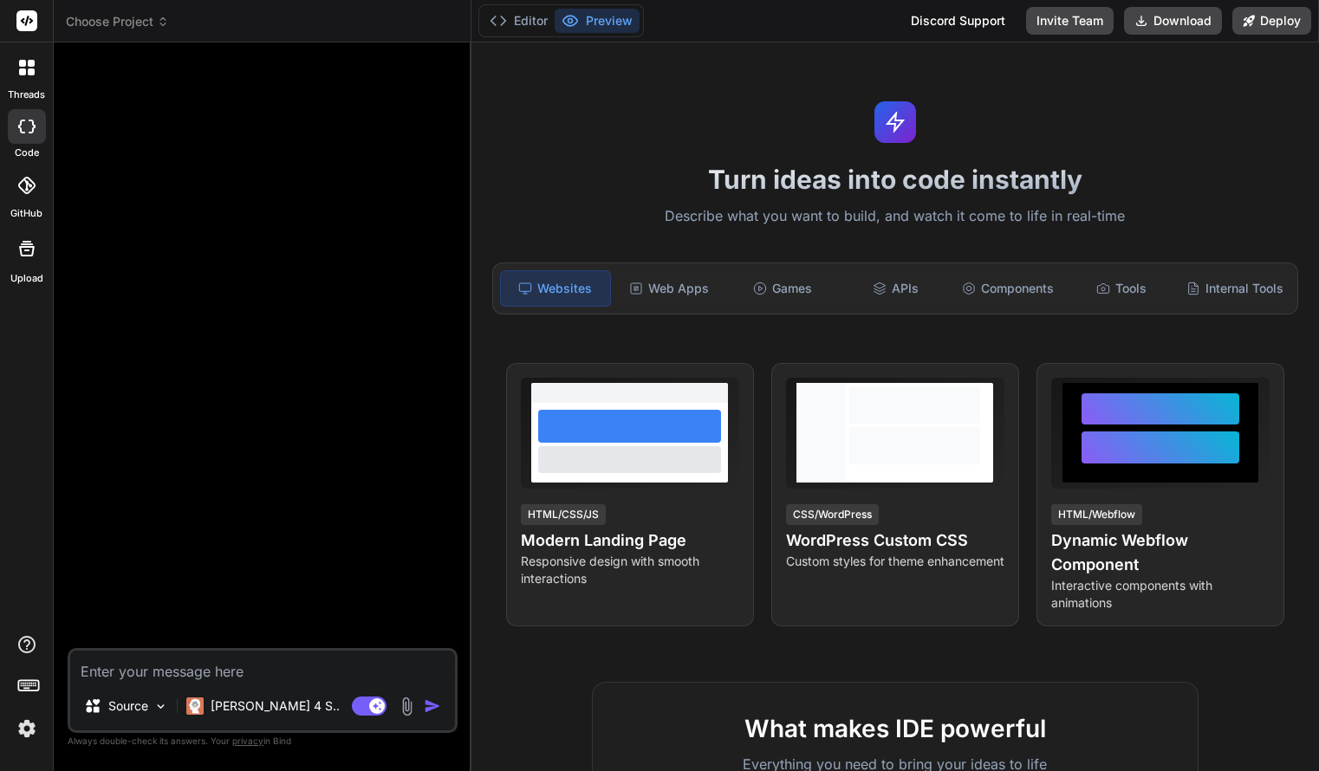
click at [25, 19] on rect at bounding box center [26, 20] width 21 height 21
click at [32, 68] on icon at bounding box center [27, 68] width 16 height 16
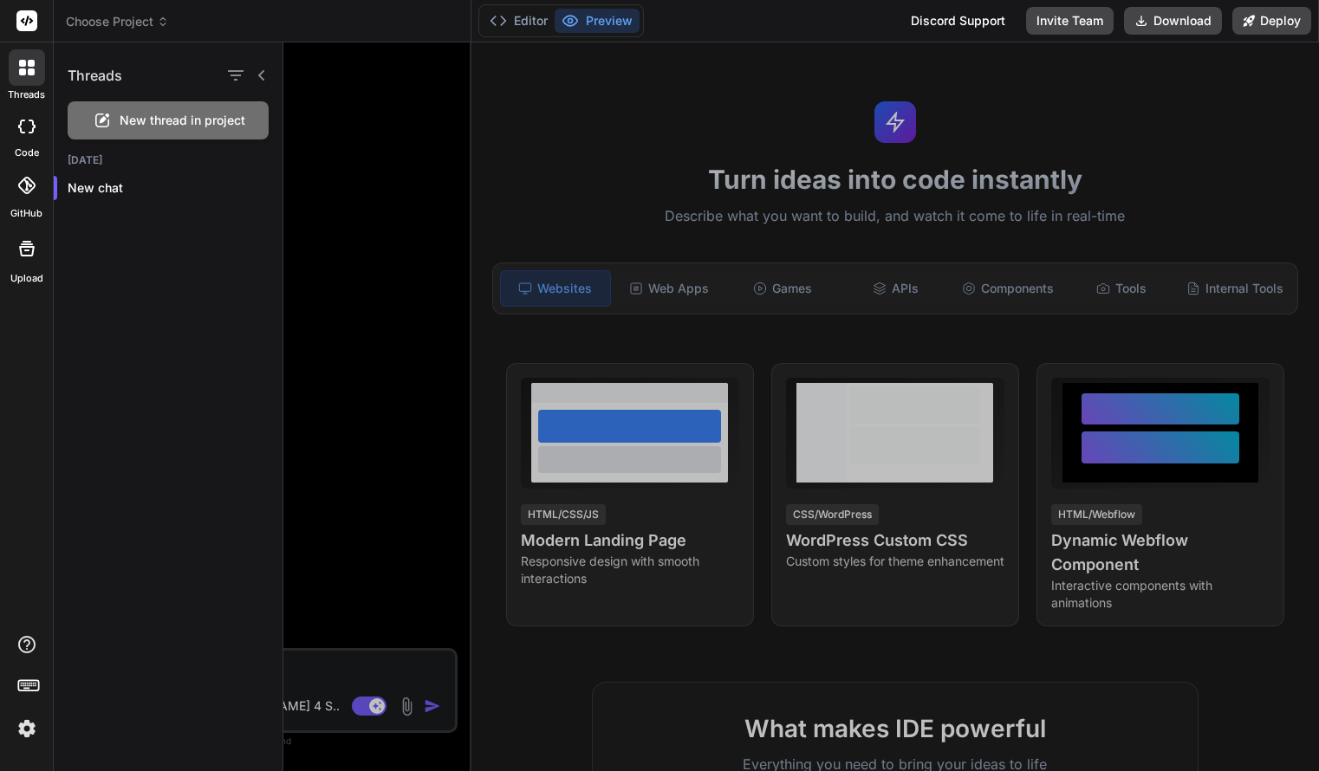
click at [113, 84] on h1 "Threads" at bounding box center [95, 75] width 55 height 21
click at [104, 179] on p "New chat" at bounding box center [175, 187] width 215 height 17
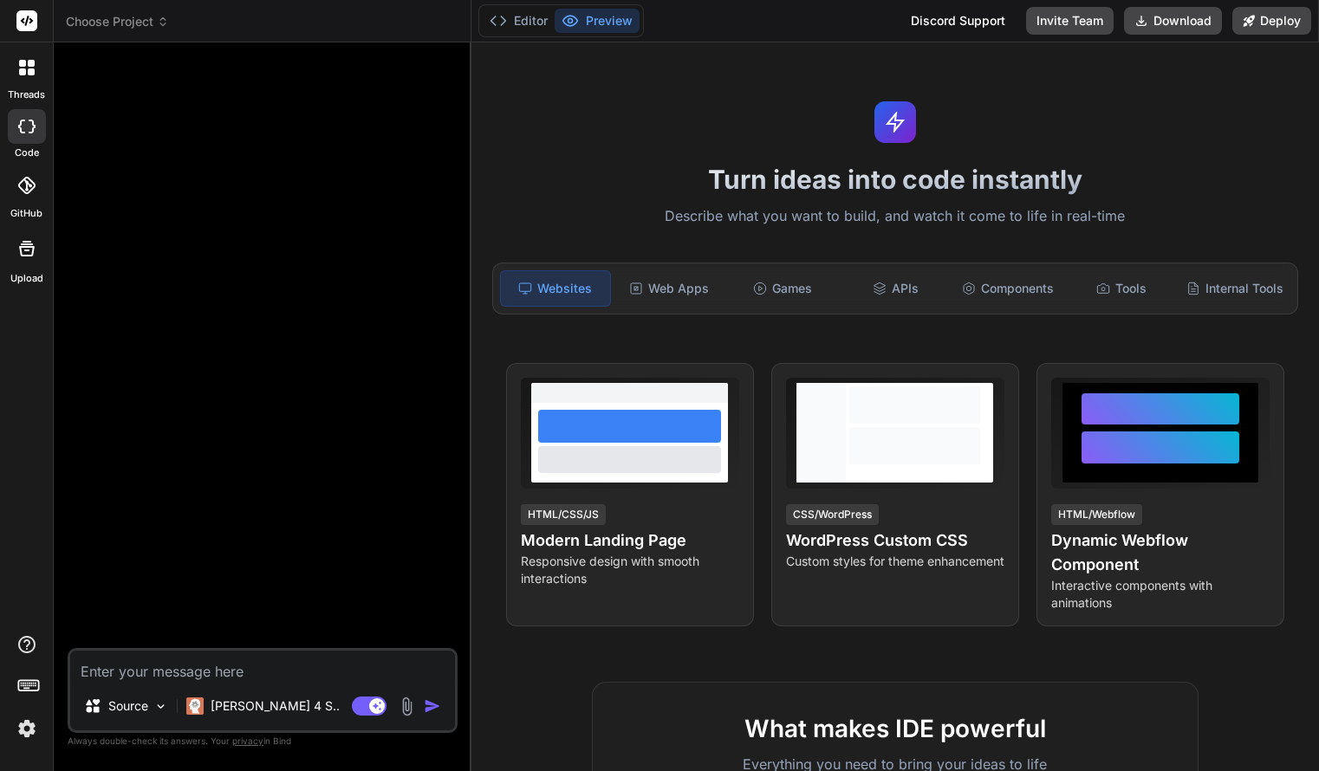
click at [16, 257] on icon at bounding box center [26, 248] width 21 height 21
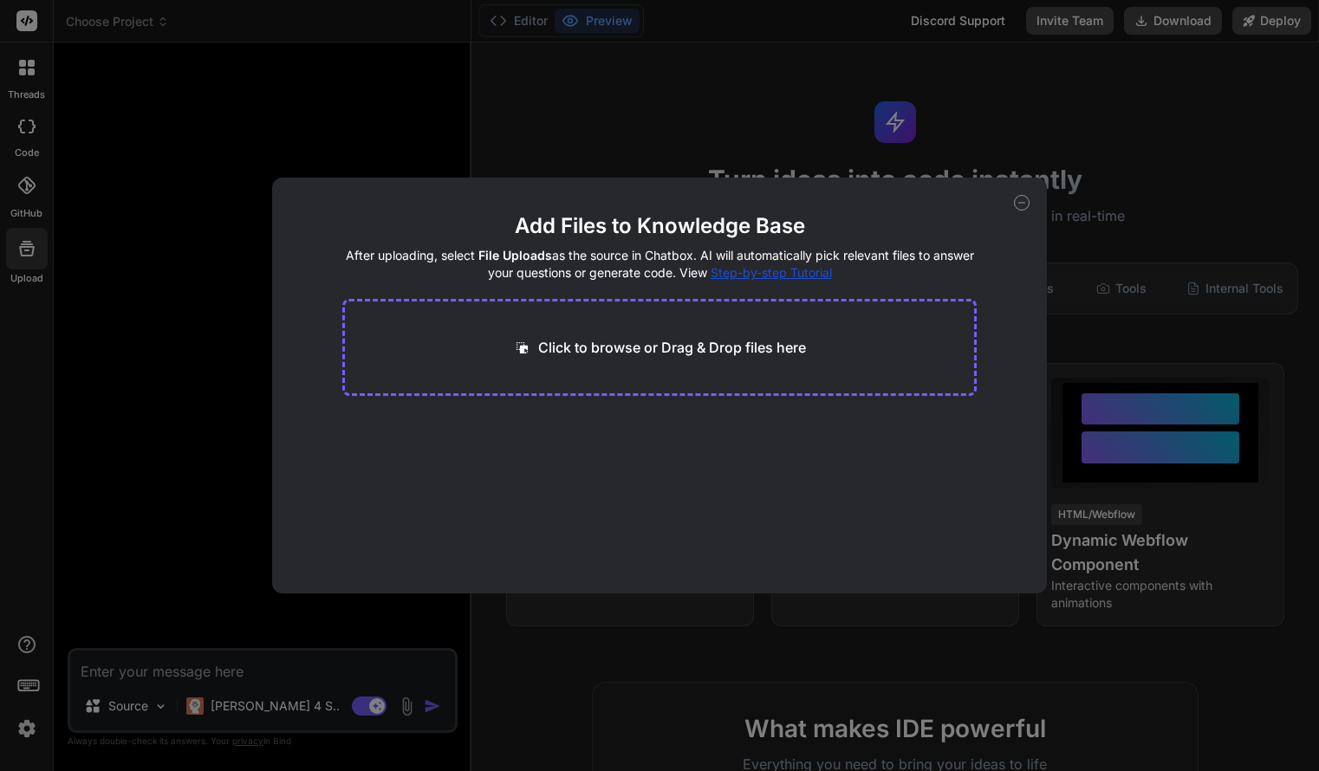
click at [25, 186] on div "Add Files to Knowledge Base After uploading, select File Uploads as the source …" at bounding box center [659, 385] width 1319 height 771
type textarea "x"
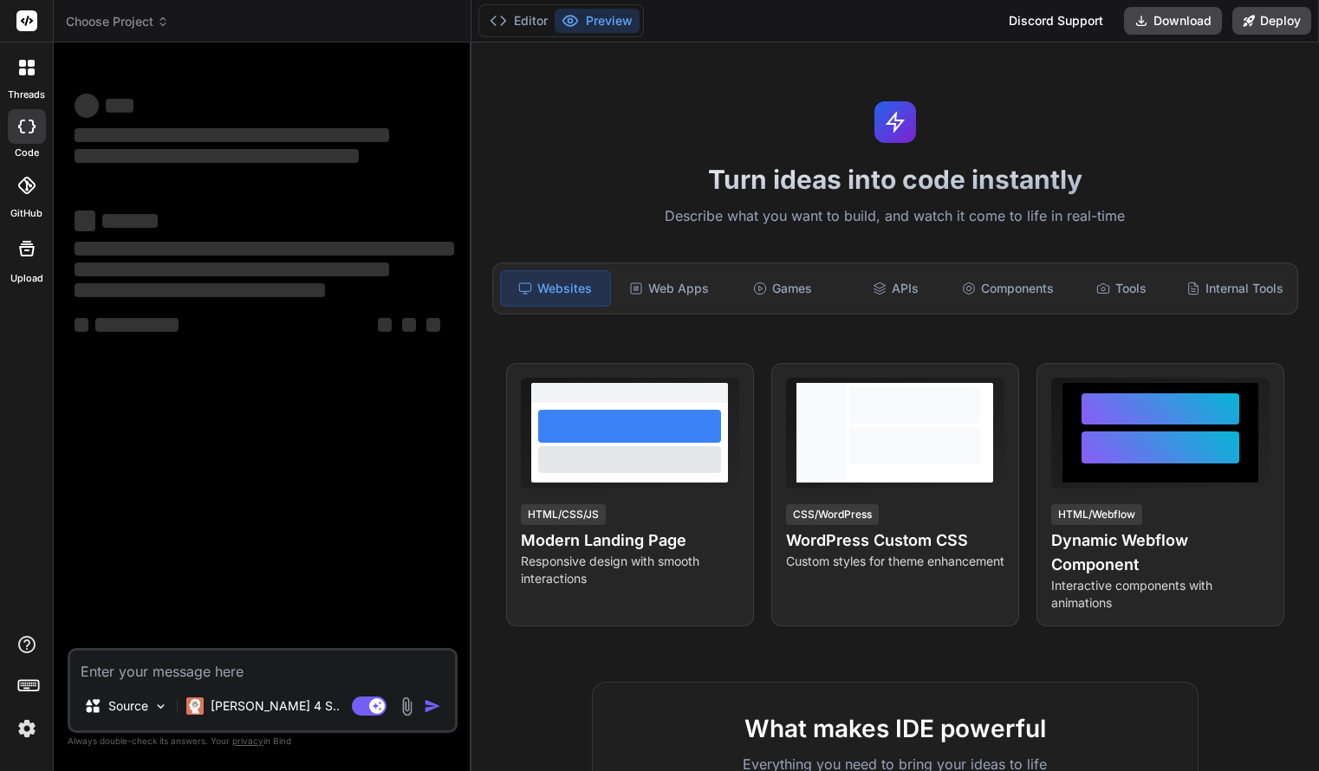
click at [25, 23] on icon at bounding box center [27, 21] width 13 height 10
click at [162, 16] on icon at bounding box center [163, 22] width 12 height 12
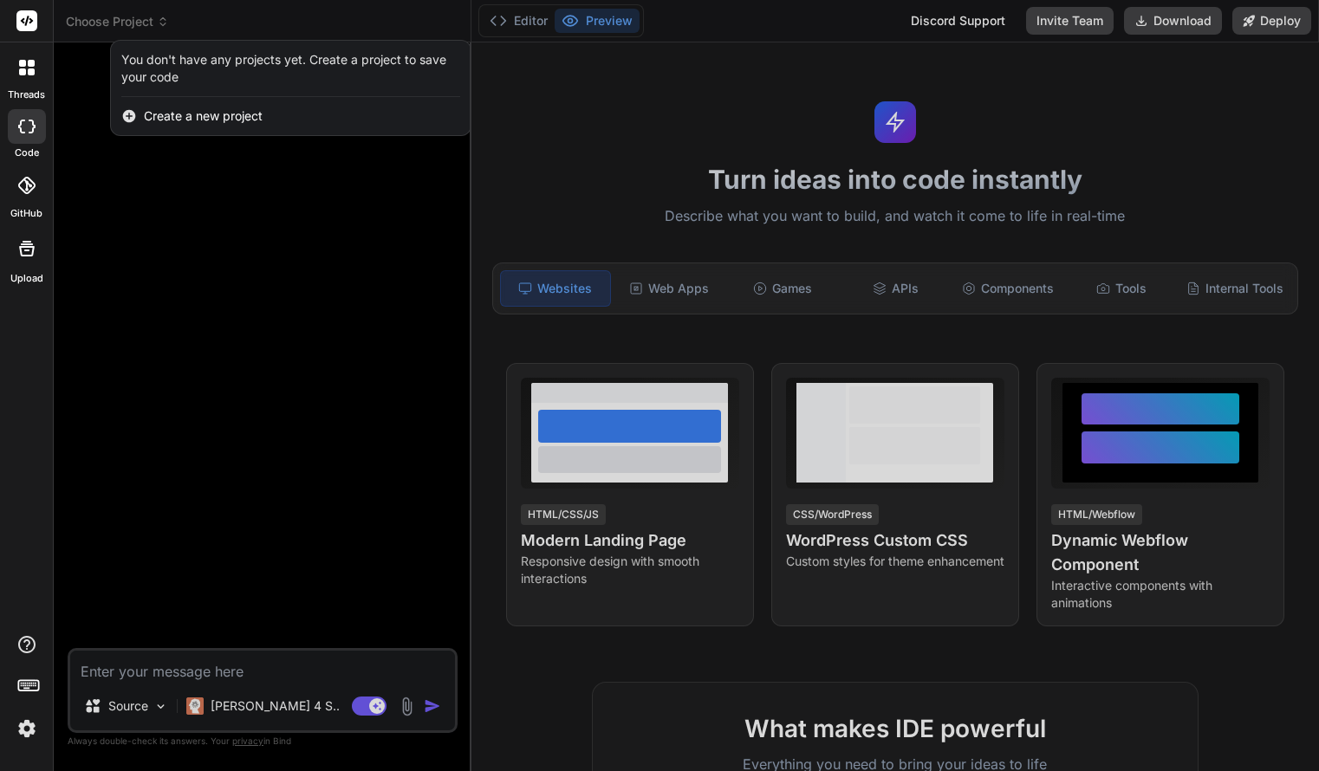
type textarea "x"
click at [190, 117] on span "Create a new project" at bounding box center [203, 115] width 119 height 17
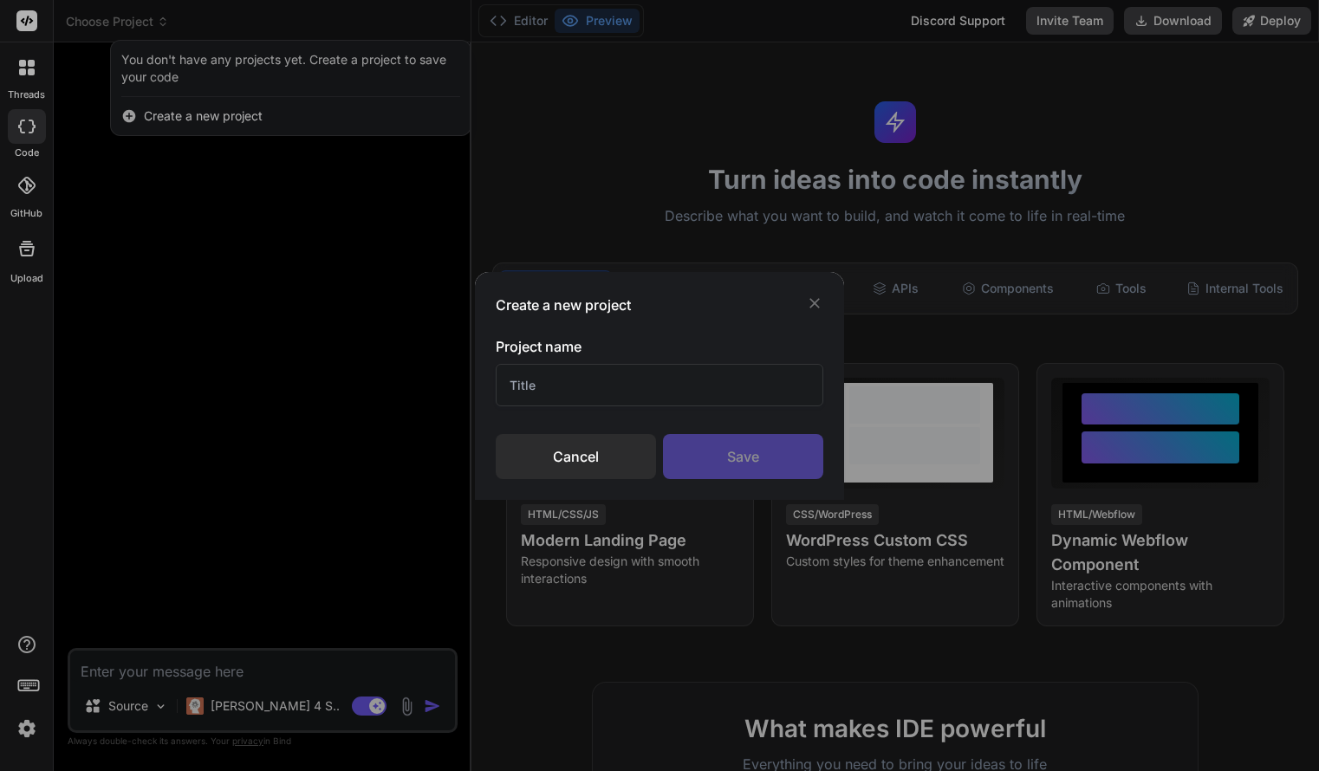
click at [552, 381] on input "text" at bounding box center [660, 385] width 328 height 42
type input "v"
type input "test"
click at [779, 455] on div "Save" at bounding box center [743, 456] width 160 height 45
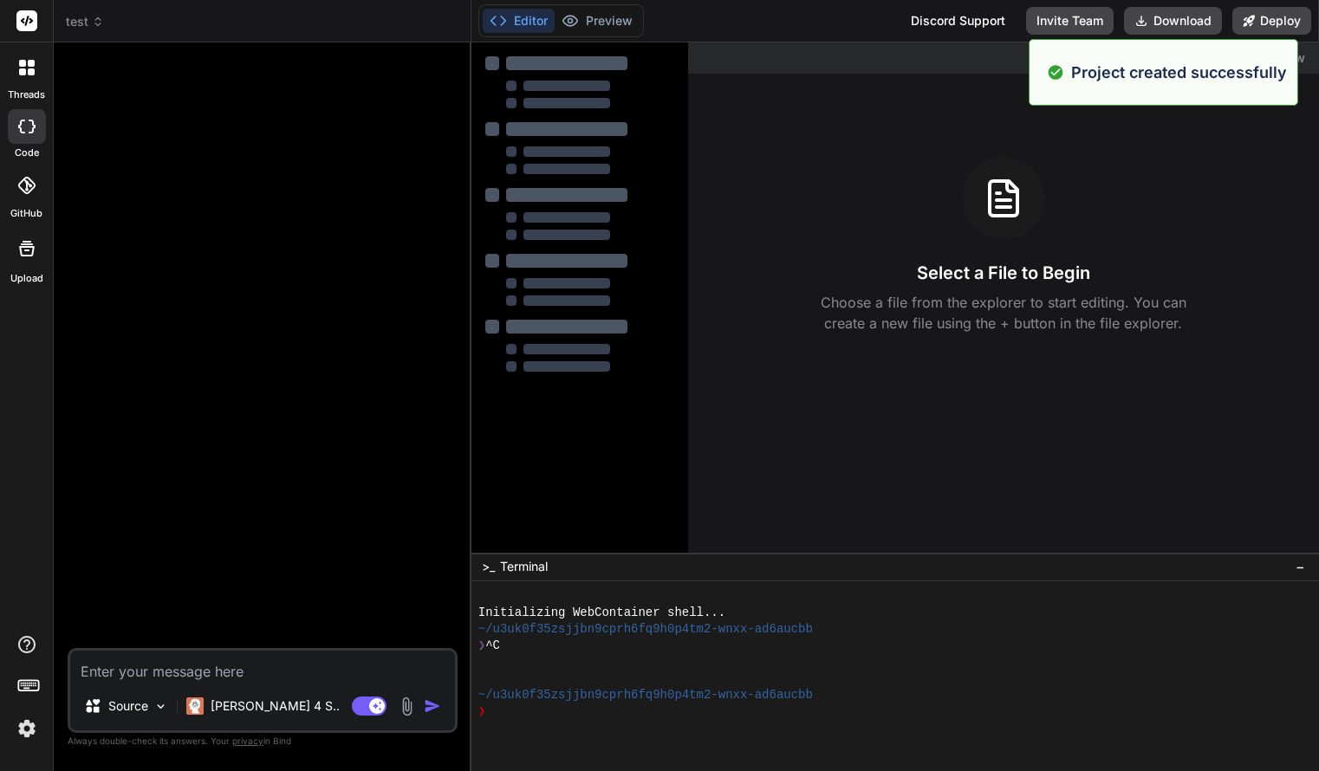
type textarea "x"
